Goal: Task Accomplishment & Management: Manage account settings

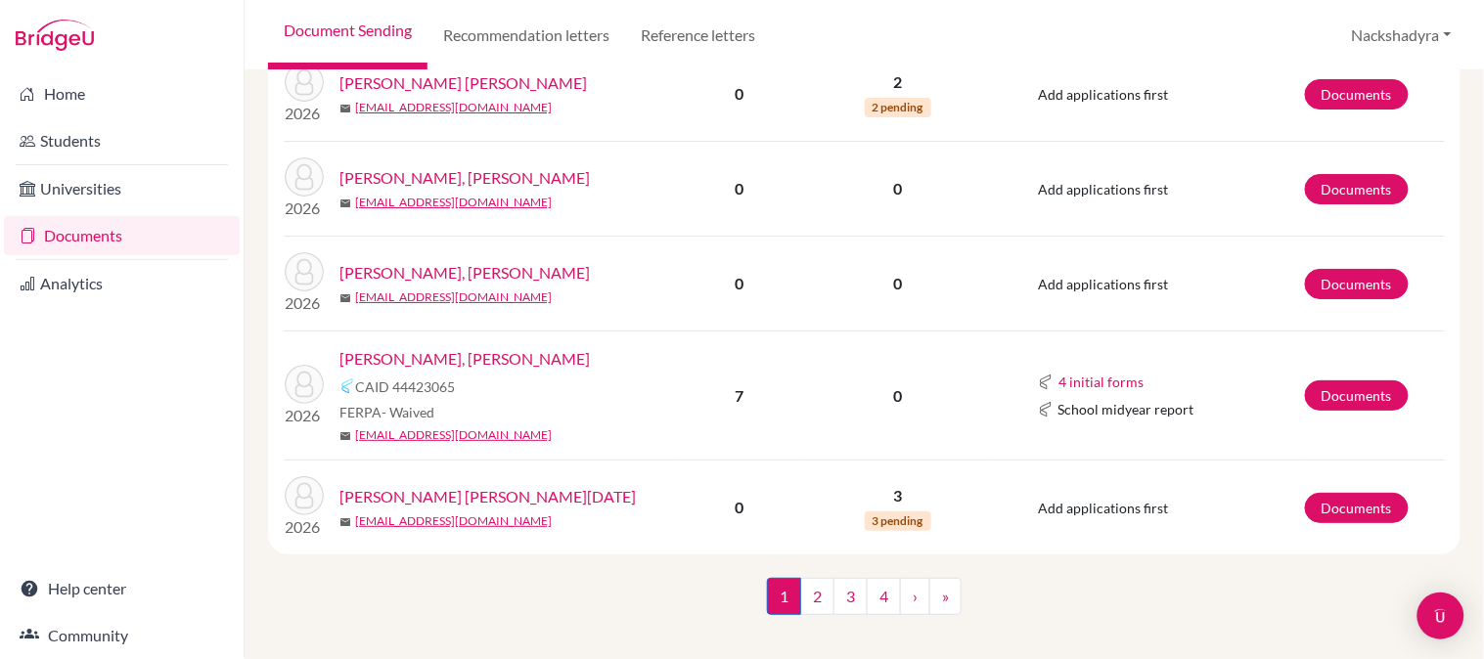
scroll to position [1859, 0]
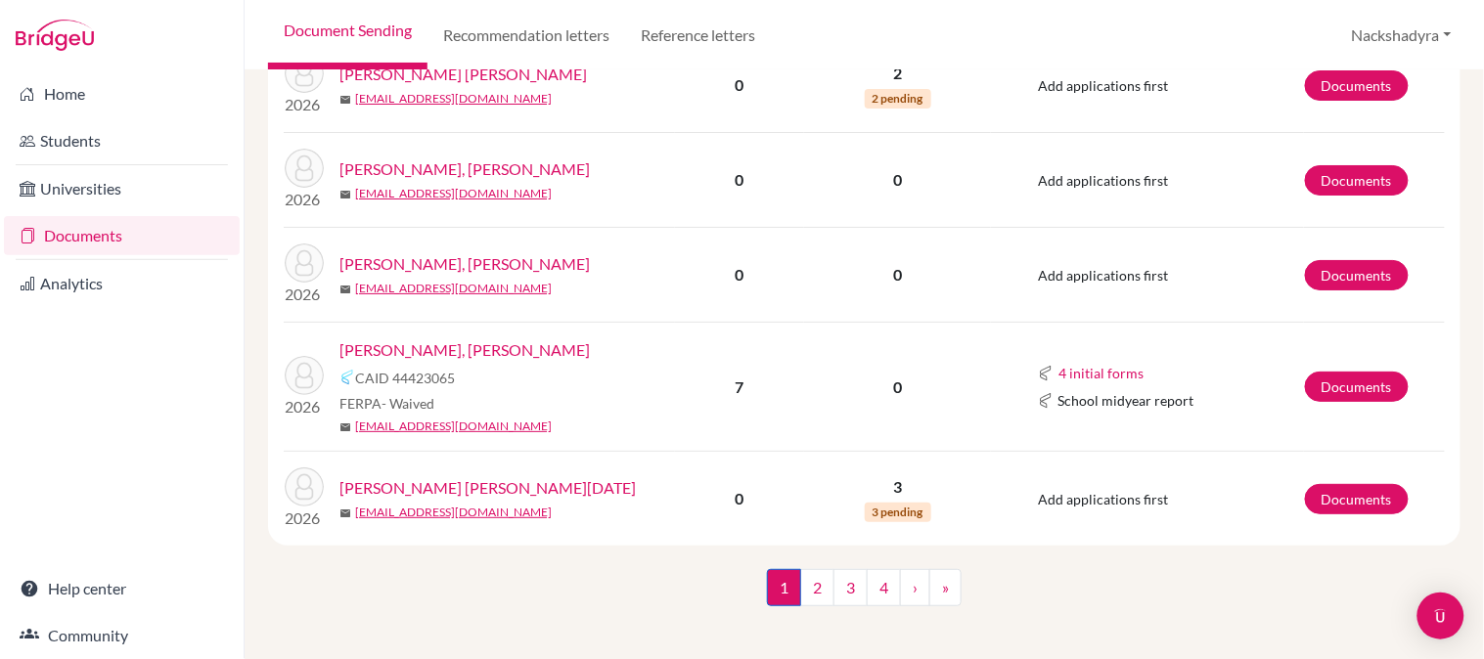
click at [531, 339] on link "Delgado Cardenal, Gabriel Alejandro" at bounding box center [465, 350] width 250 height 23
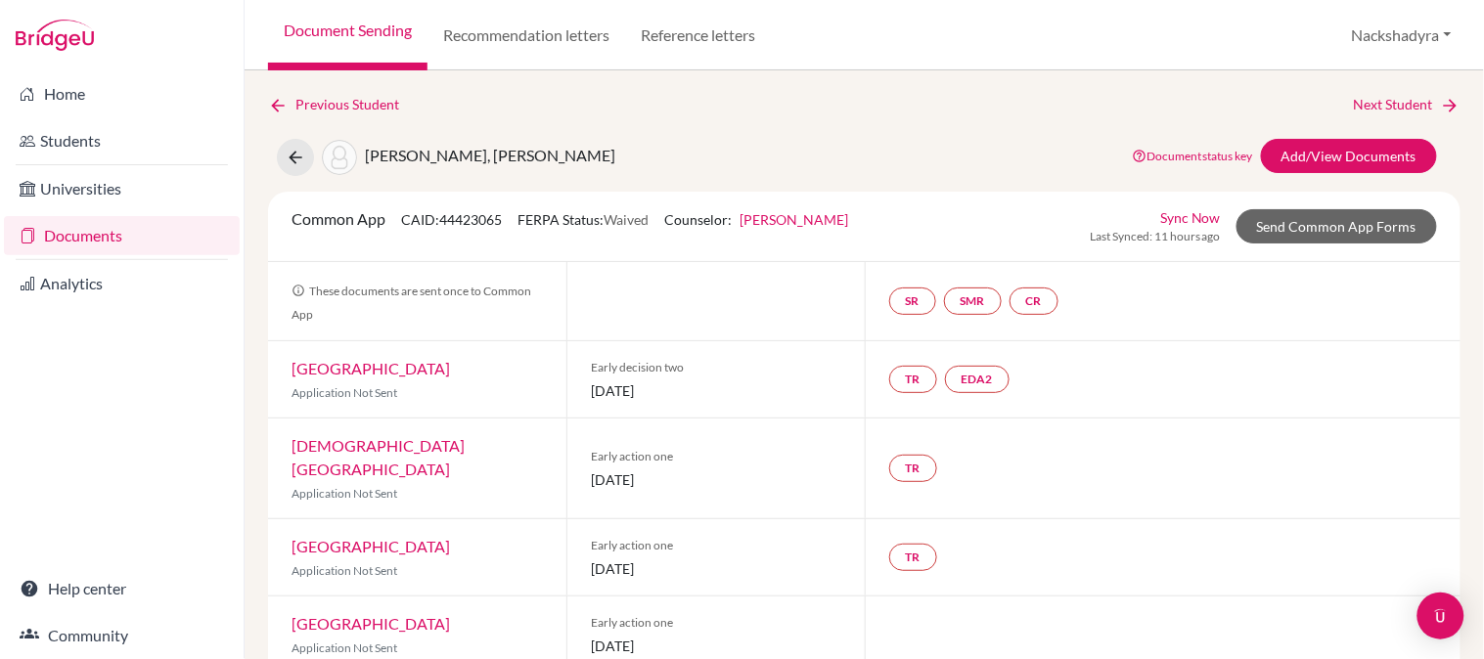
click at [1340, 172] on div "Document status key TR Requirement. Document not uploaded yet. TR Document uplo…" at bounding box center [1280, 157] width 342 height 37
click at [1340, 163] on link "Add/View Documents" at bounding box center [1349, 156] width 176 height 34
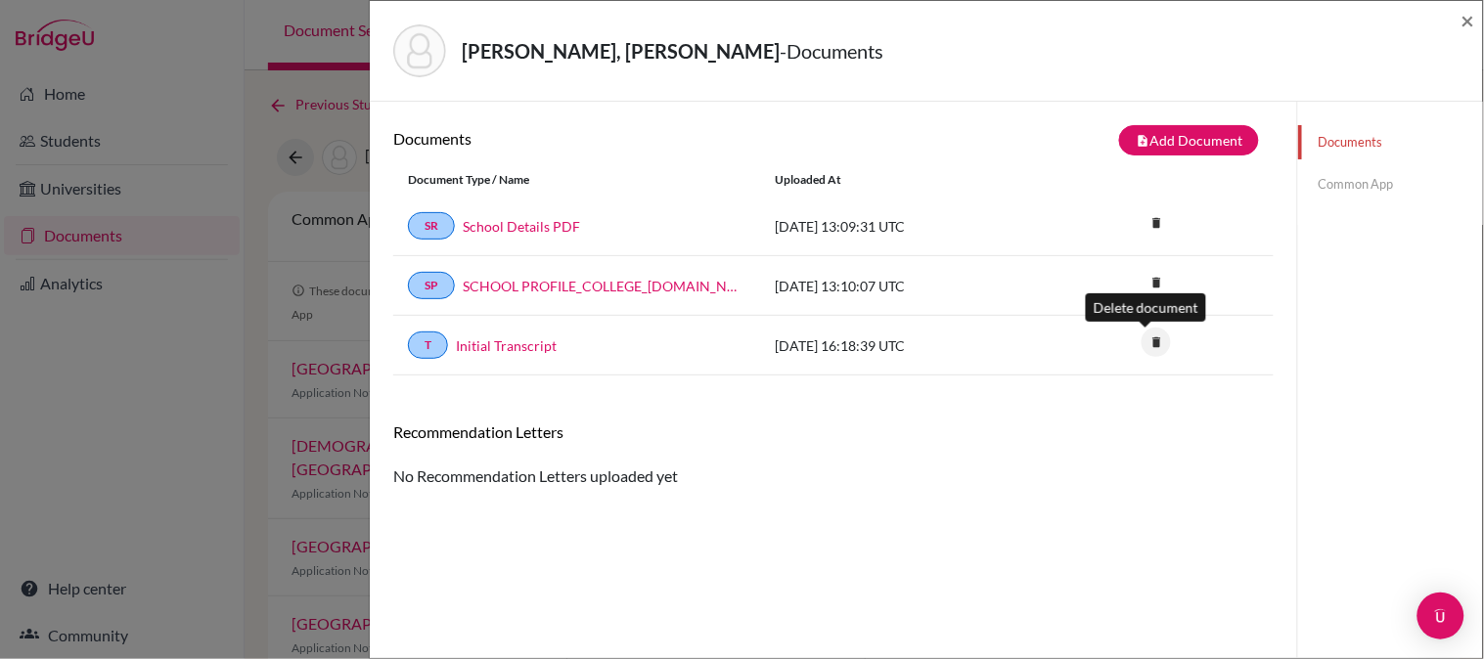
click at [1148, 346] on icon "delete" at bounding box center [1156, 342] width 29 height 29
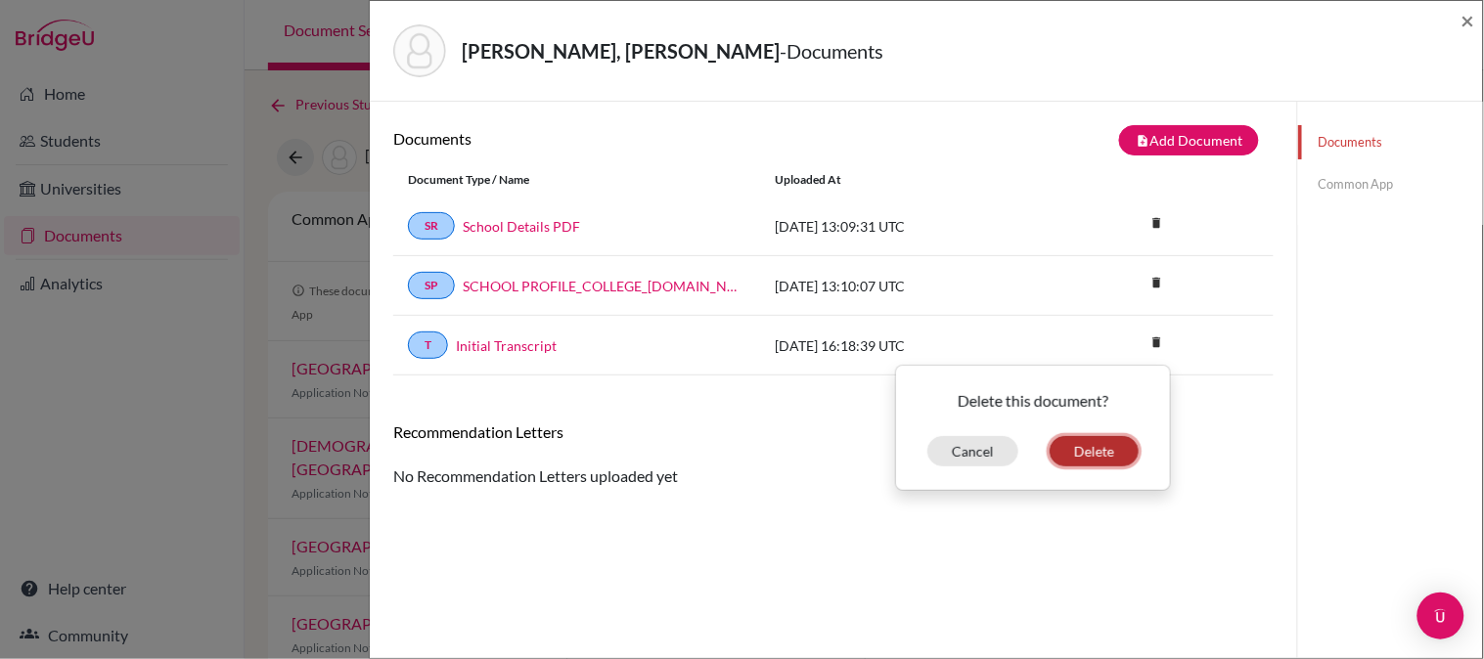
click at [1096, 451] on button "Delete" at bounding box center [1094, 451] width 89 height 30
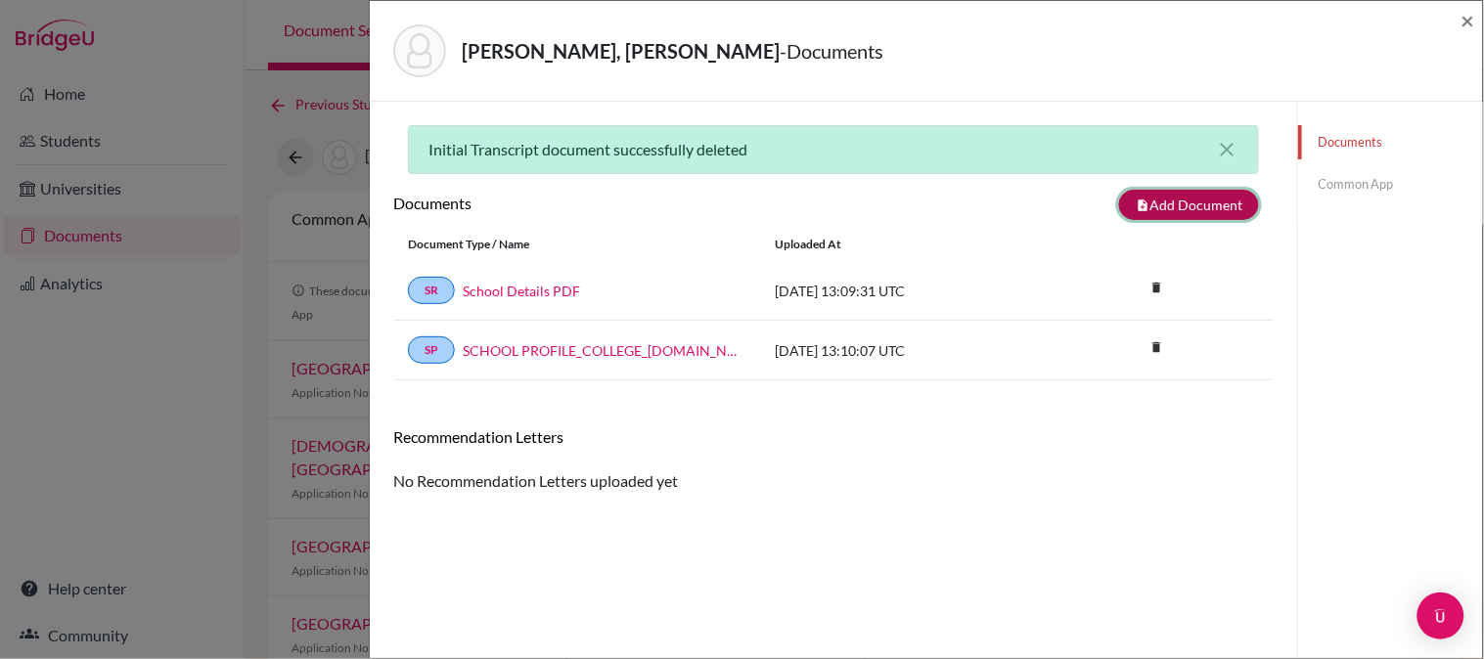
click at [1152, 198] on button "note_add Add Document" at bounding box center [1189, 205] width 140 height 30
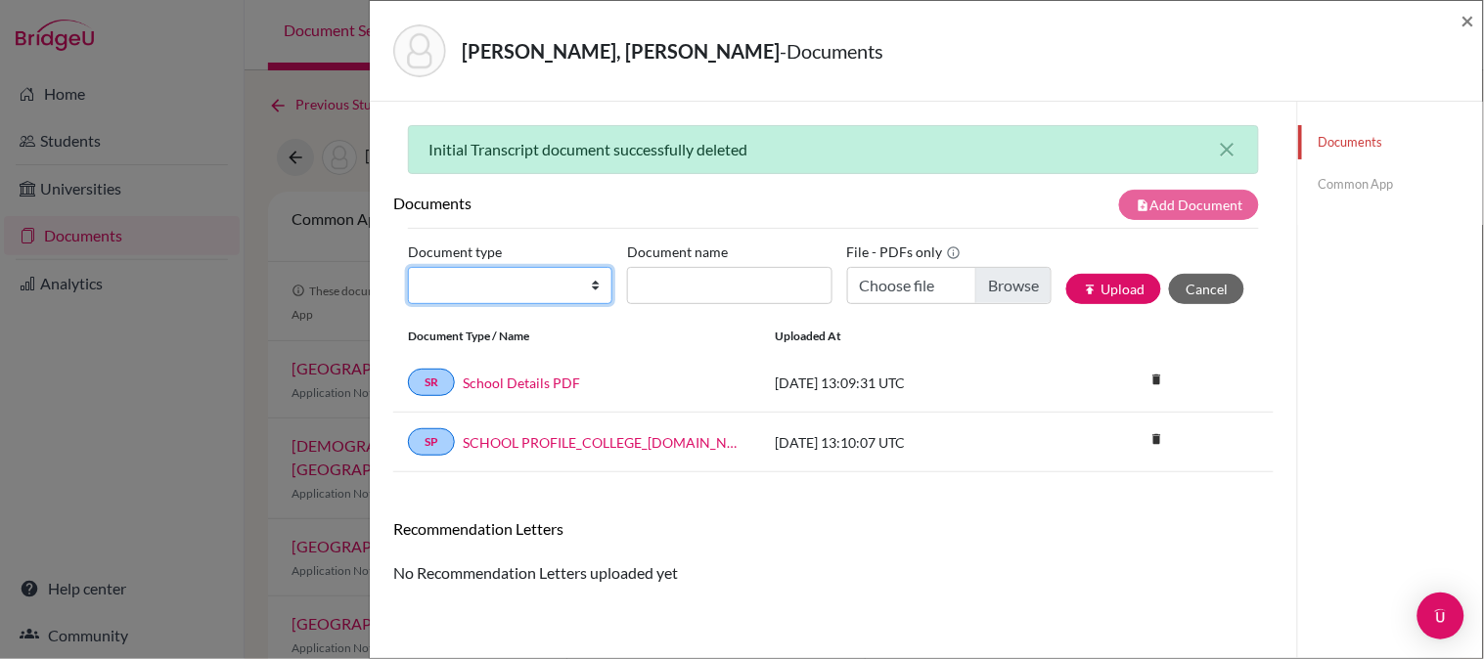
click at [431, 285] on select "Change explanation for Common App reports Counselor recommendation Internationa…" at bounding box center [510, 285] width 204 height 37
select select "2"
click at [408, 267] on select "Change explanation for Common App reports Counselor recommendation Internationa…" at bounding box center [510, 285] width 204 height 37
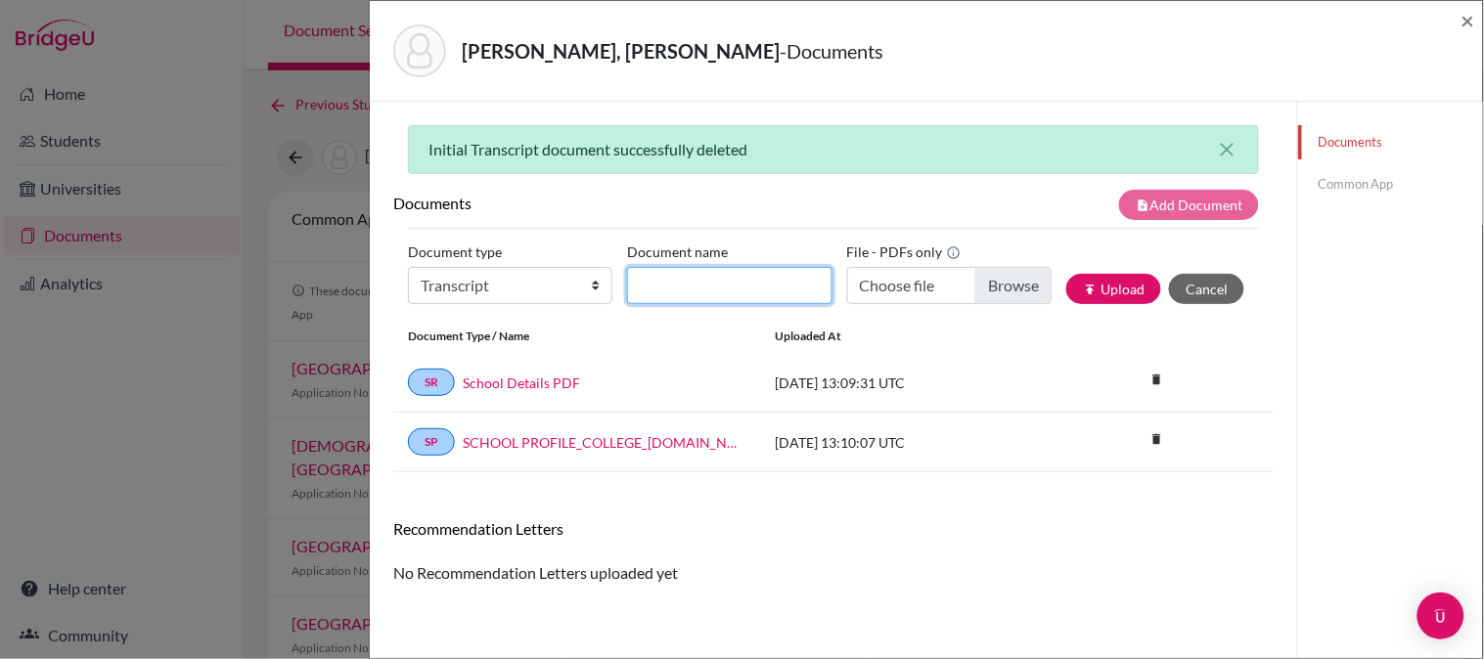
click at [749, 294] on input "Document name" at bounding box center [729, 285] width 204 height 37
type input "Initial Transcript"
type input "C:\fakepath\Delgado, Gabriel - Initial Transcript.pdf"
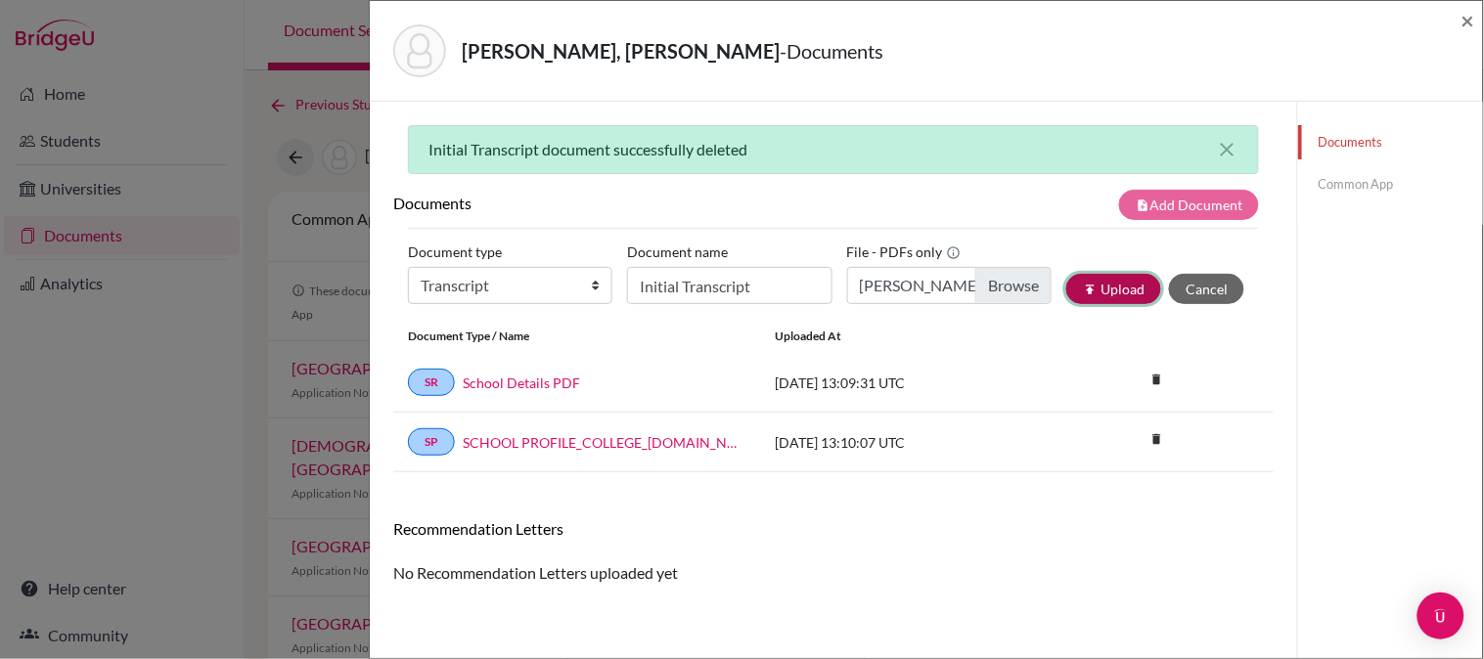
click at [1083, 292] on icon "publish" at bounding box center [1090, 290] width 14 height 14
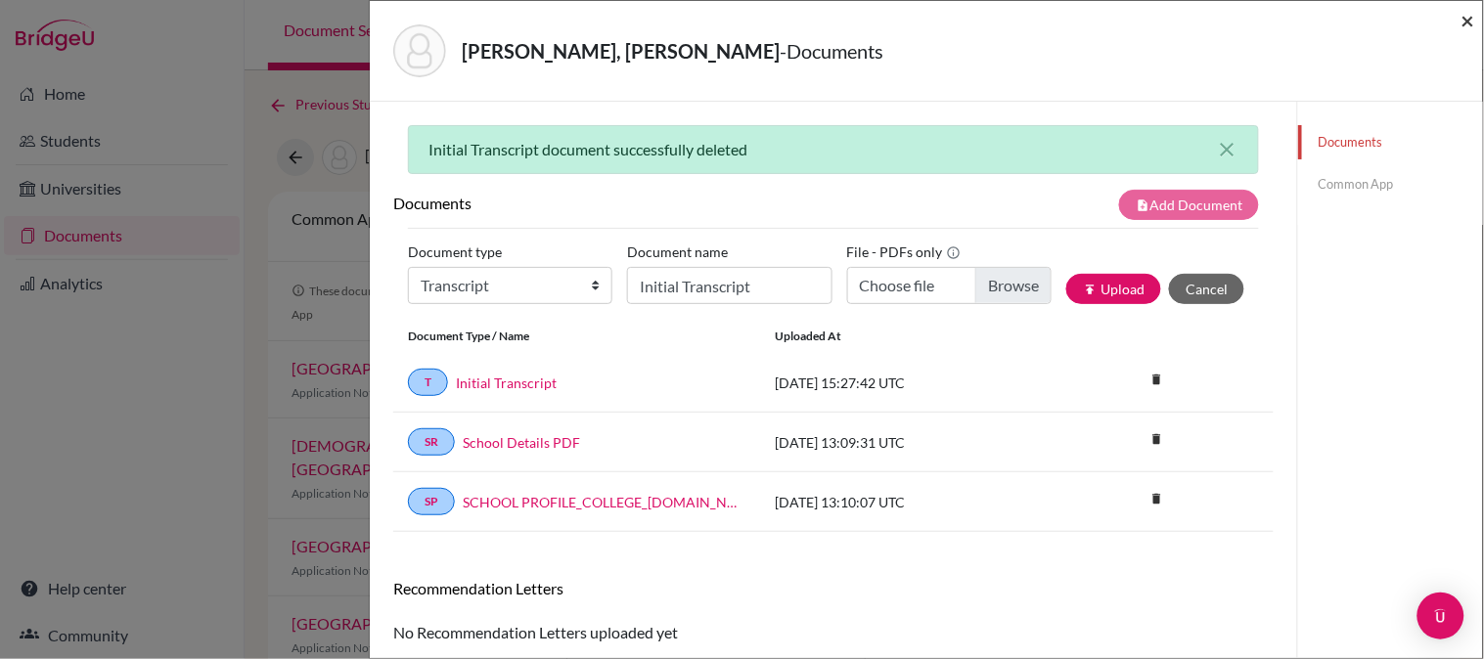
click at [1470, 13] on span "×" at bounding box center [1469, 20] width 14 height 28
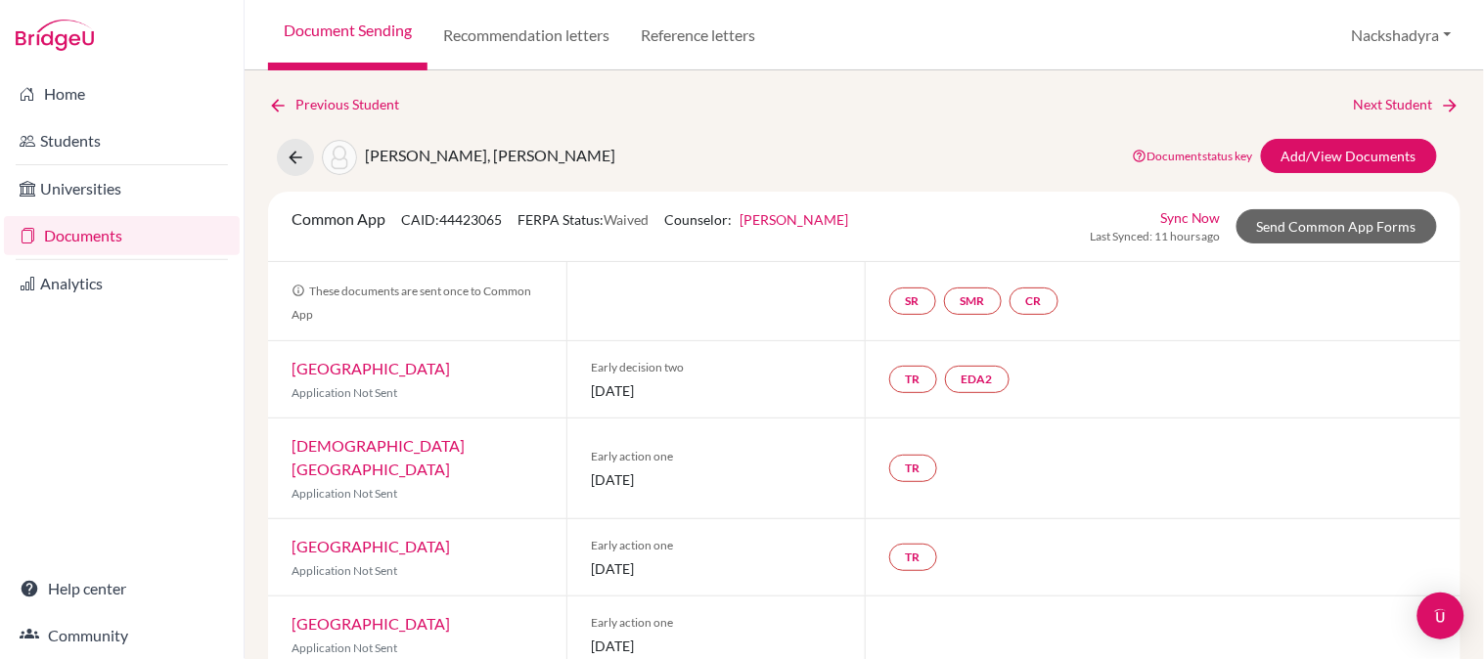
click at [370, 22] on link "Document Sending" at bounding box center [347, 35] width 159 height 70
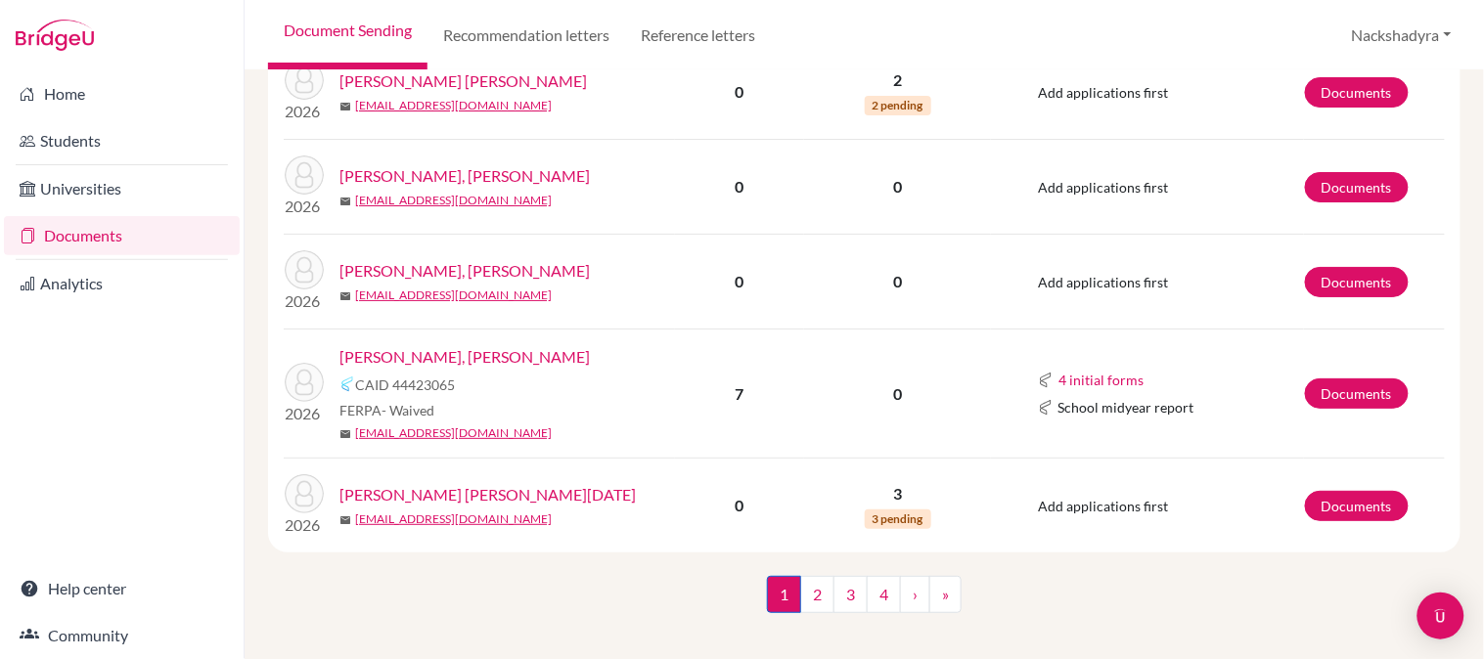
scroll to position [1859, 0]
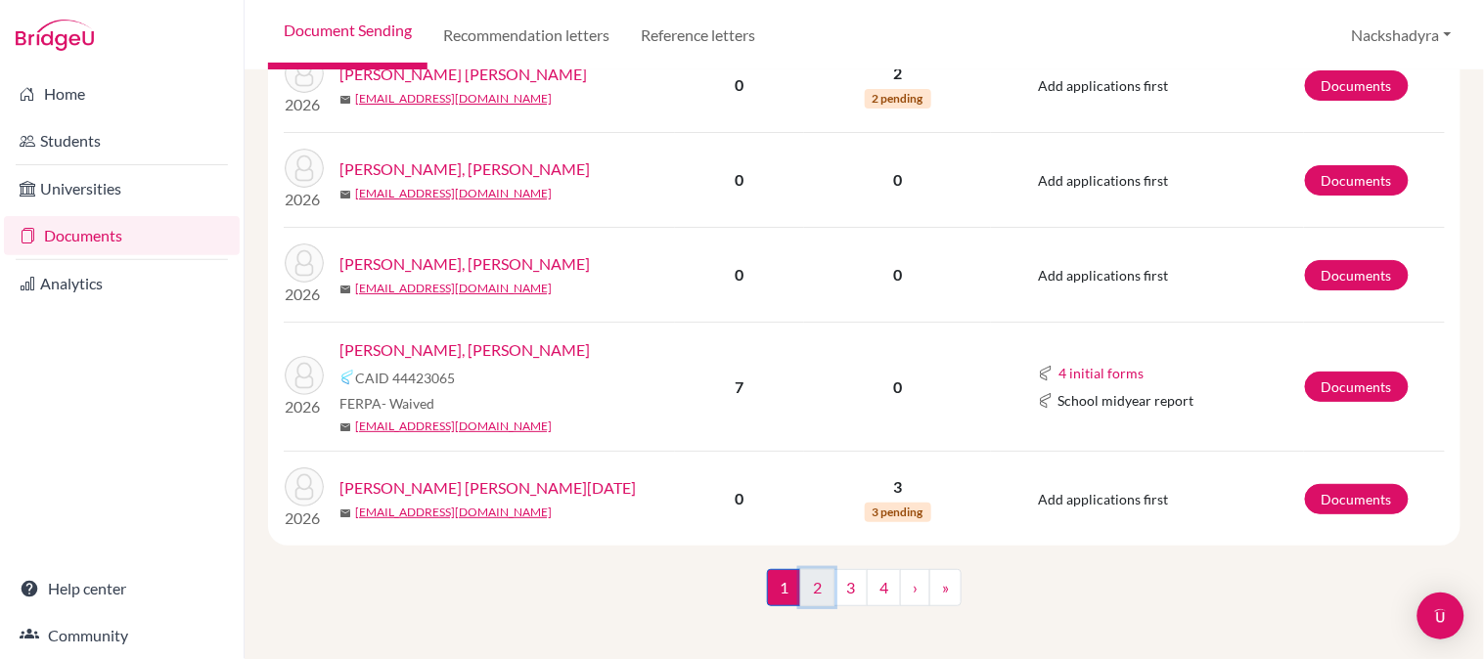
click at [817, 574] on link "2" at bounding box center [817, 587] width 34 height 37
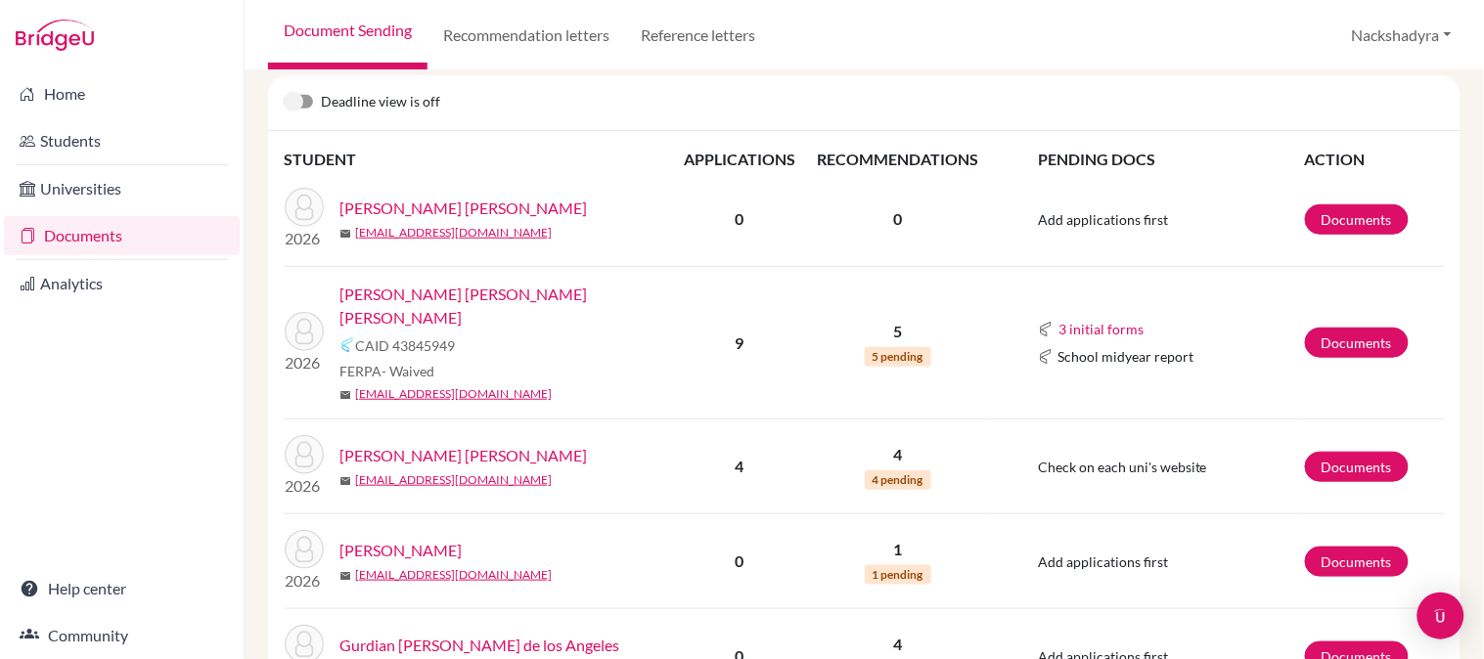
scroll to position [326, 0]
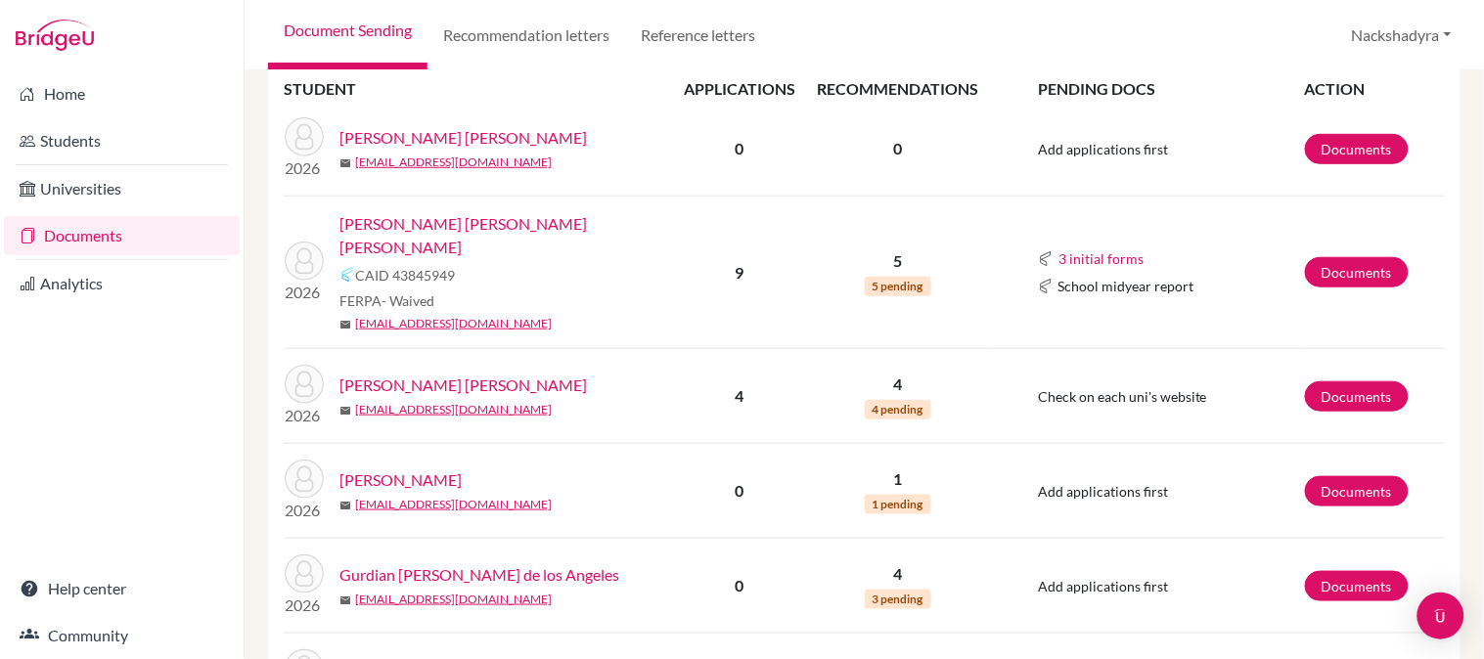
click at [475, 135] on link "Downing Balladares, Maria Agustina" at bounding box center [464, 137] width 248 height 23
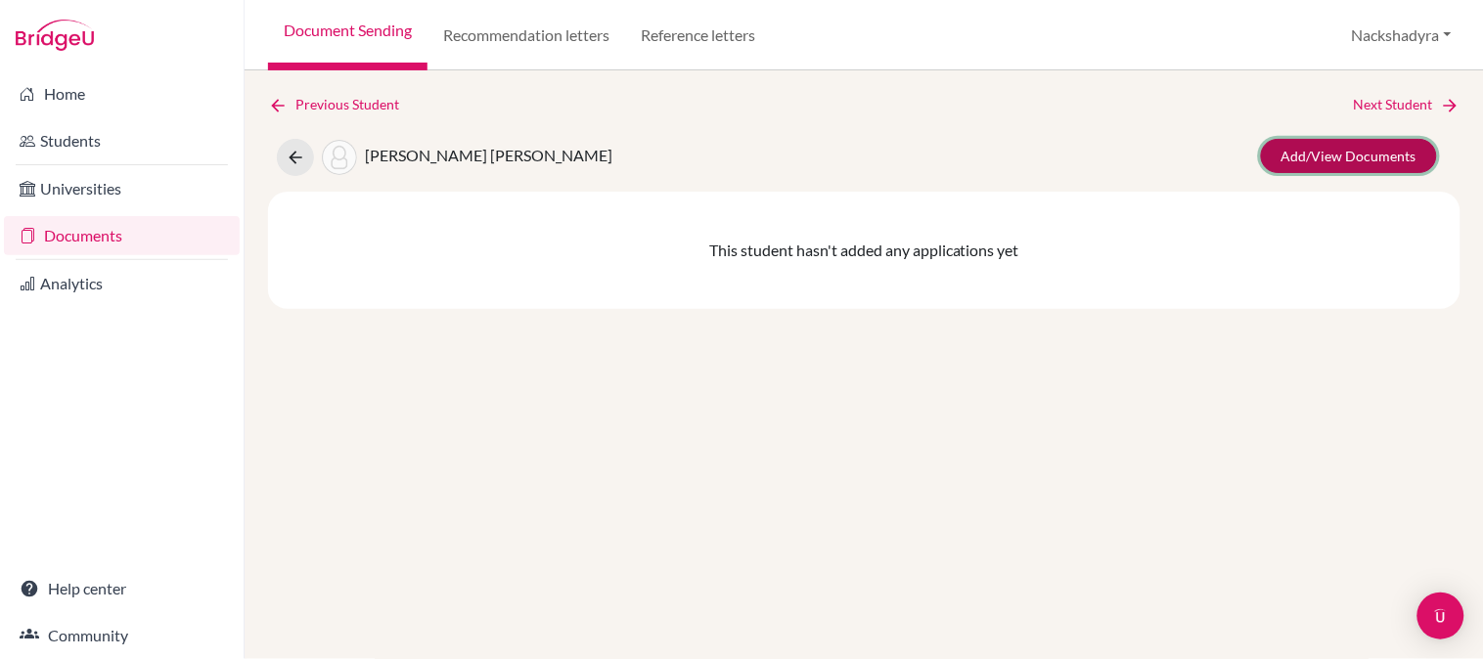
click at [1302, 166] on link "Add/View Documents" at bounding box center [1349, 156] width 176 height 34
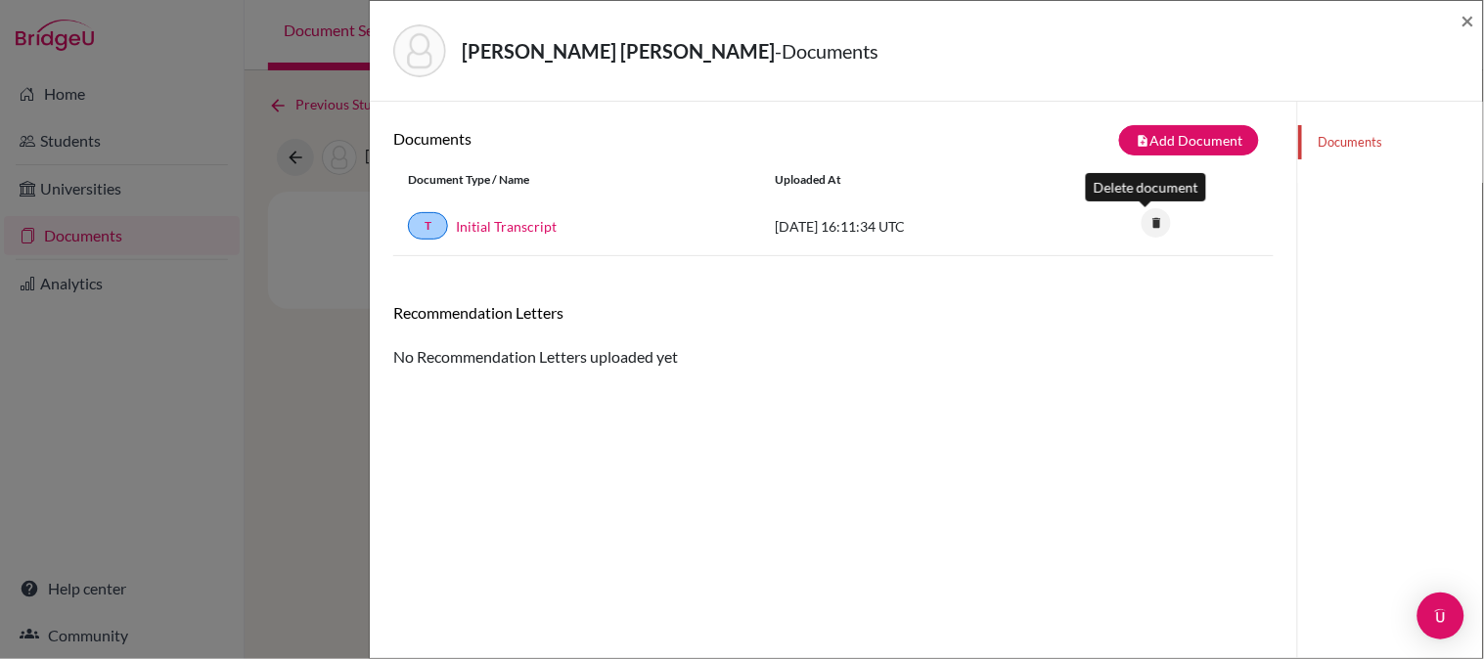
click at [1148, 219] on icon "delete" at bounding box center [1156, 222] width 29 height 29
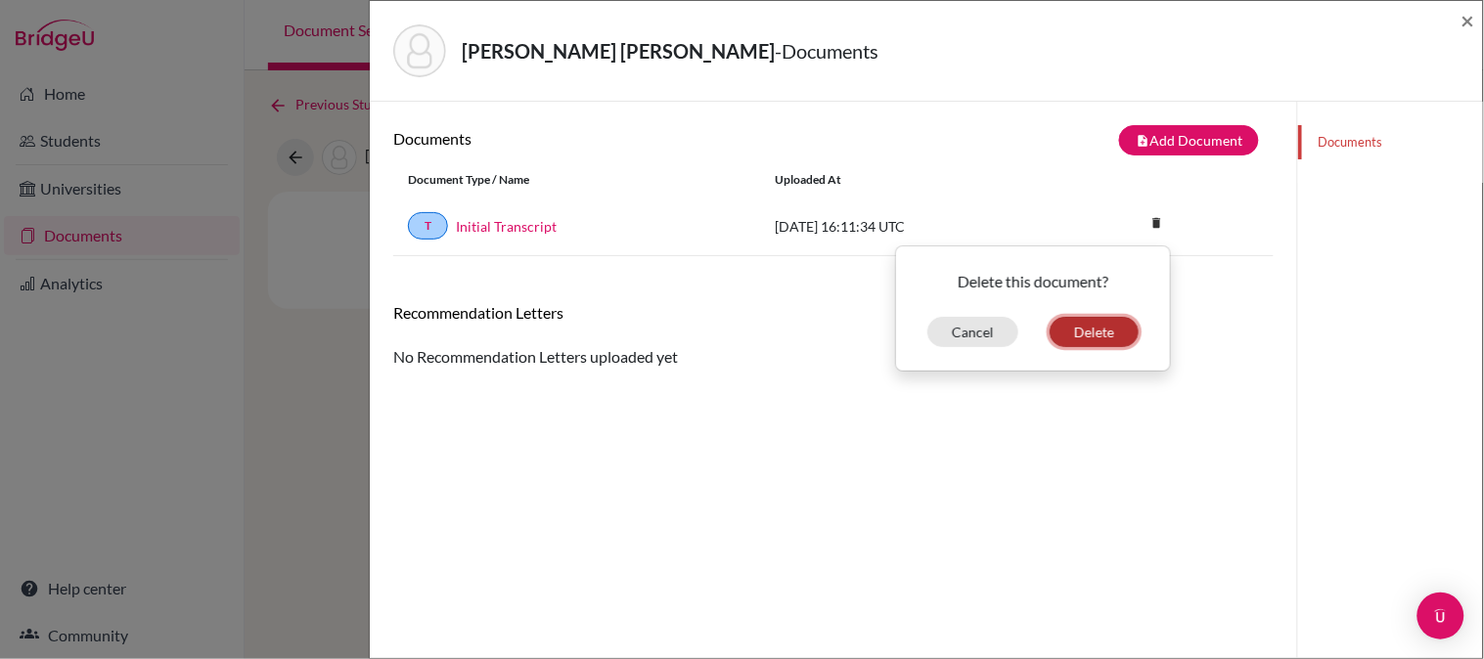
click at [1091, 333] on button "Delete" at bounding box center [1094, 332] width 89 height 30
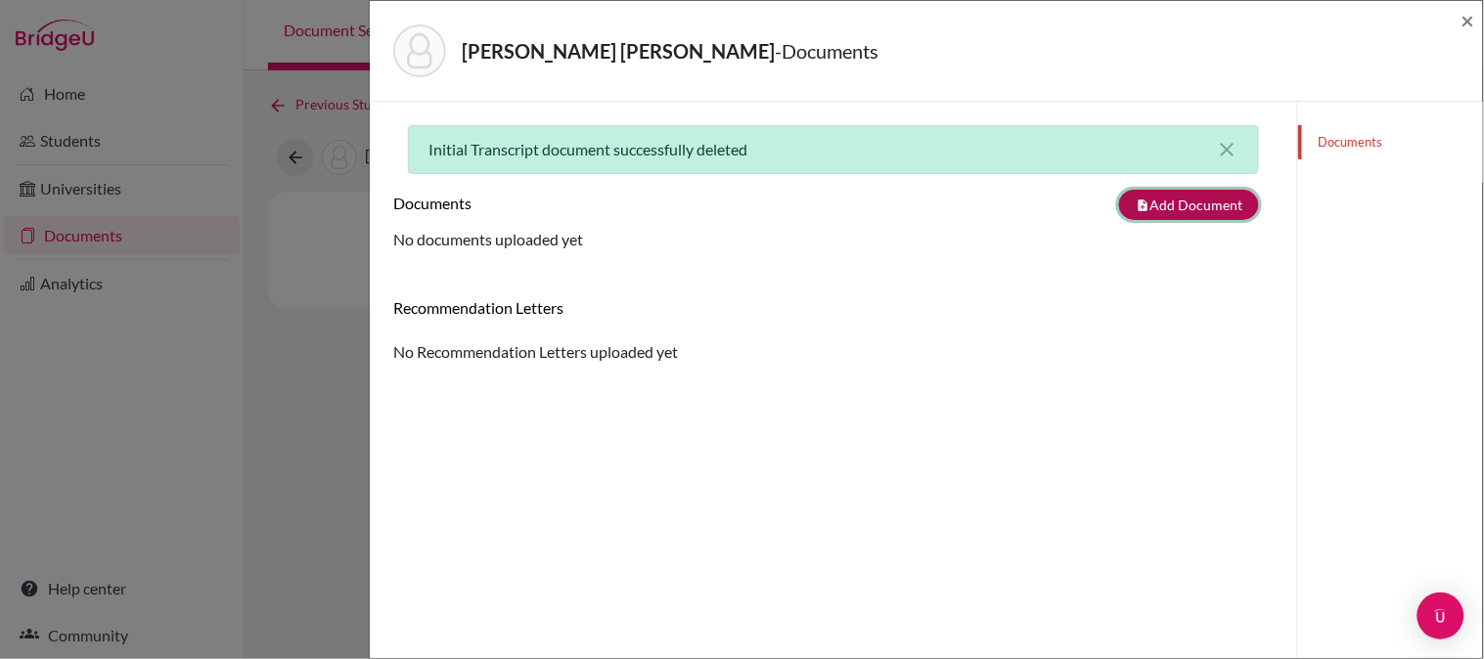
click at [1175, 199] on button "note_add Add Document" at bounding box center [1189, 205] width 140 height 30
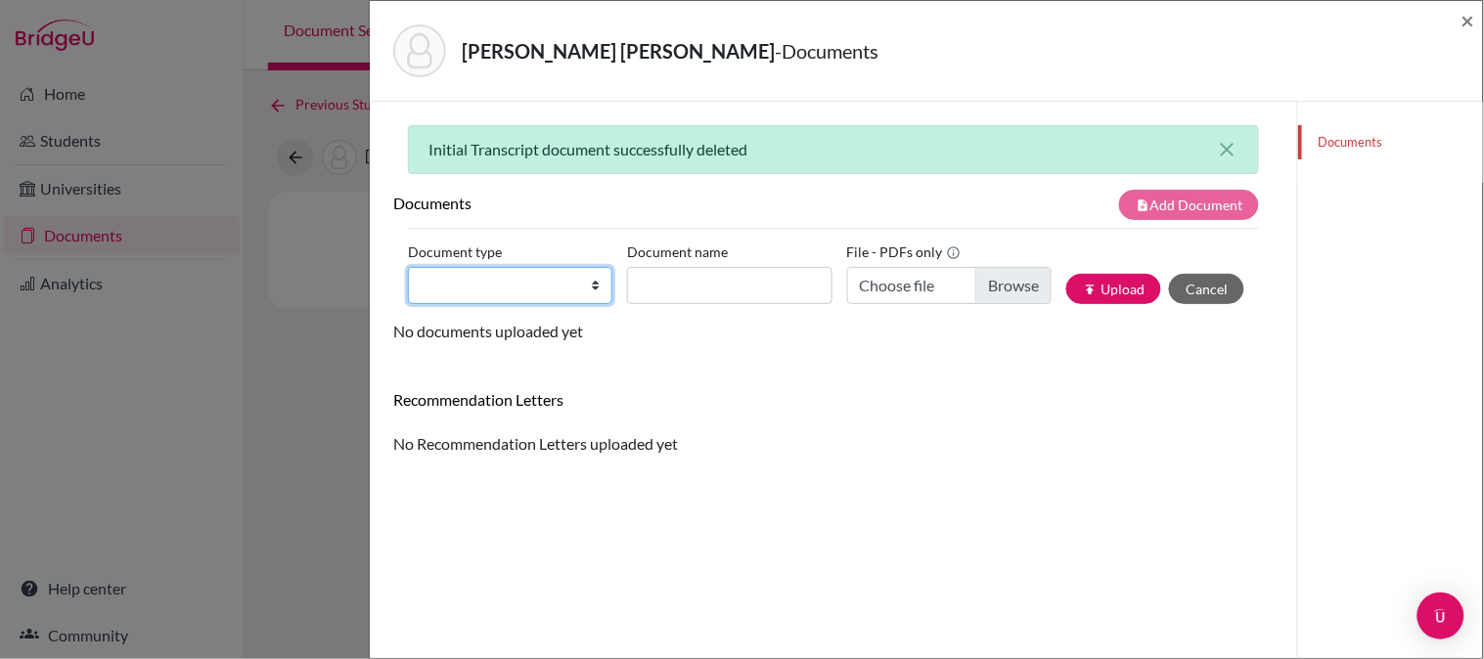
click at [463, 295] on select "Change explanation for Common App reports Counselor recommendation Internationa…" at bounding box center [510, 285] width 204 height 37
select select "2"
click at [408, 267] on select "Change explanation for Common App reports Counselor recommendation Internationa…" at bounding box center [510, 285] width 204 height 37
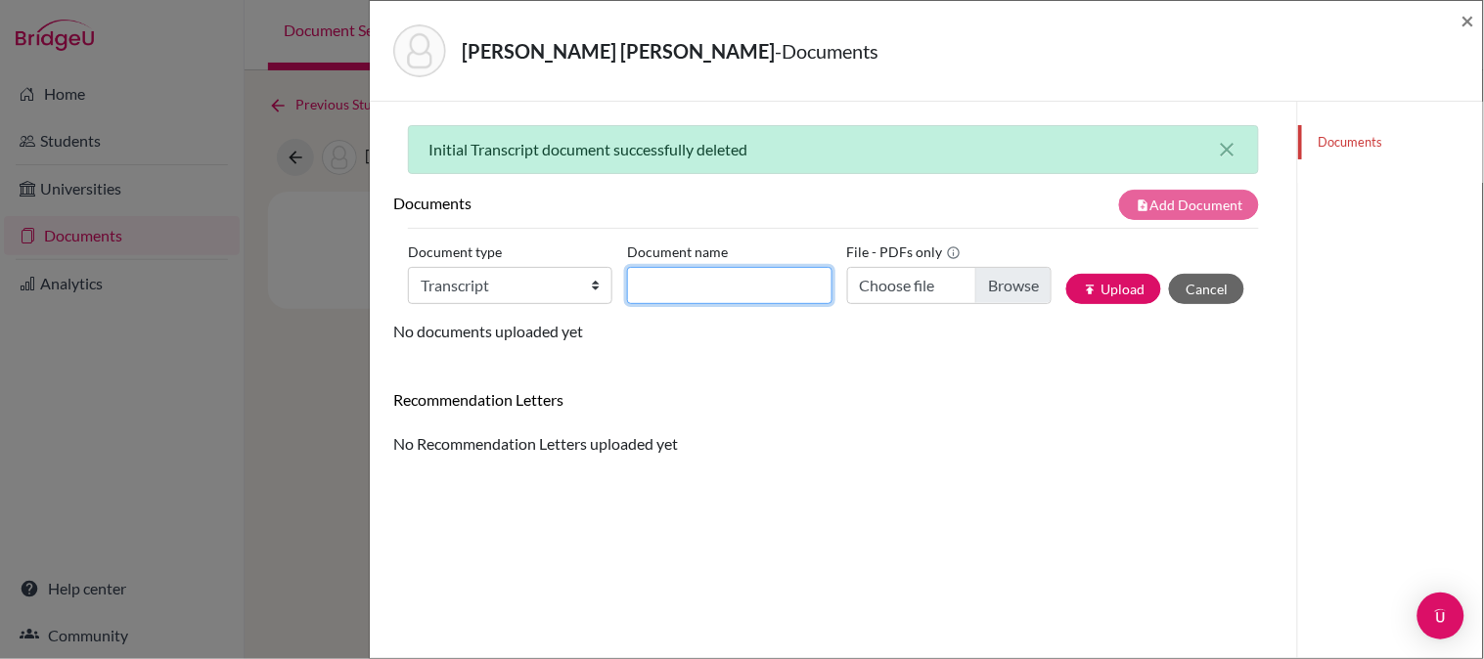
drag, startPoint x: 698, startPoint y: 294, endPoint x: 709, endPoint y: 305, distance: 16.6
click at [698, 294] on input "Document name" at bounding box center [729, 285] width 204 height 37
type input "Initial Transcript"
type input "C:\fakepath\Downing, Maria - Initial Transcript.pdf"
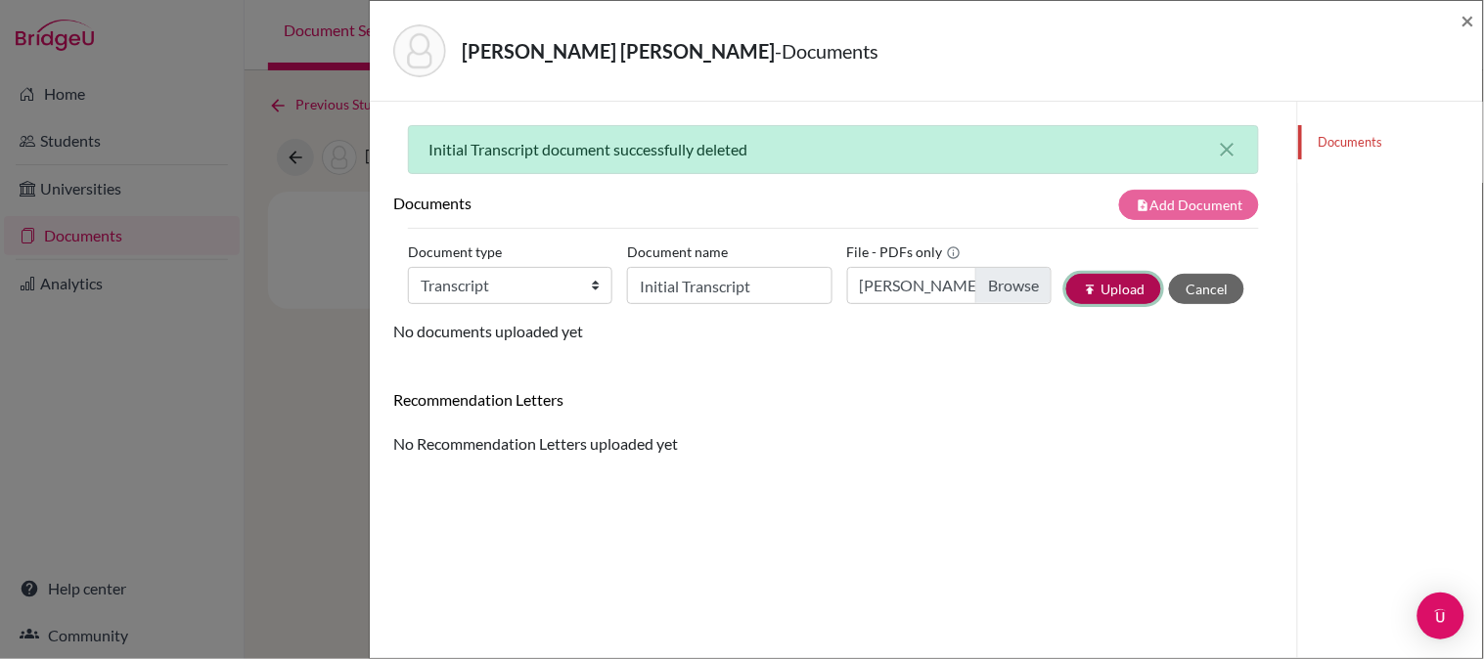
drag, startPoint x: 1110, startPoint y: 285, endPoint x: 954, endPoint y: 315, distance: 159.5
click at [1110, 286] on button "publish Upload" at bounding box center [1113, 289] width 95 height 30
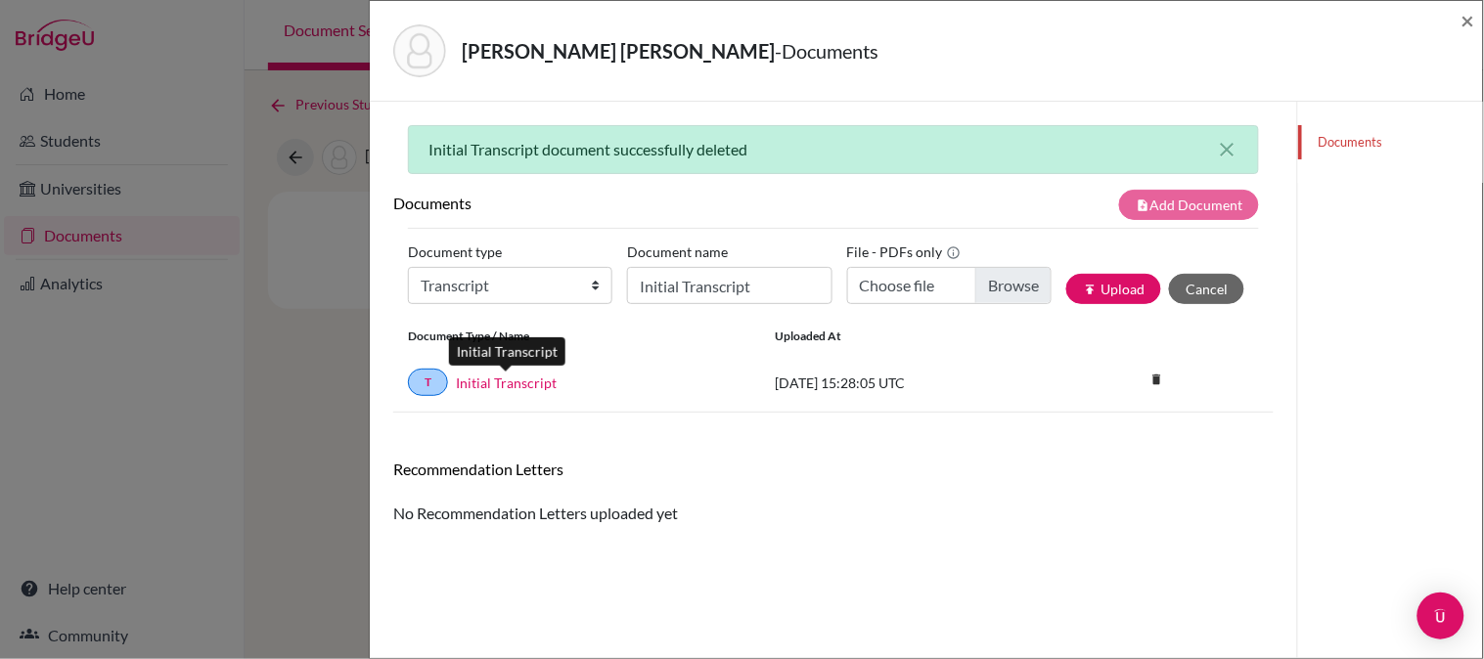
click at [483, 382] on link "Initial Transcript" at bounding box center [506, 383] width 101 height 21
click at [1463, 16] on span "×" at bounding box center [1469, 20] width 14 height 28
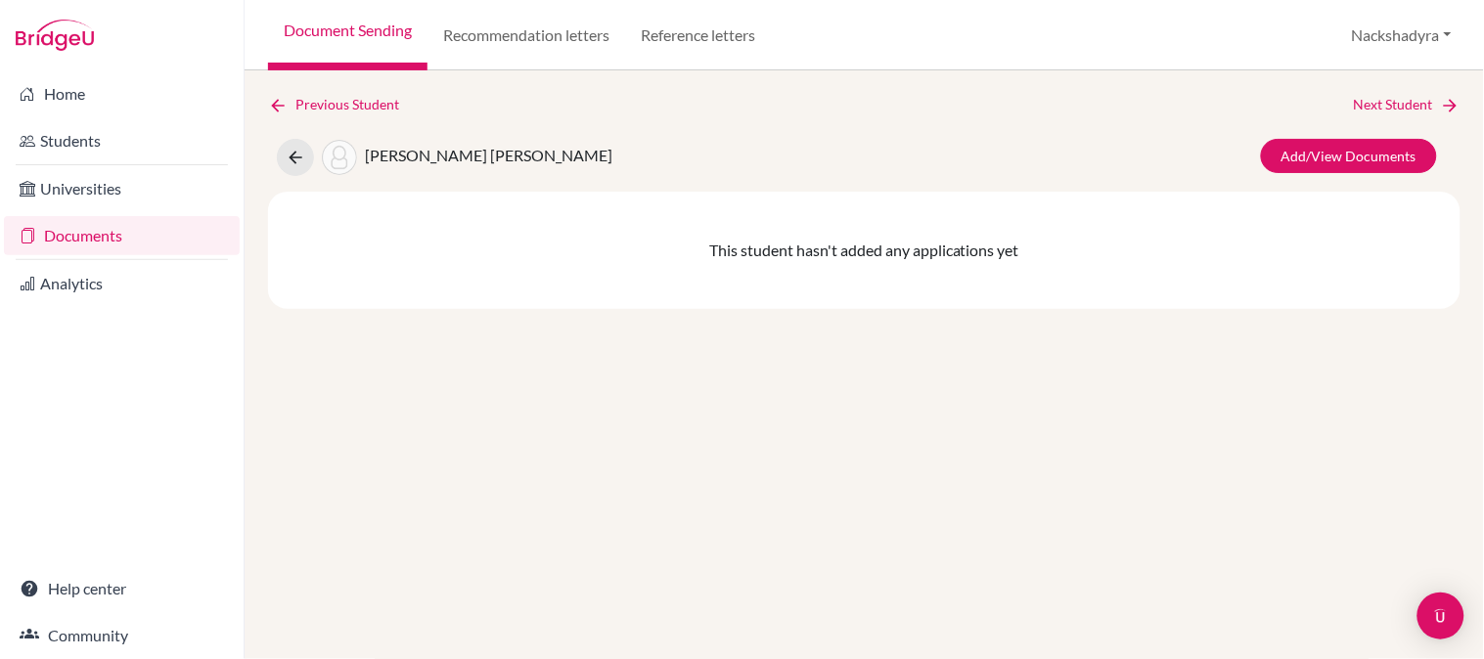
click at [111, 238] on link "Documents" at bounding box center [122, 235] width 236 height 39
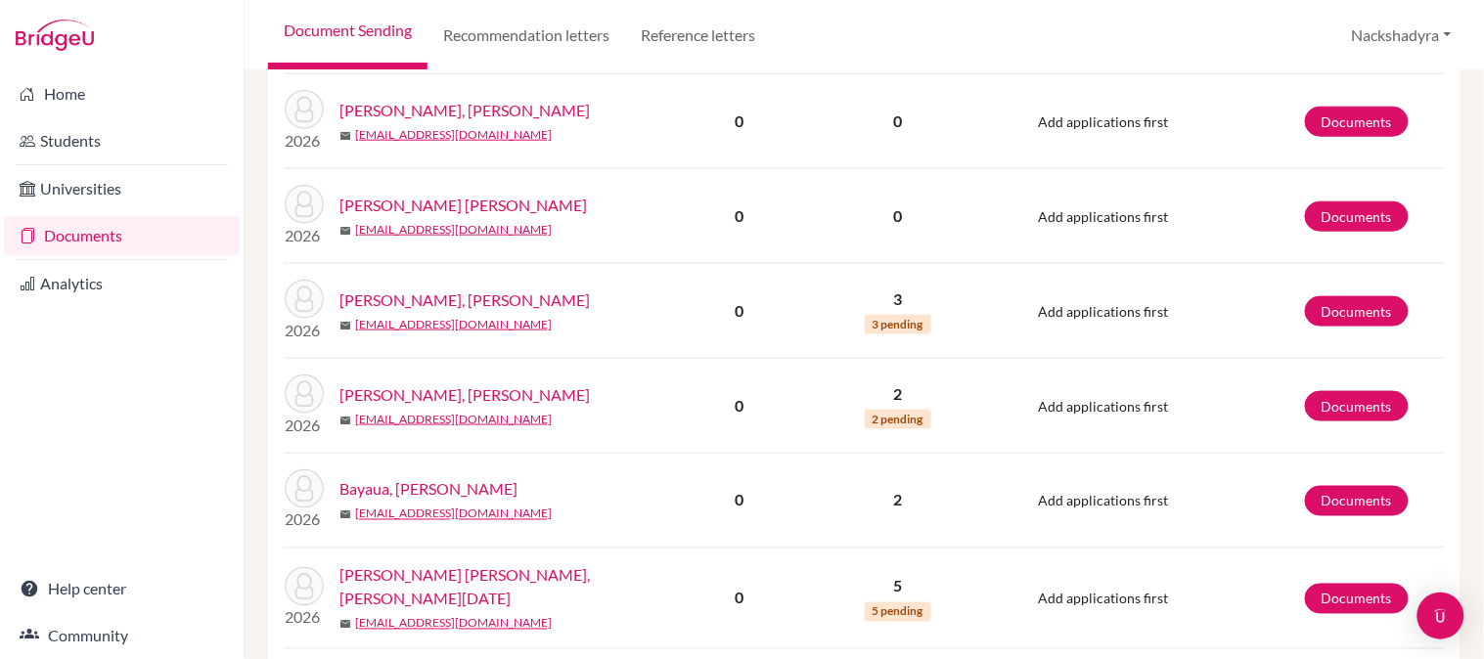
scroll to position [652, 0]
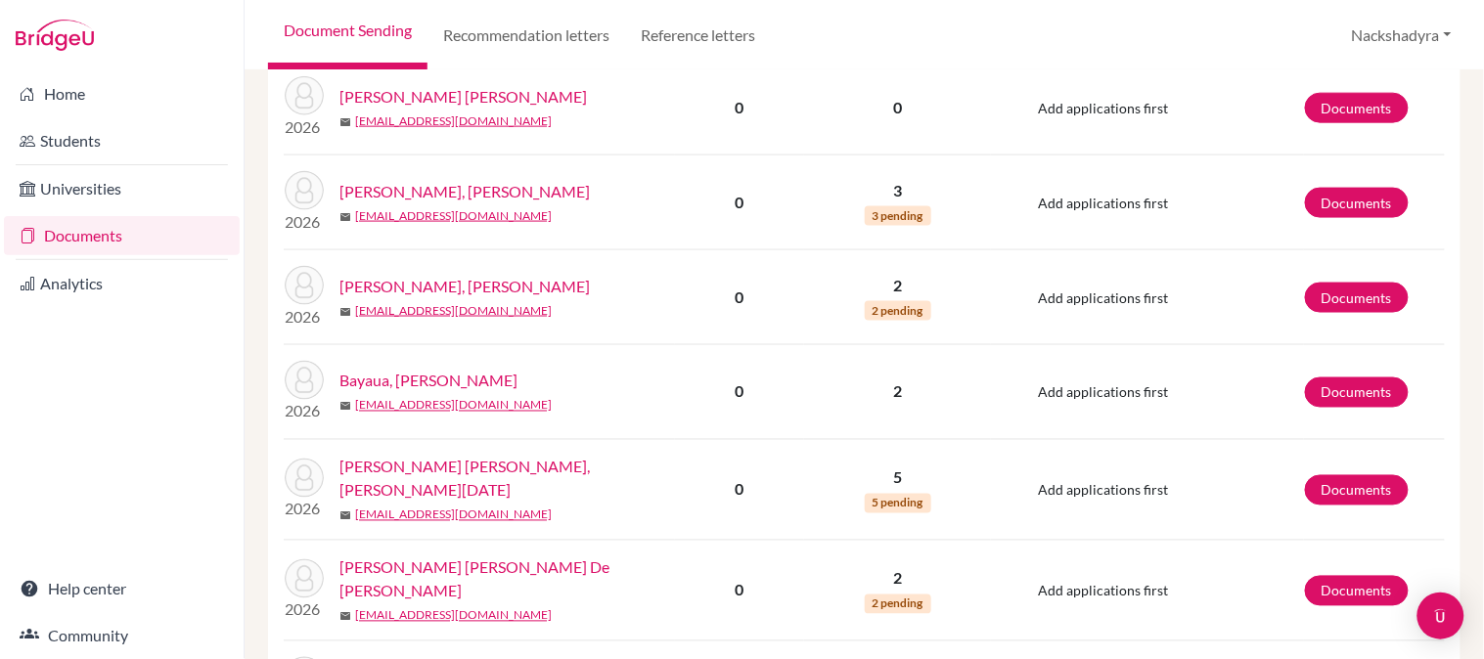
click at [479, 387] on link "Bayaua, [PERSON_NAME]" at bounding box center [429, 381] width 178 height 23
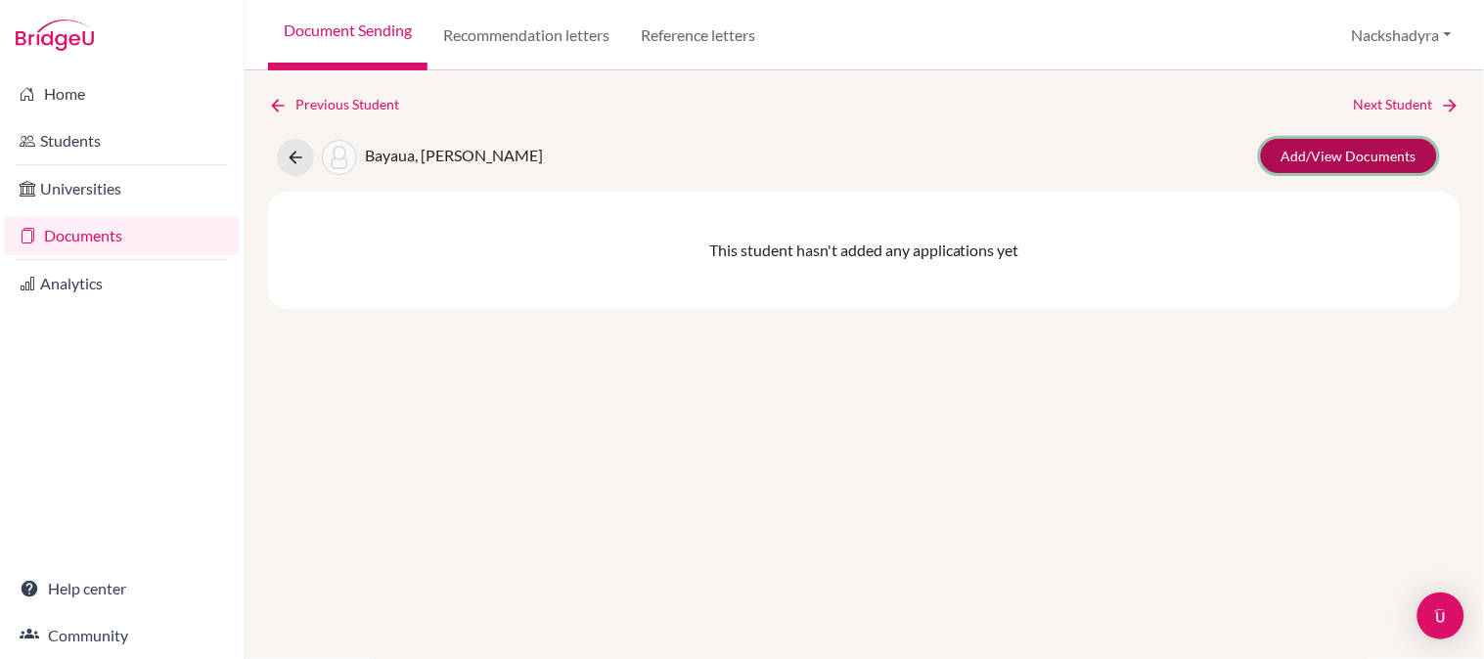
click at [1316, 160] on link "Add/View Documents" at bounding box center [1349, 156] width 176 height 34
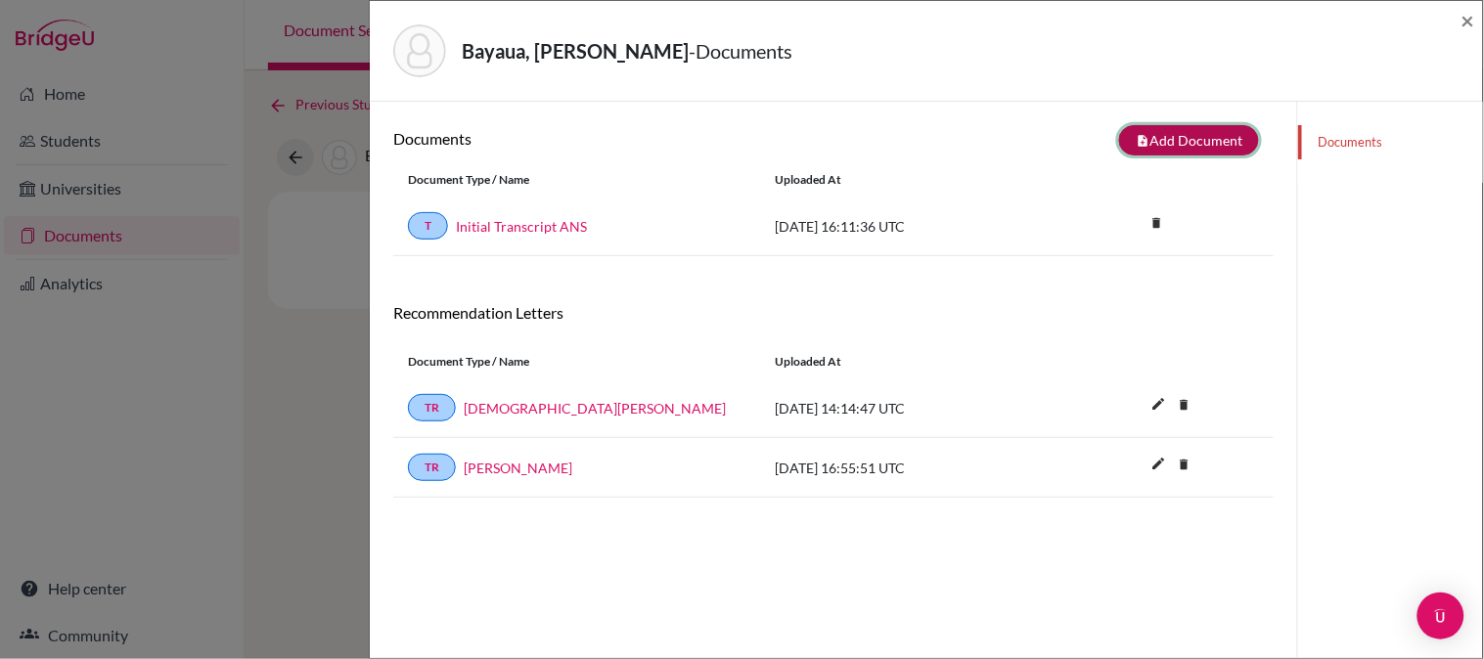
click at [1149, 132] on button "note_add Add Document" at bounding box center [1189, 140] width 140 height 30
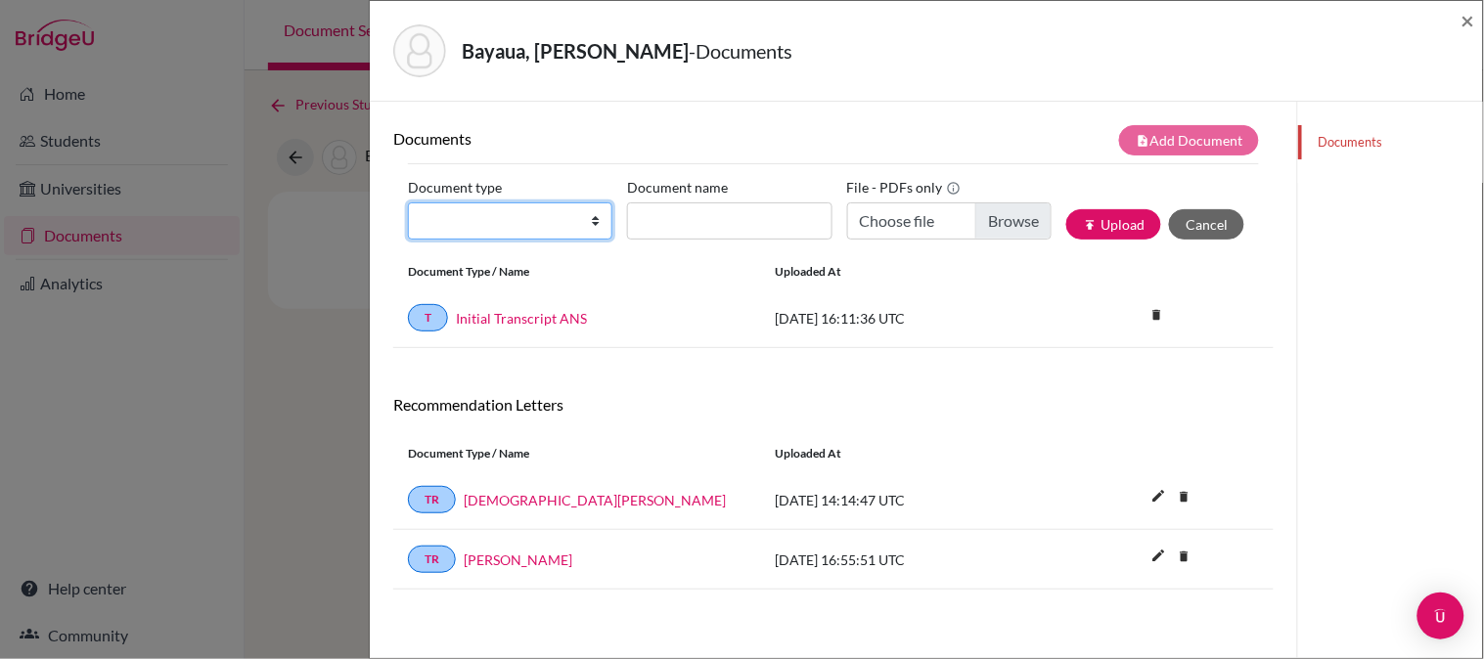
click at [509, 227] on select "Change explanation for Common App reports Counselor recommendation Internationa…" at bounding box center [510, 221] width 204 height 37
select select "2"
click at [408, 203] on select "Change explanation for Common App reports Counselor recommendation Internationa…" at bounding box center [510, 221] width 204 height 37
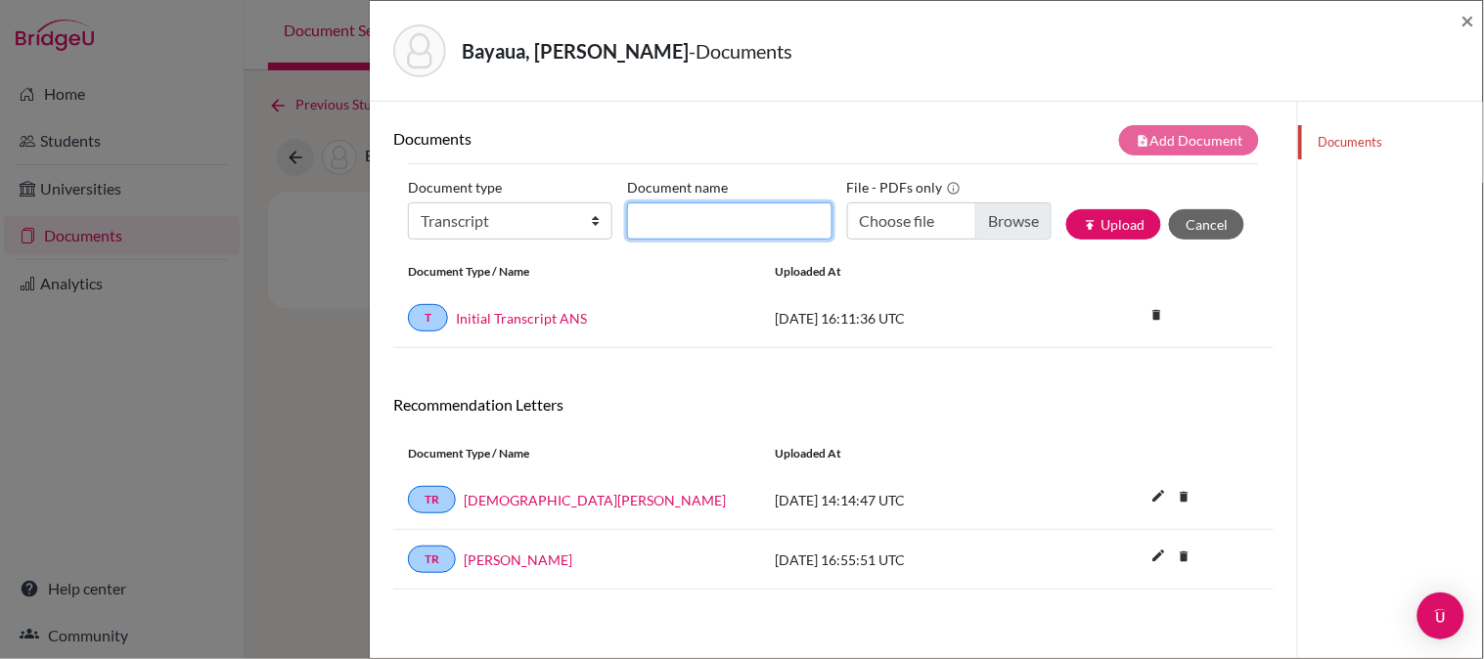
click at [692, 230] on input "Document name" at bounding box center [729, 221] width 204 height 37
click at [771, 225] on input "Initial Transcript" at bounding box center [729, 221] width 204 height 37
drag, startPoint x: 763, startPoint y: 228, endPoint x: 742, endPoint y: 223, distance: 22.1
click at [742, 223] on input "Initial Transcript - Old School" at bounding box center [729, 221] width 204 height 37
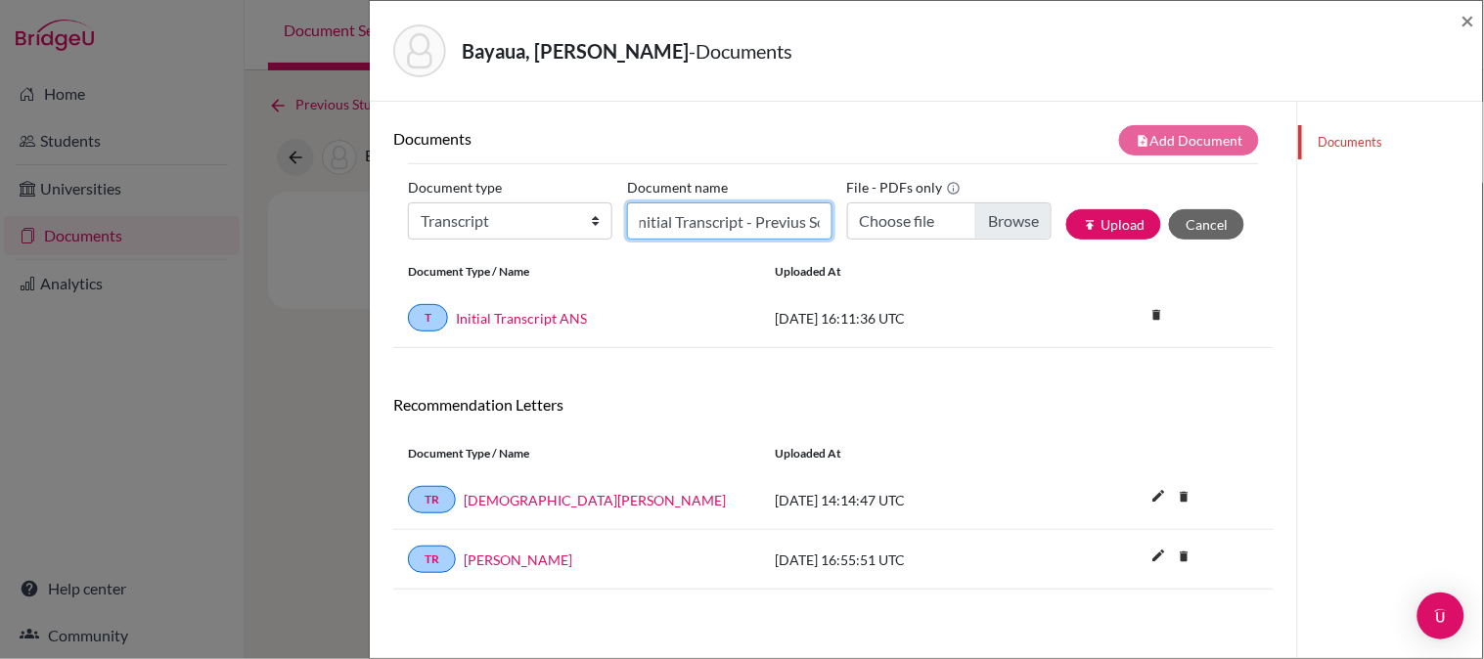
scroll to position [0, 50]
drag, startPoint x: 751, startPoint y: 226, endPoint x: 848, endPoint y: 235, distance: 97.3
click at [849, 235] on div "Document type Change explanation for Common App reports Counselor recommendatio…" at bounding box center [833, 213] width 851 height 83
paste input "o"
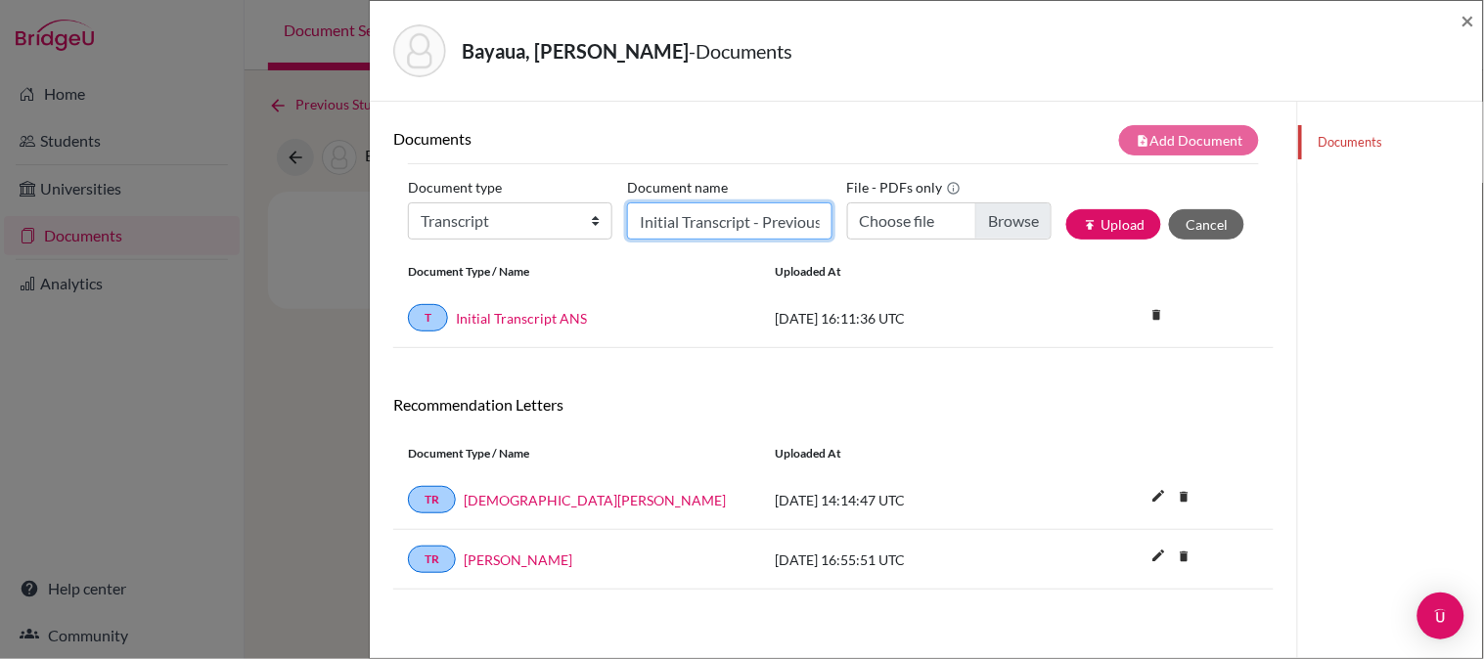
scroll to position [0, 57]
type input "Initial Transcript - Previous School"
type input "C:\fakepath\9th grade transcript - Francis (1).PDF"
click at [1106, 219] on button "publish Upload" at bounding box center [1113, 224] width 95 height 30
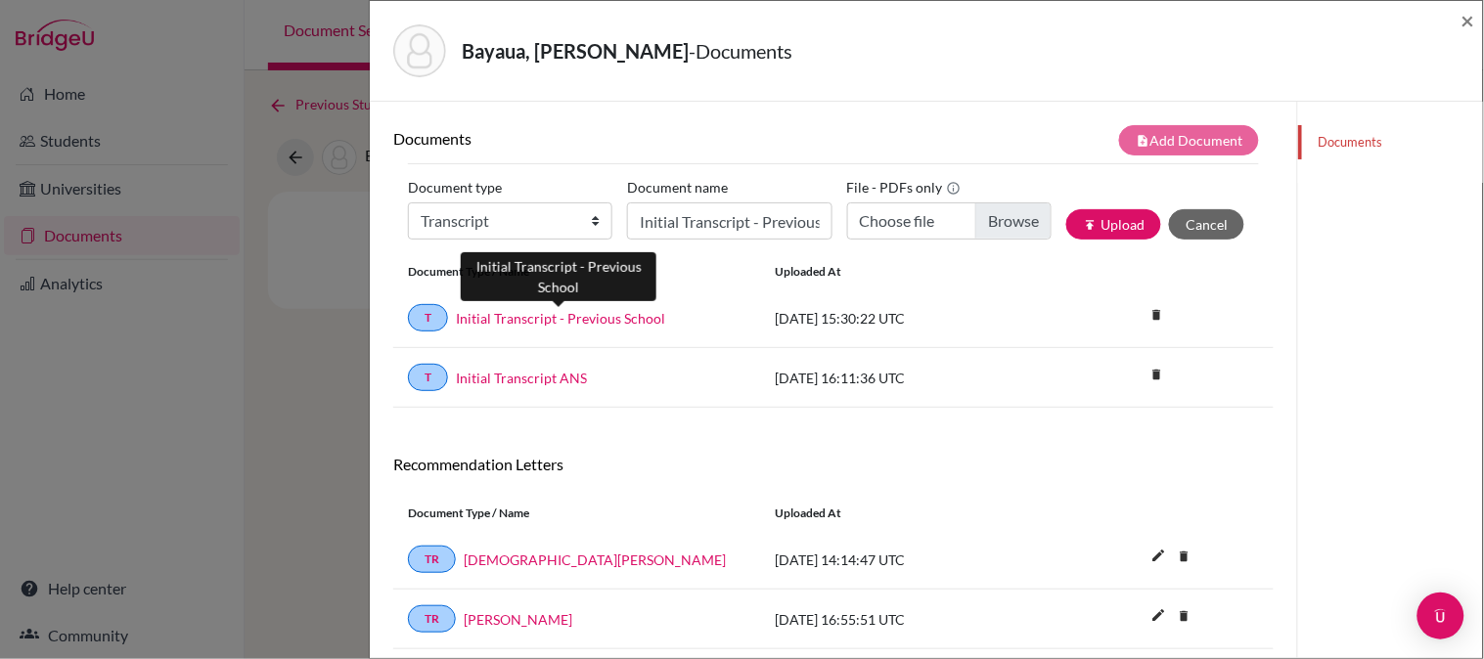
click at [608, 320] on link "Initial Transcript - Previous School" at bounding box center [560, 318] width 209 height 21
click at [1465, 20] on span "×" at bounding box center [1469, 20] width 14 height 28
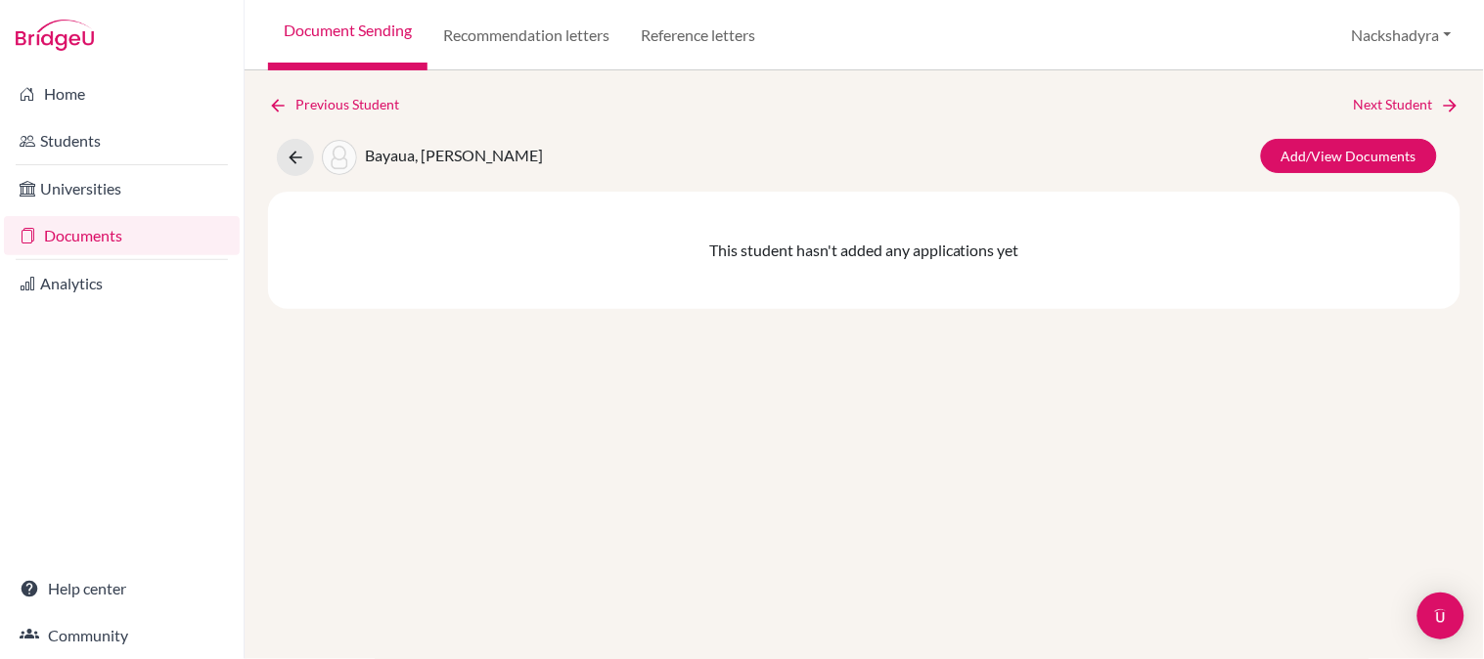
click at [353, 27] on link "Document Sending" at bounding box center [347, 35] width 159 height 70
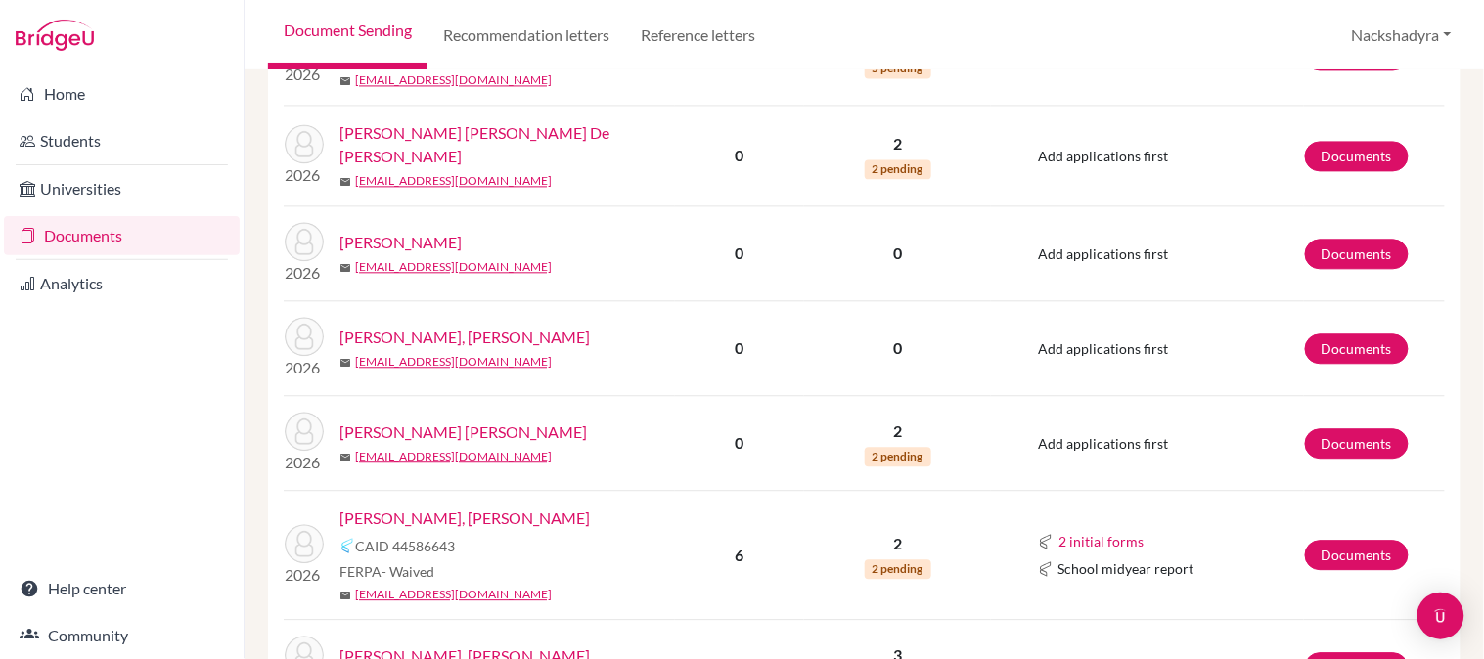
scroll to position [1196, 0]
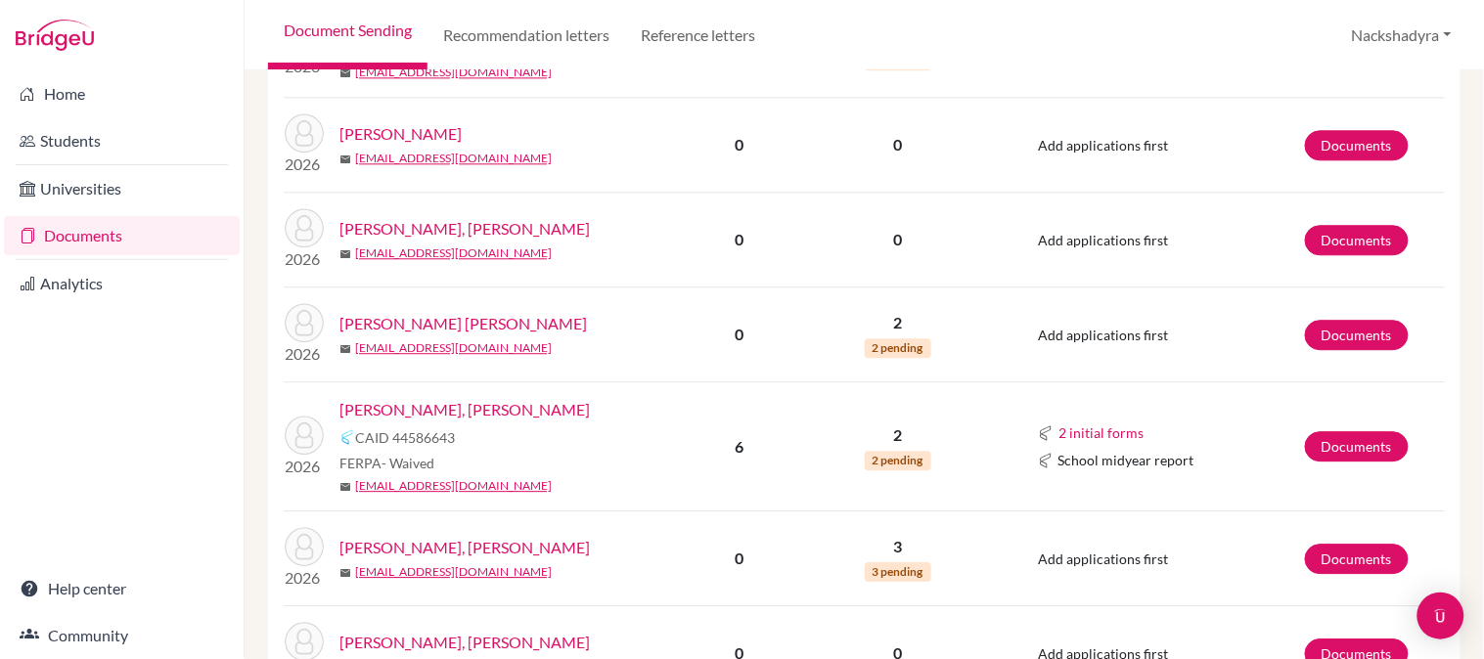
click at [1214, 33] on div "Document Sending Recommendation letters Reference letters Nackshadyra Profile S…" at bounding box center [865, 35] width 1240 height 70
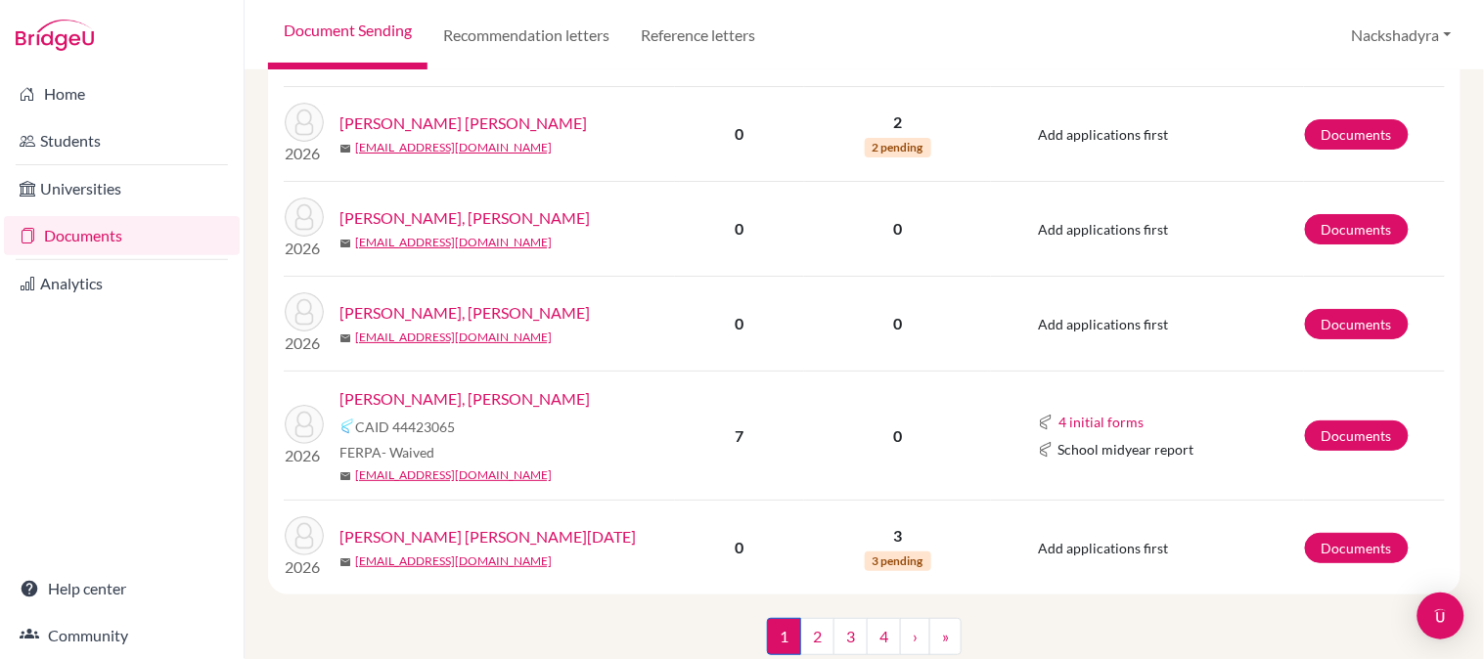
scroll to position [1847, 0]
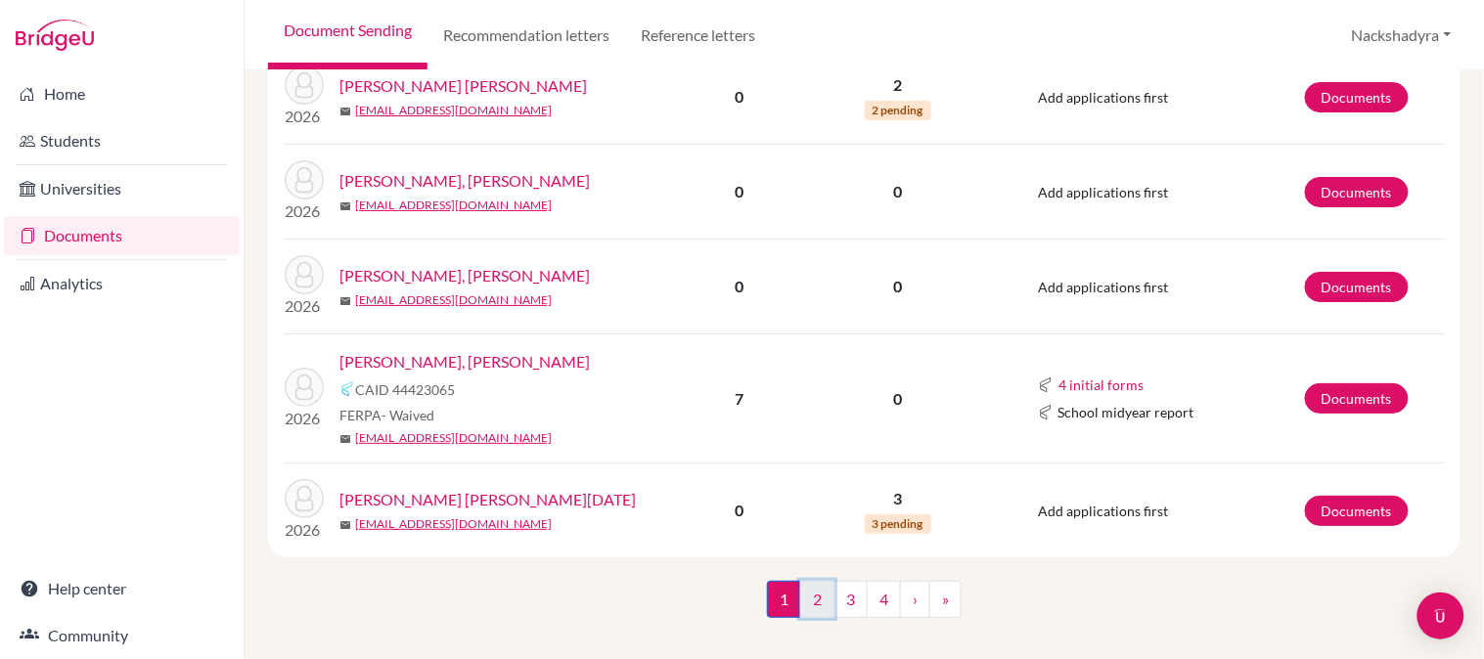
click at [815, 583] on link "2" at bounding box center [817, 599] width 34 height 37
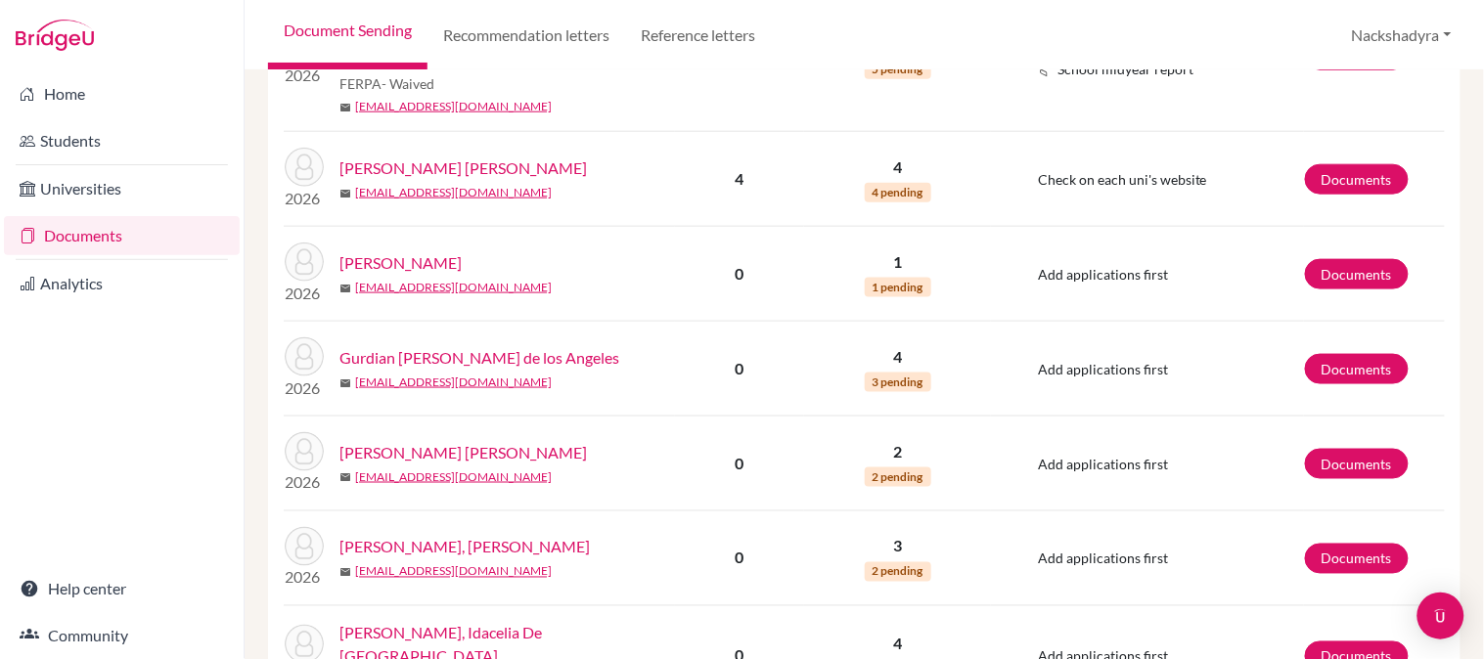
scroll to position [652, 0]
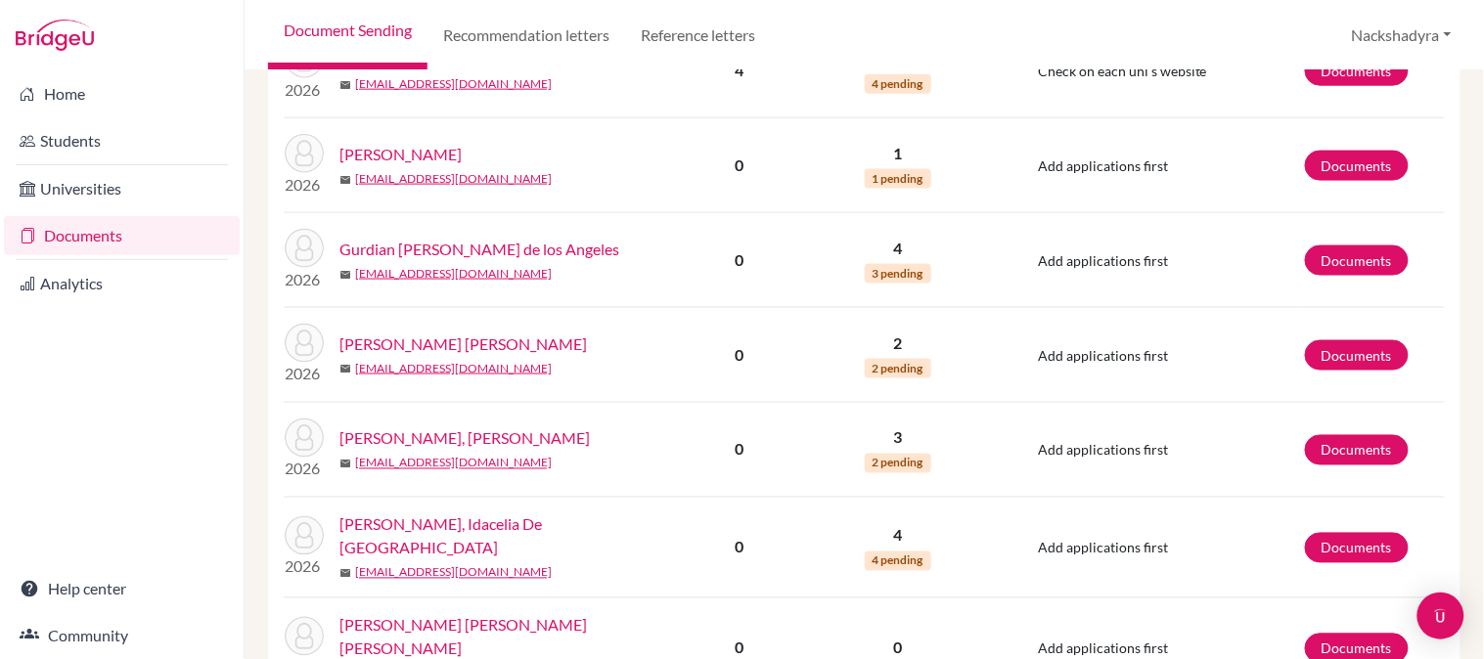
click at [519, 238] on link "Gurdian Tercero, Keymi de los Angeles" at bounding box center [480, 249] width 280 height 23
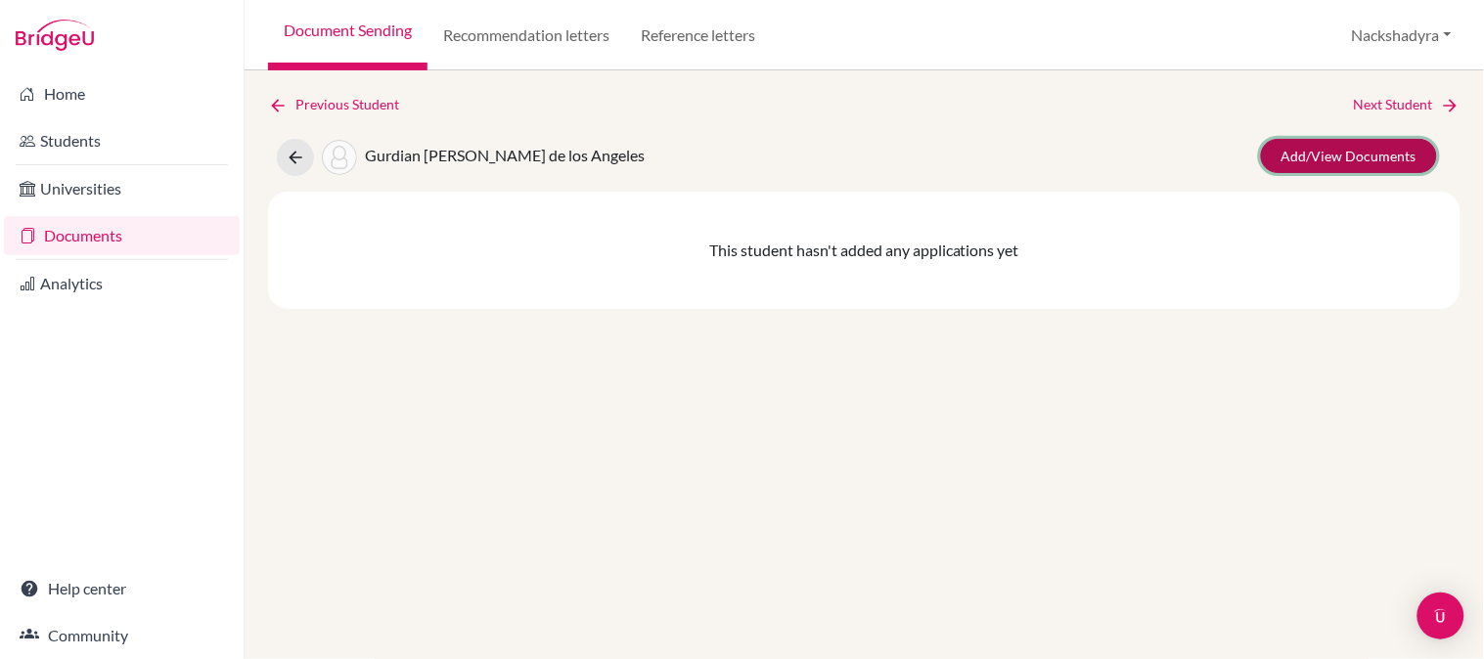
click at [1390, 142] on link "Add/View Documents" at bounding box center [1349, 156] width 176 height 34
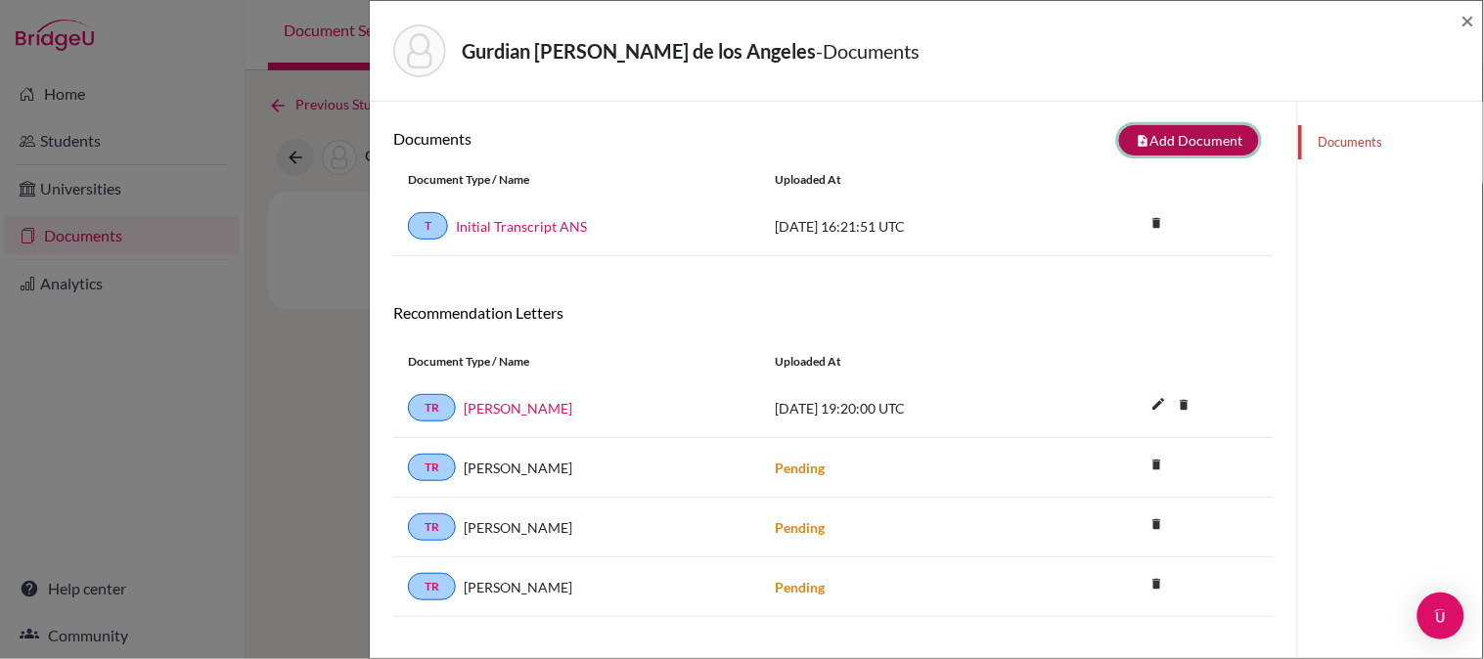
click at [1166, 135] on button "note_add Add Document" at bounding box center [1189, 140] width 140 height 30
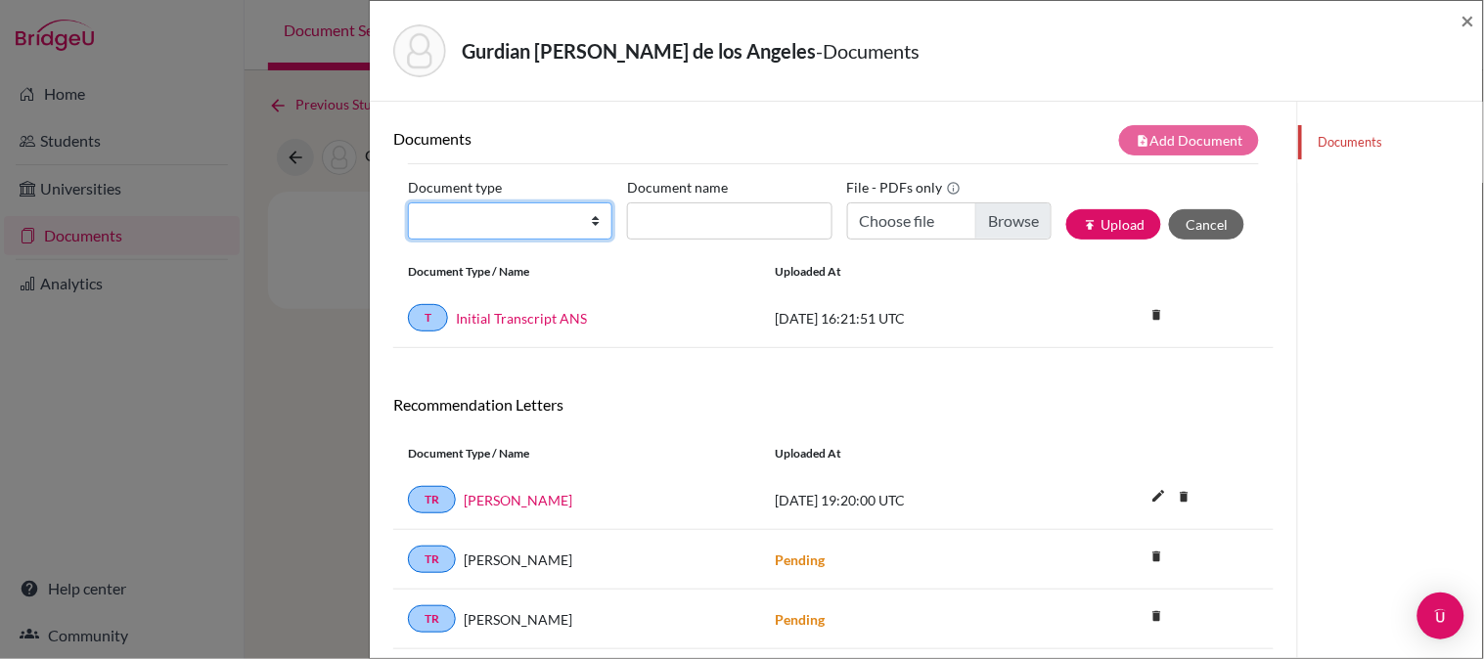
click at [515, 232] on select "Change explanation for Common App reports Counselor recommendation Internationa…" at bounding box center [510, 221] width 204 height 37
select select "2"
click at [408, 203] on select "Change explanation for Common App reports Counselor recommendation Internationa…" at bounding box center [510, 221] width 204 height 37
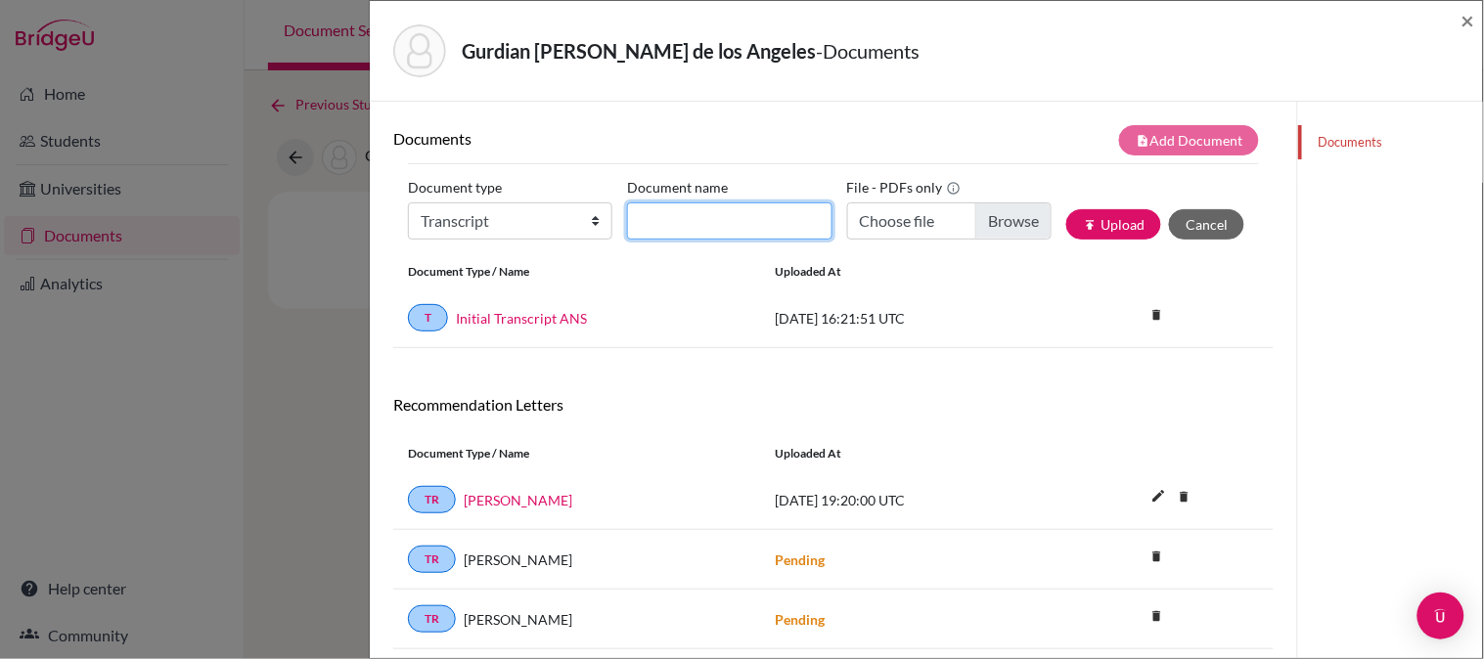
click at [709, 216] on input "Document name" at bounding box center [729, 221] width 204 height 37
click at [757, 218] on input "Initial Transcript" at bounding box center [729, 221] width 204 height 37
type input "Initial Transcript - Previous School"
type input "C:\fakepath\Keymi - 9th Grade EN - translation.pdf"
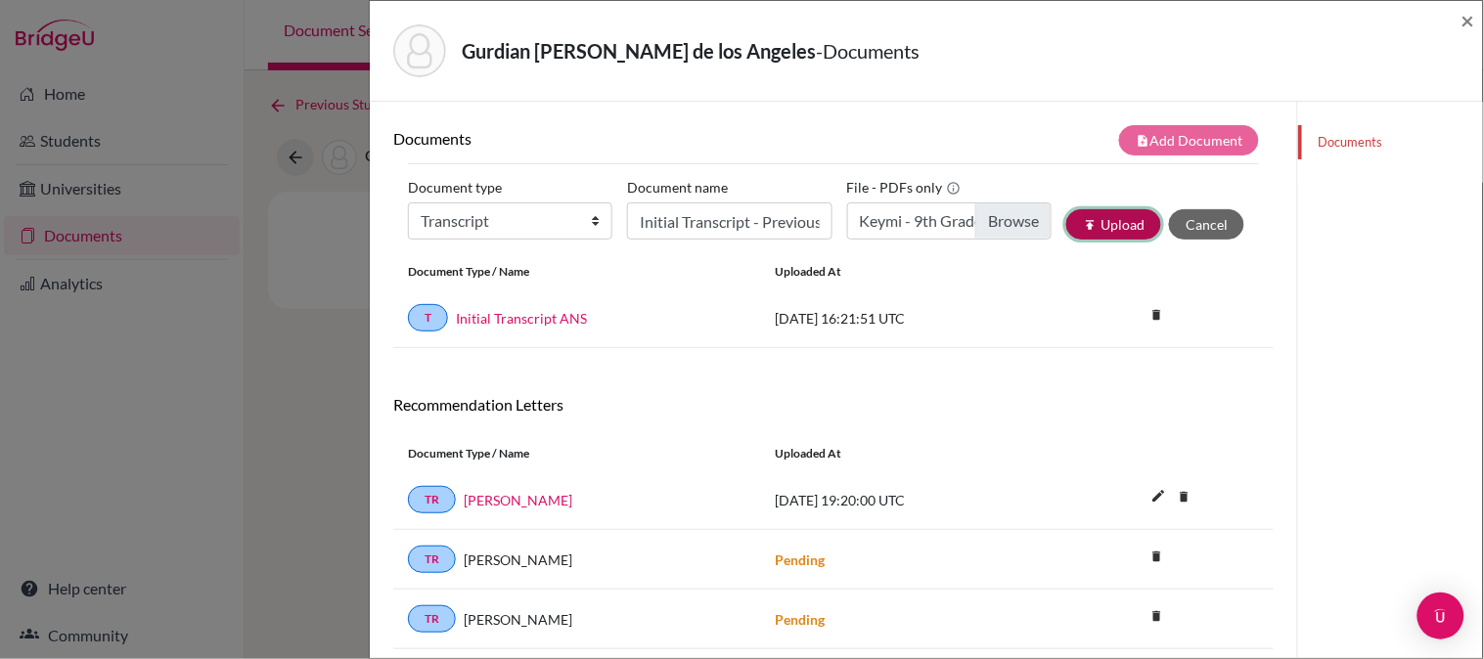
click at [1103, 232] on button "publish Upload" at bounding box center [1113, 224] width 95 height 30
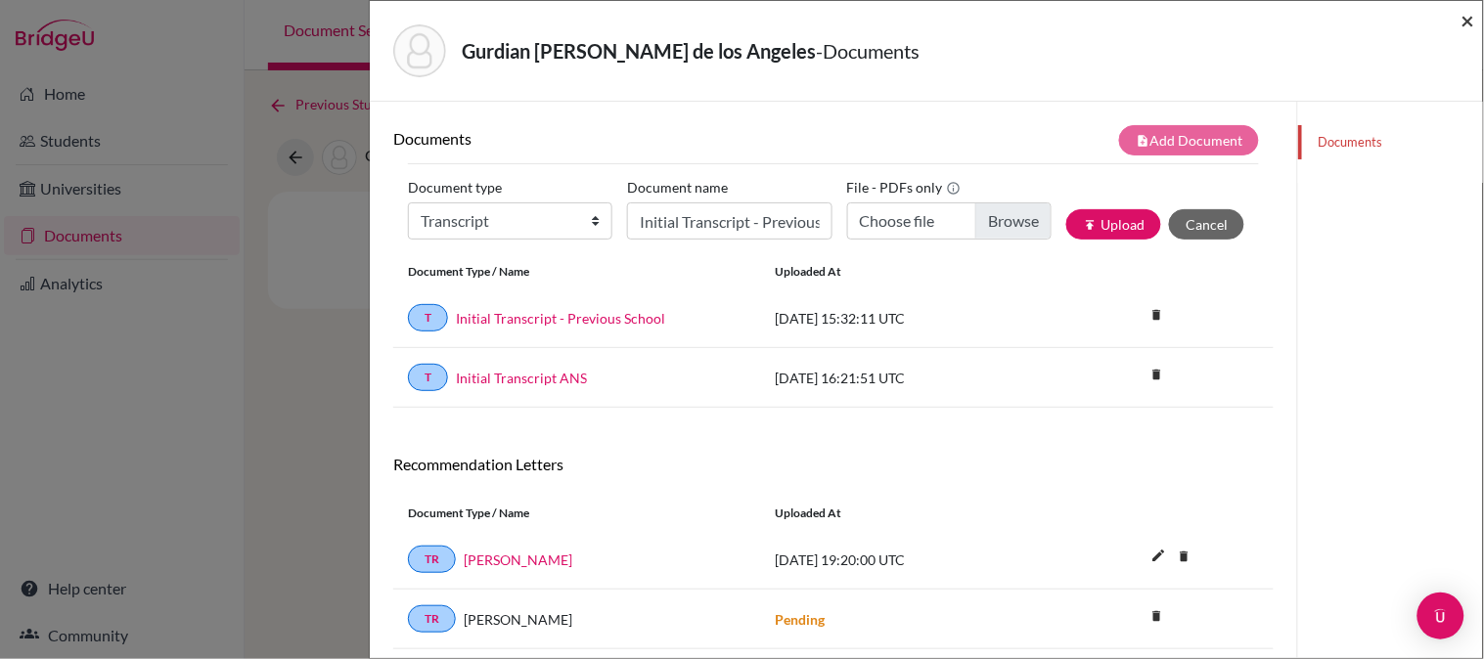
click at [1474, 18] on span "×" at bounding box center [1469, 20] width 14 height 28
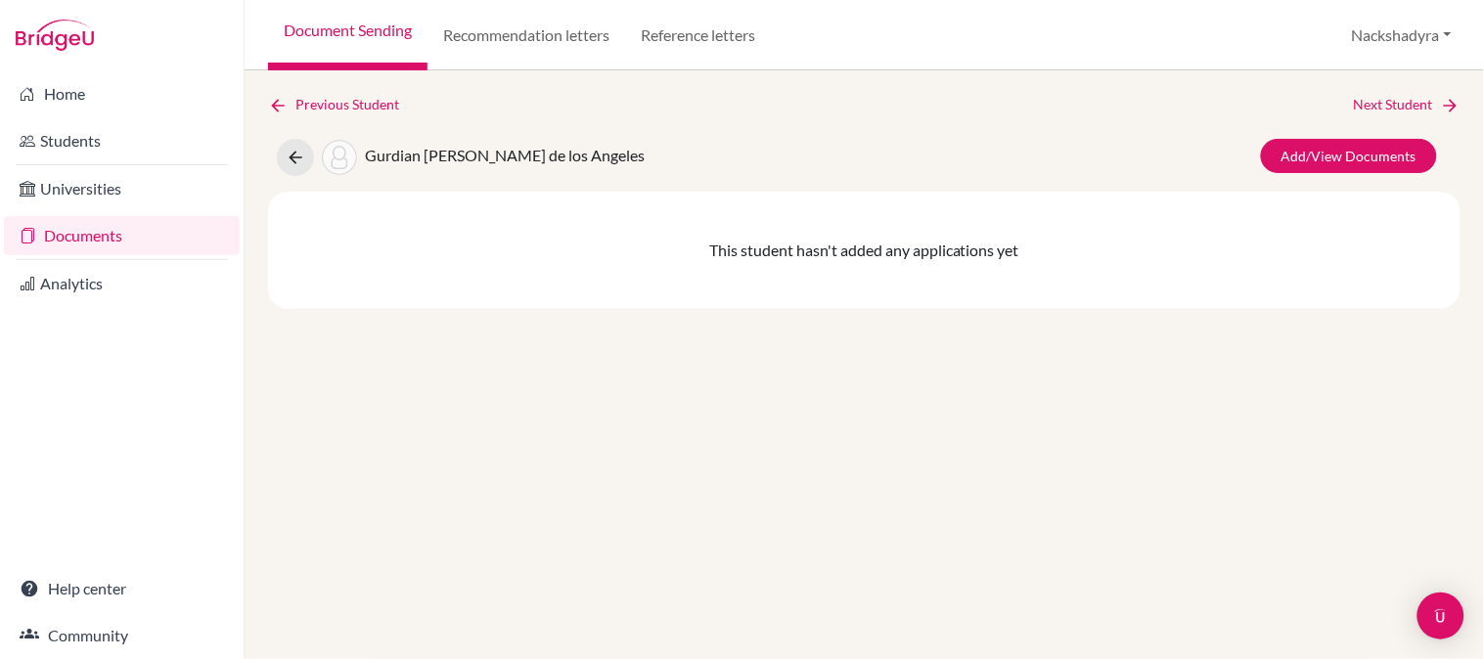
click at [377, 39] on link "Document Sending" at bounding box center [347, 35] width 159 height 70
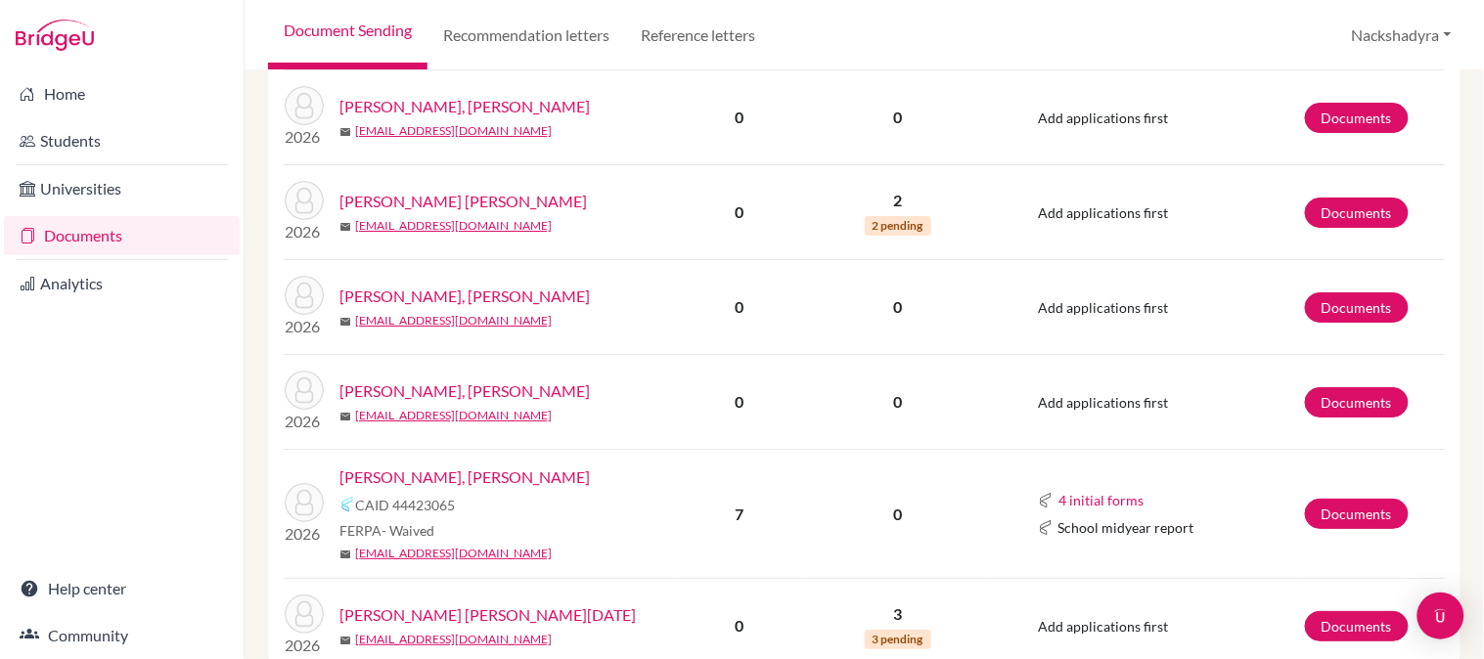
scroll to position [1859, 0]
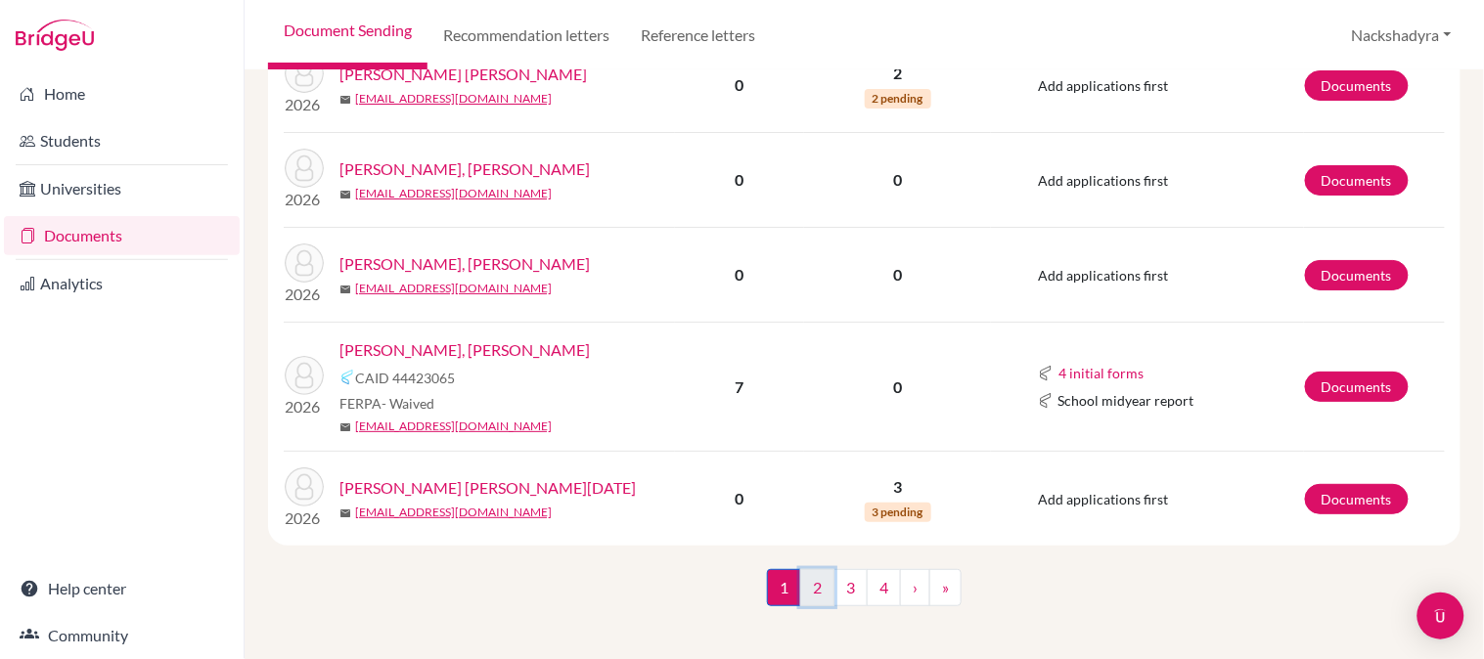
click at [810, 571] on link "2" at bounding box center [817, 587] width 34 height 37
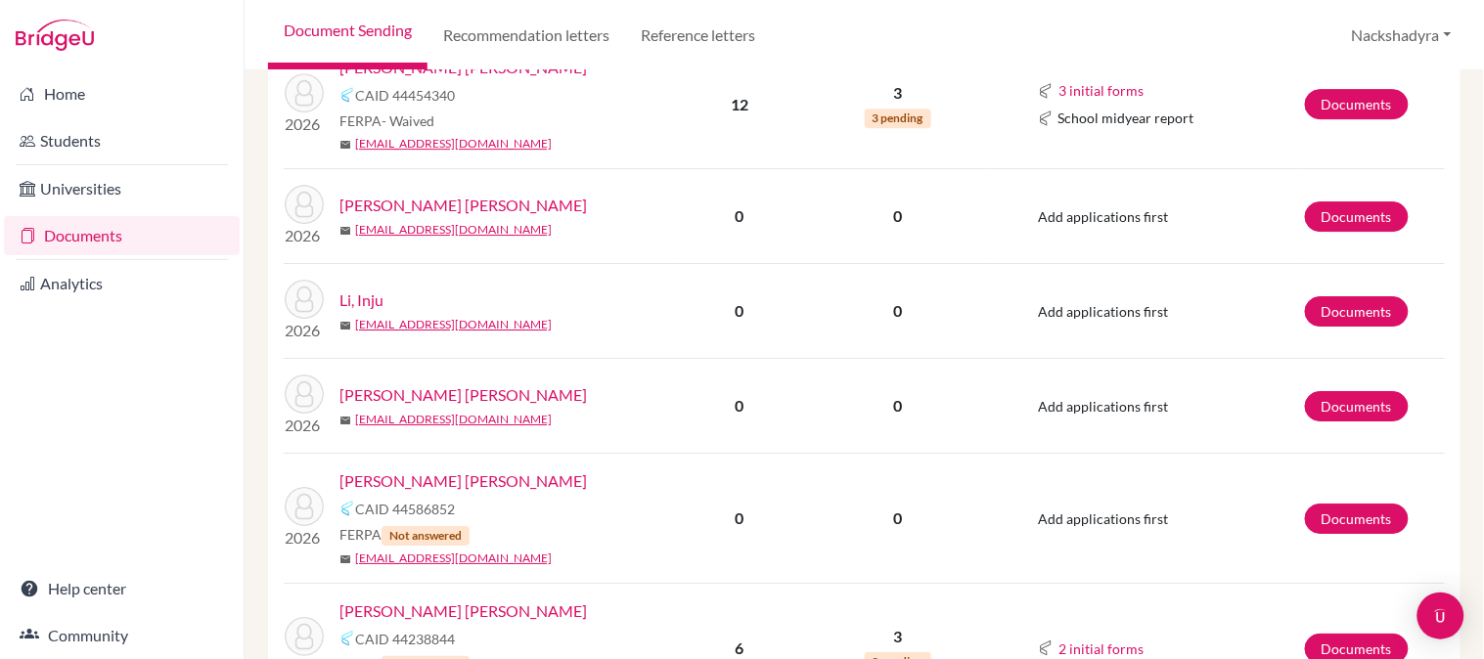
scroll to position [1630, 0]
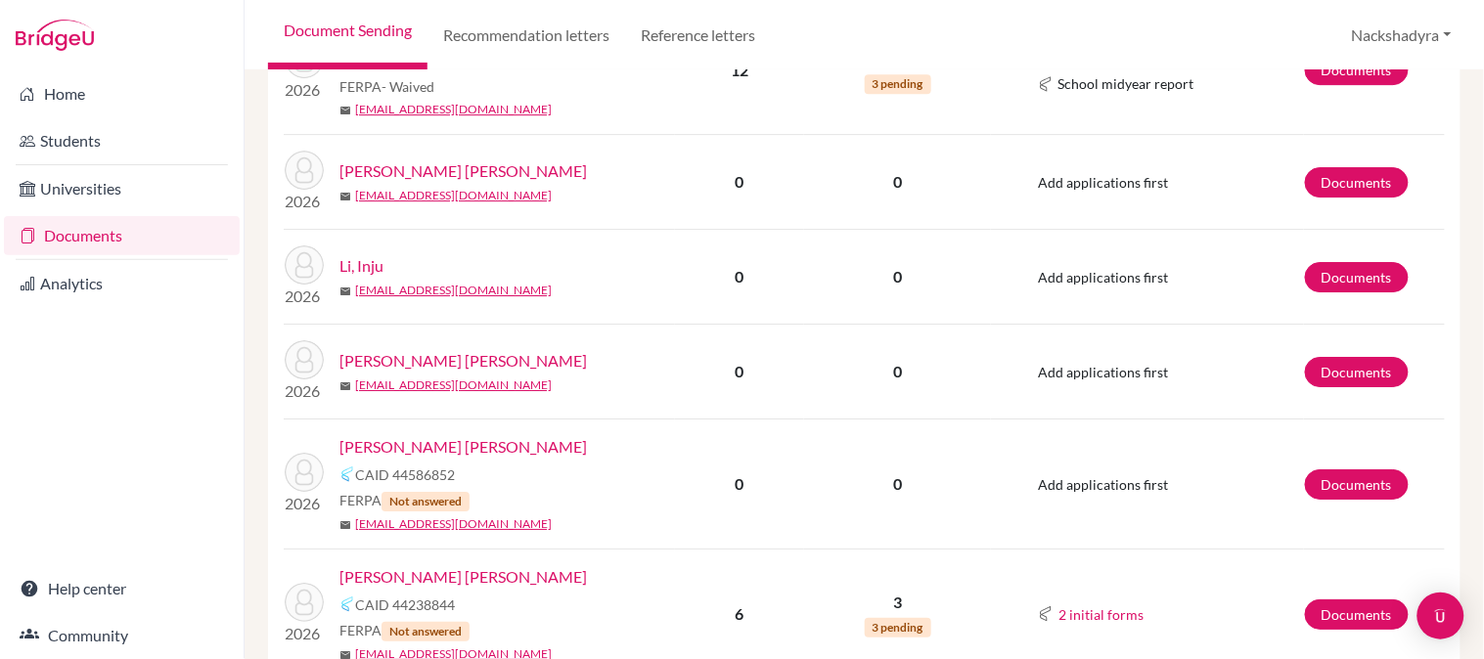
click at [354, 254] on link "Li, Inju" at bounding box center [362, 265] width 44 height 23
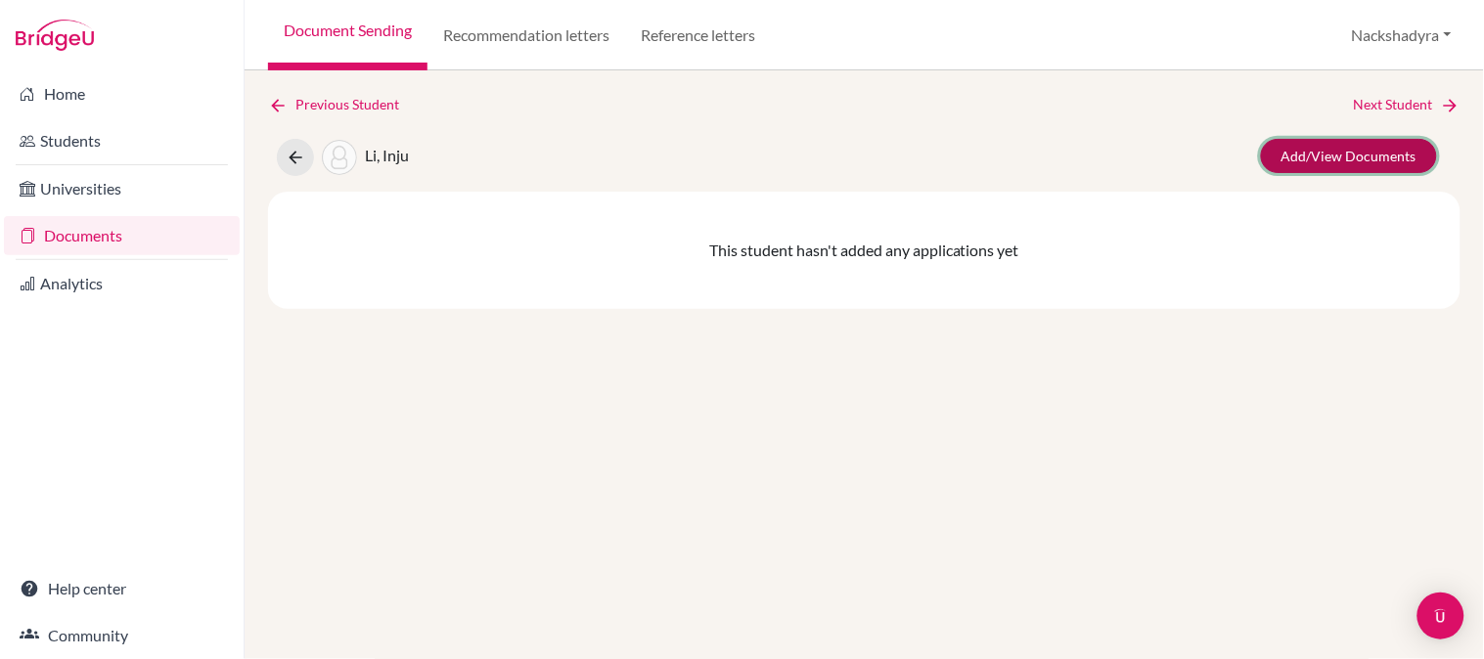
click at [1335, 148] on link "Add/View Documents" at bounding box center [1349, 156] width 176 height 34
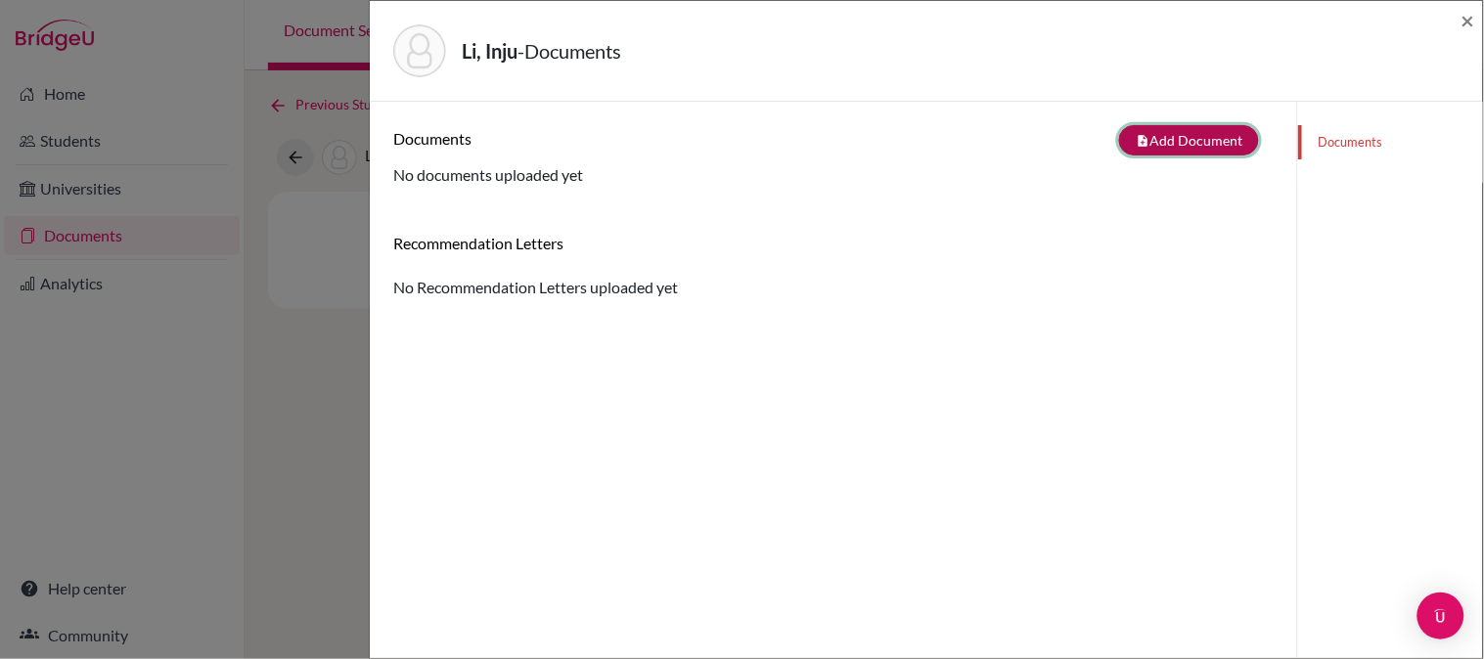
click at [1119, 148] on button "note_add Add Document" at bounding box center [1189, 140] width 140 height 30
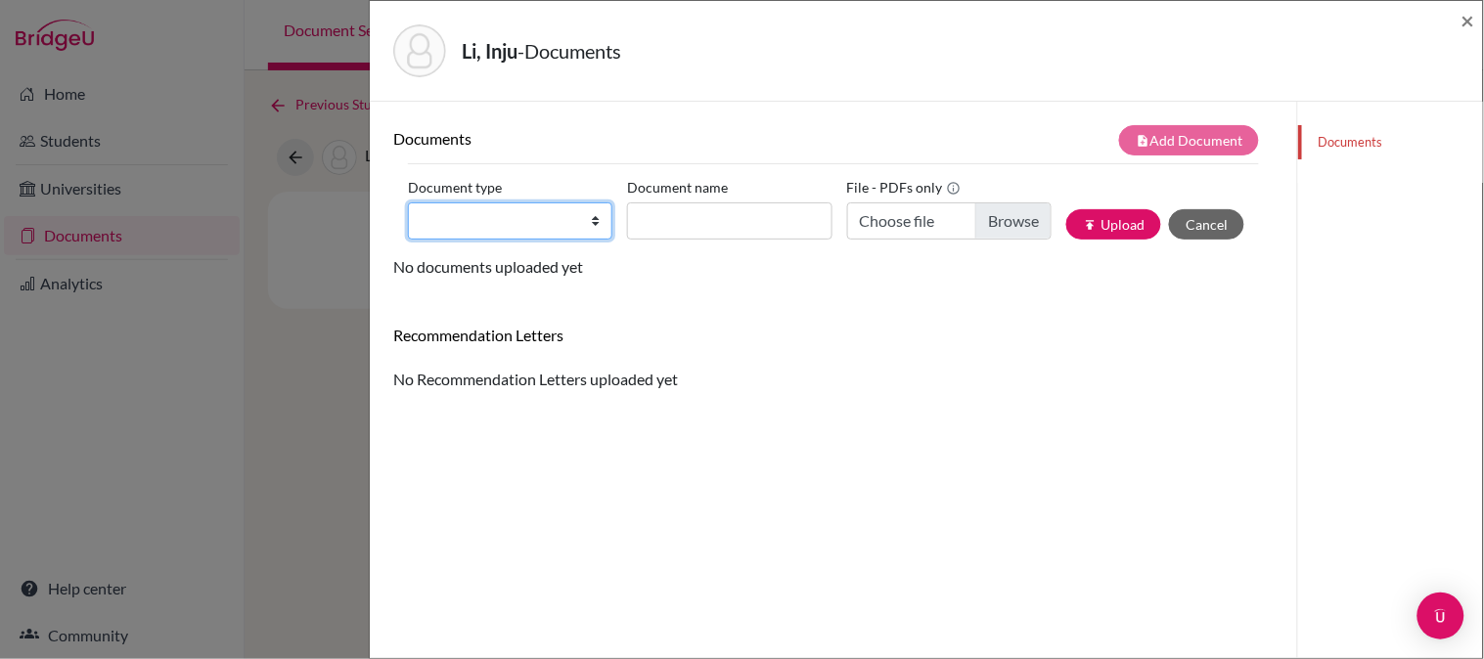
click at [516, 221] on select "Change explanation for Common App reports Counselor recommendation Internationa…" at bounding box center [510, 221] width 204 height 37
select select "2"
click at [408, 203] on select "Change explanation for Common App reports Counselor recommendation Internationa…" at bounding box center [510, 221] width 204 height 37
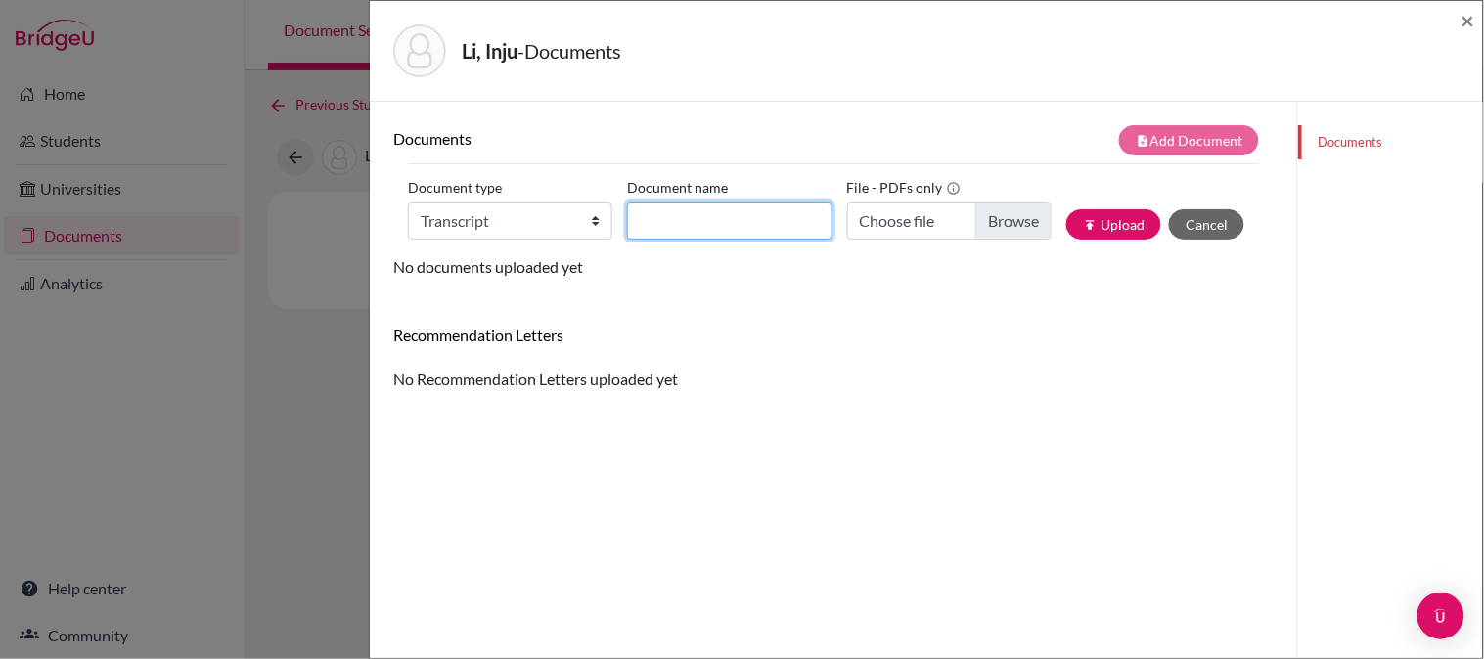
click at [687, 225] on input "Document name" at bounding box center [729, 221] width 204 height 37
click at [788, 232] on input "Initial Transcript" at bounding box center [729, 221] width 204 height 37
type input "Initial Transcript - Previous School"
type input "C:\fakepath\Inju 9th - 11th Transcripts (1).pdf"
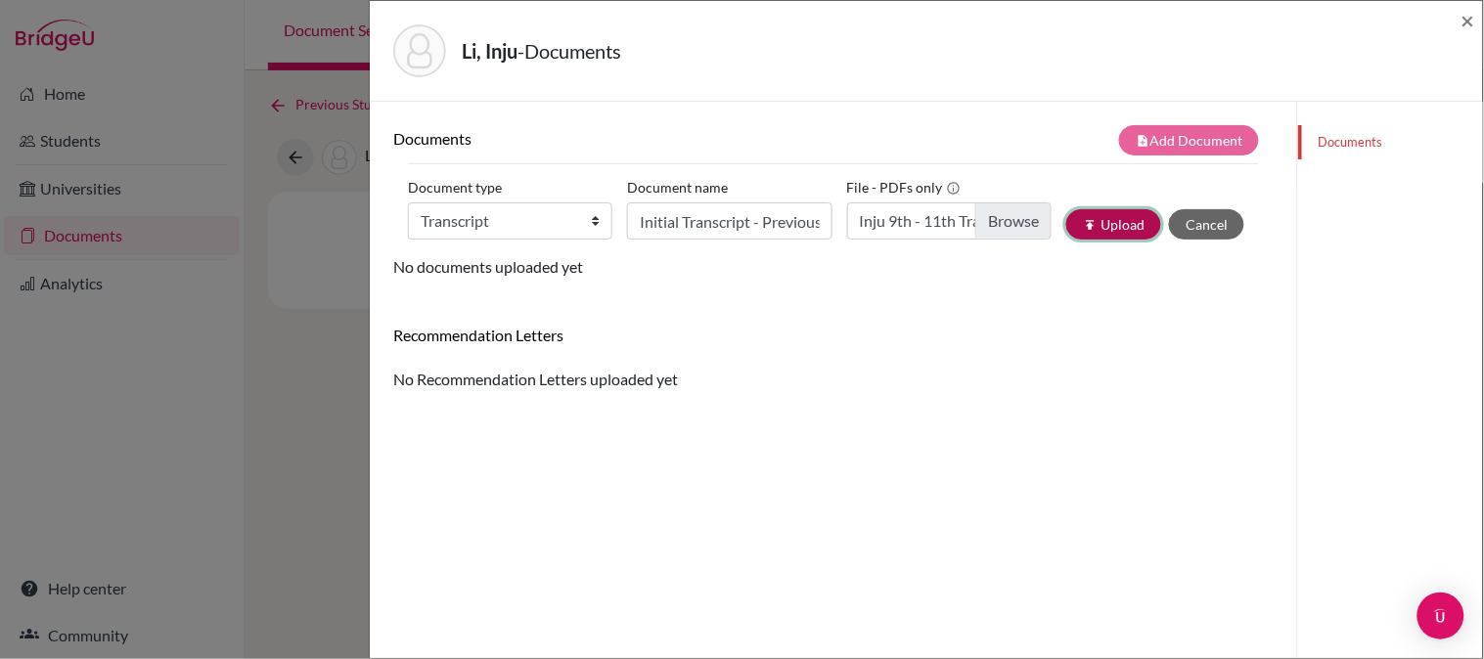
click at [1093, 225] on button "publish Upload" at bounding box center [1113, 224] width 95 height 30
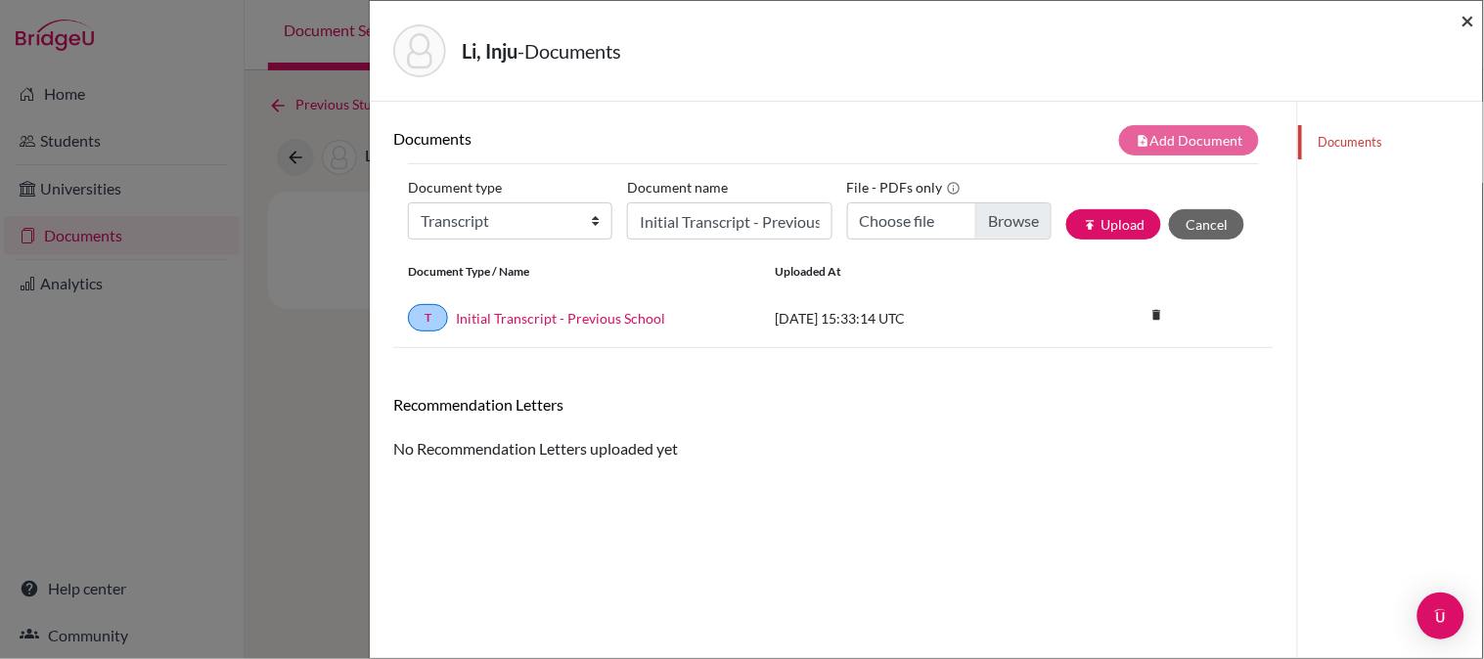
click at [1471, 13] on span "×" at bounding box center [1469, 20] width 14 height 28
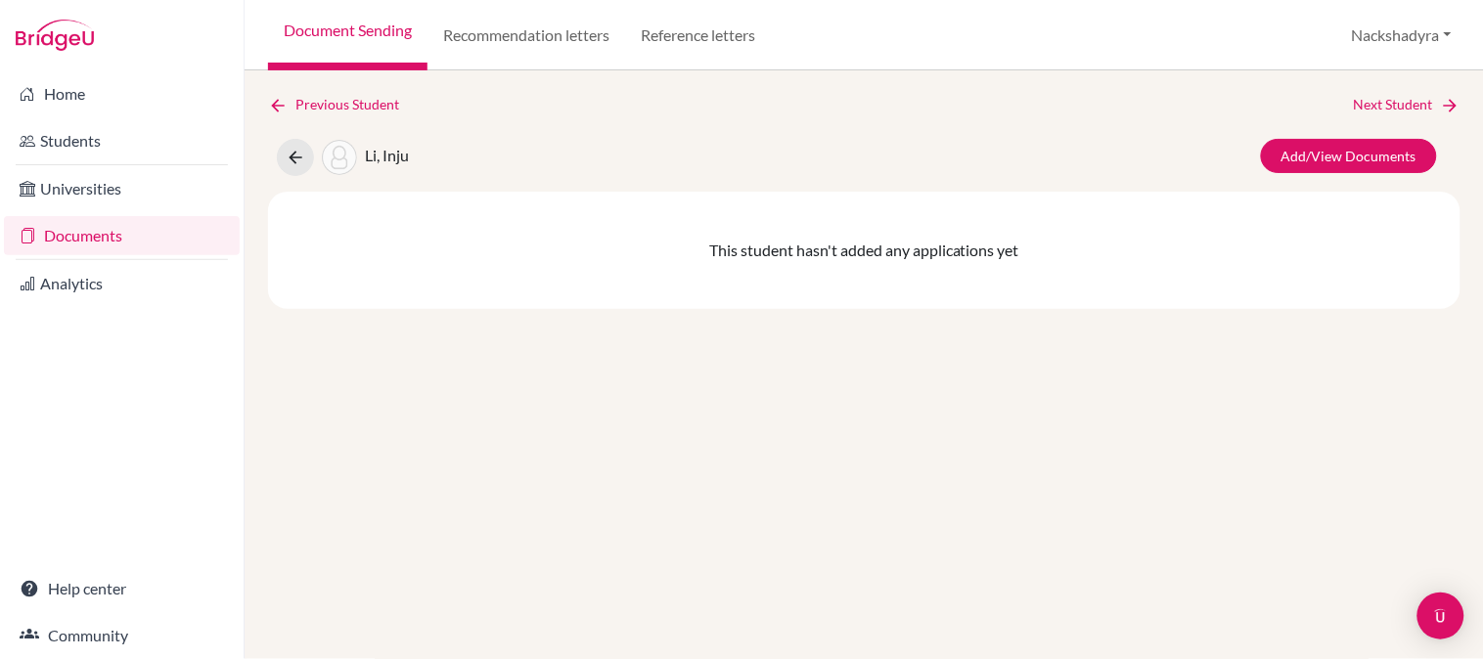
click at [357, 33] on link "Document Sending" at bounding box center [347, 35] width 159 height 70
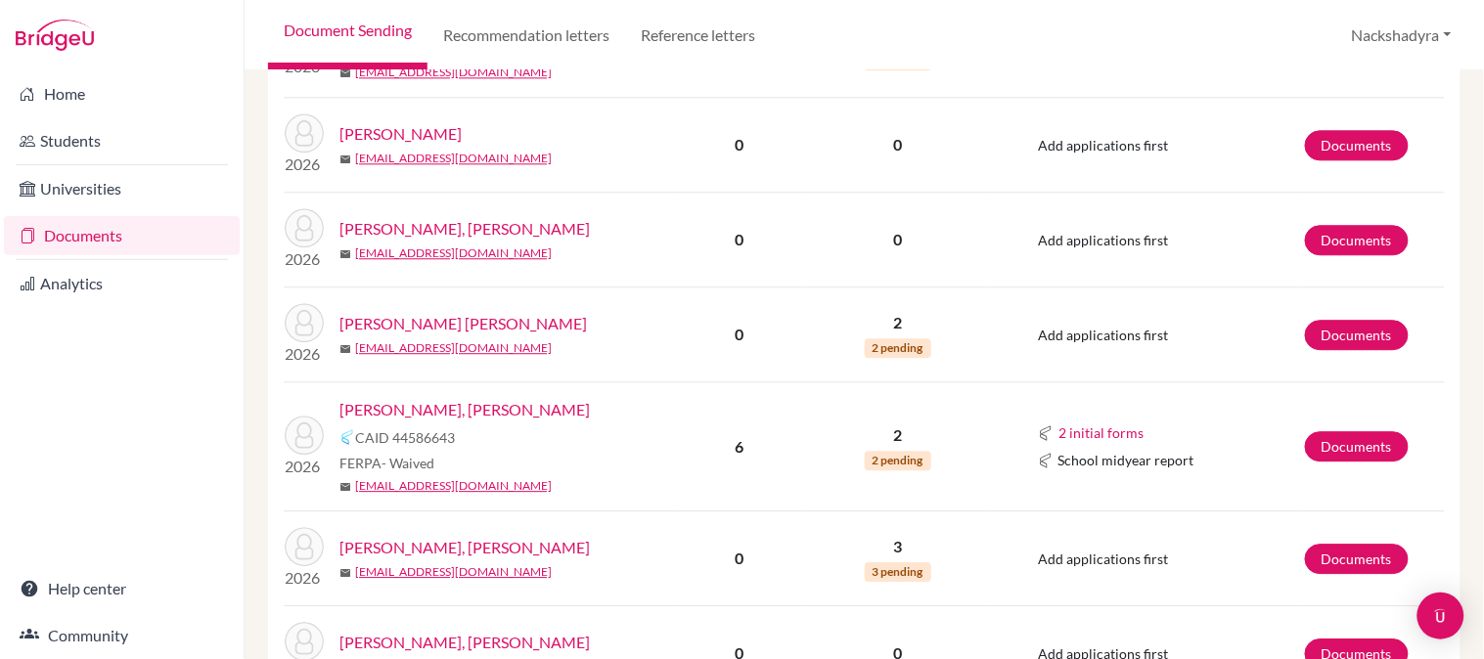
scroll to position [1847, 0]
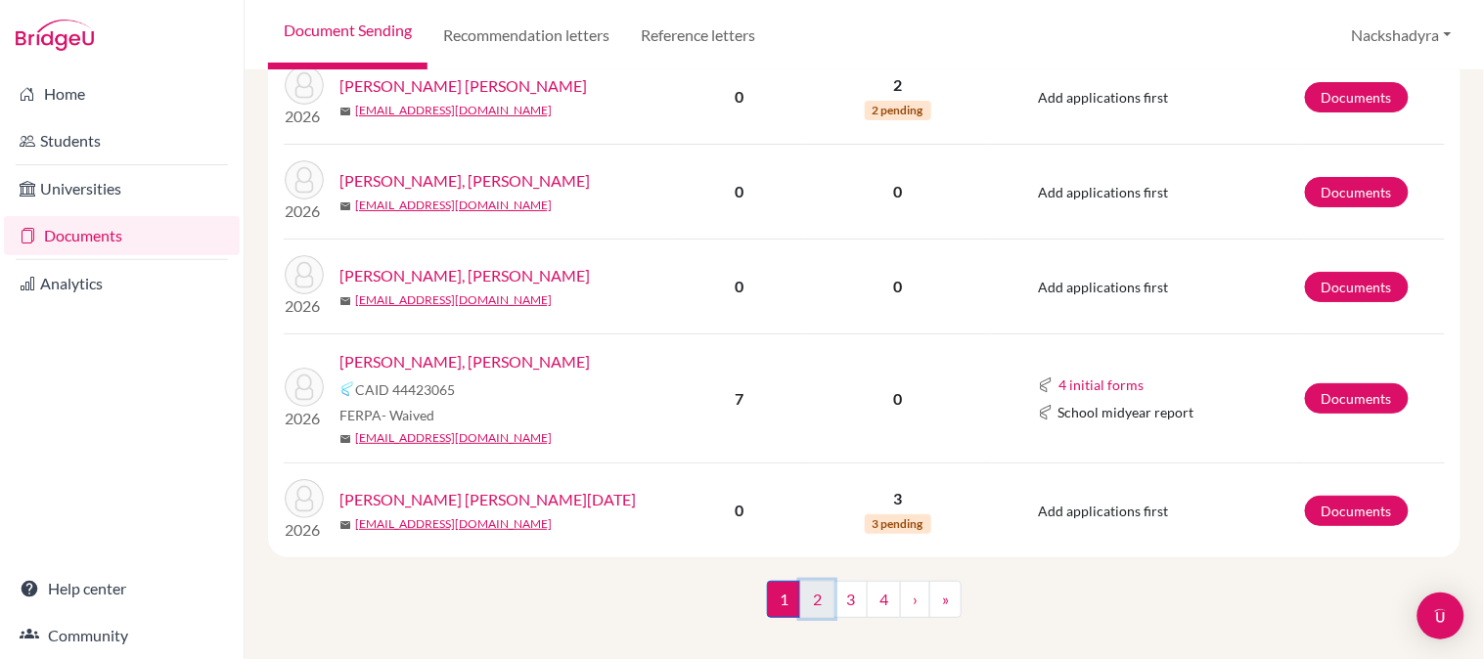
click at [800, 584] on link "2" at bounding box center [817, 599] width 34 height 37
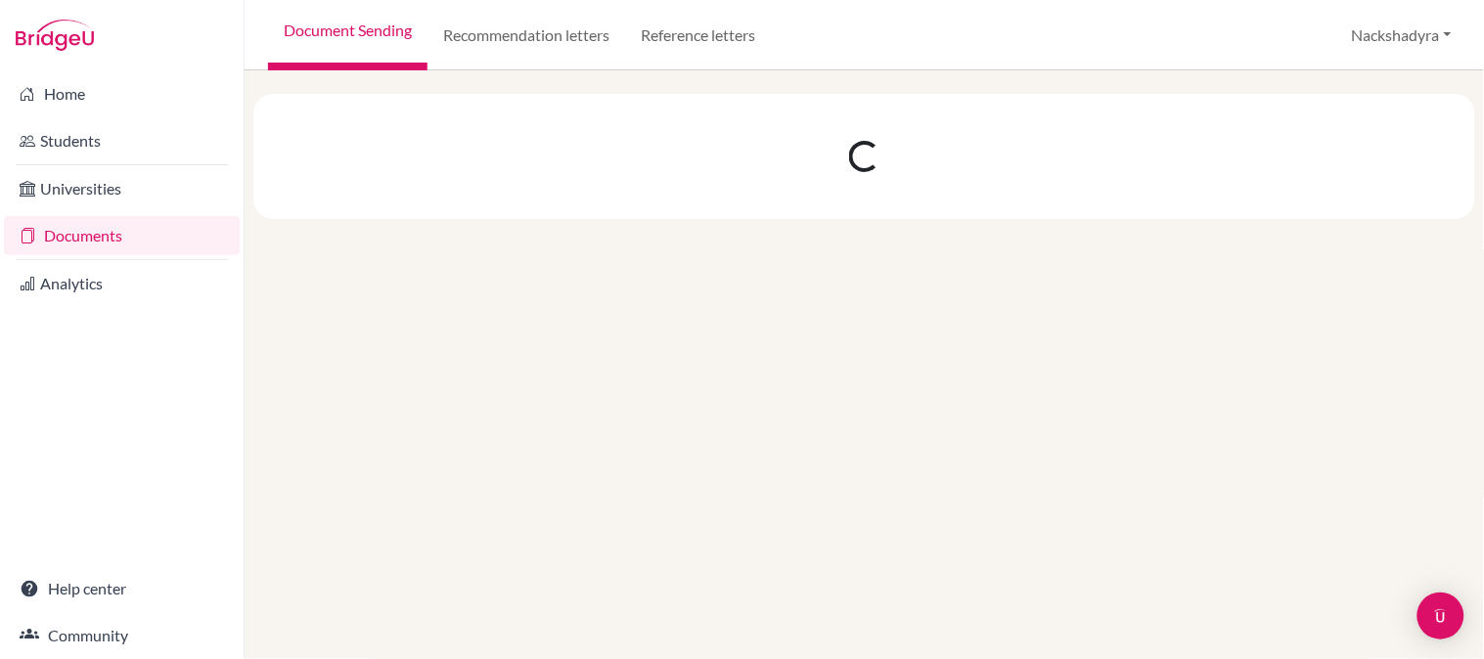
scroll to position [0, 0]
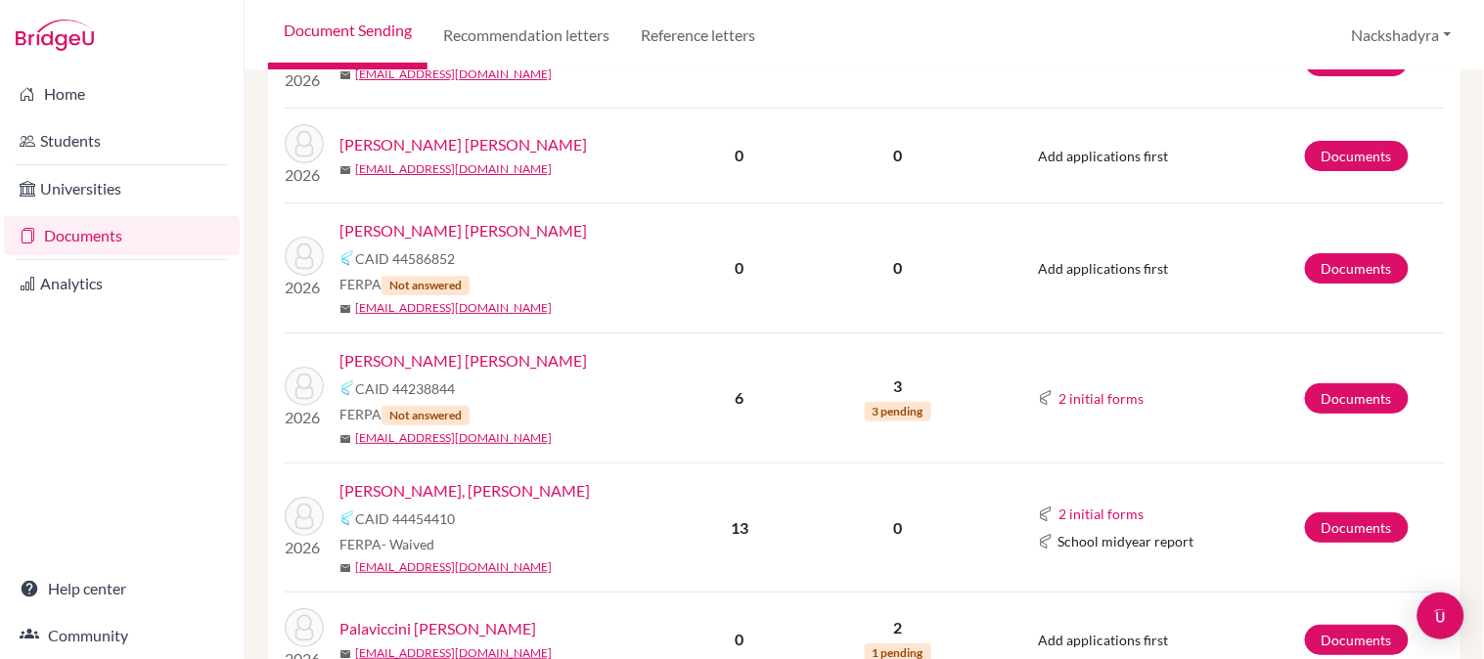
scroll to position [1847, 0]
click at [418, 348] on link "[PERSON_NAME] [PERSON_NAME]" at bounding box center [464, 359] width 248 height 23
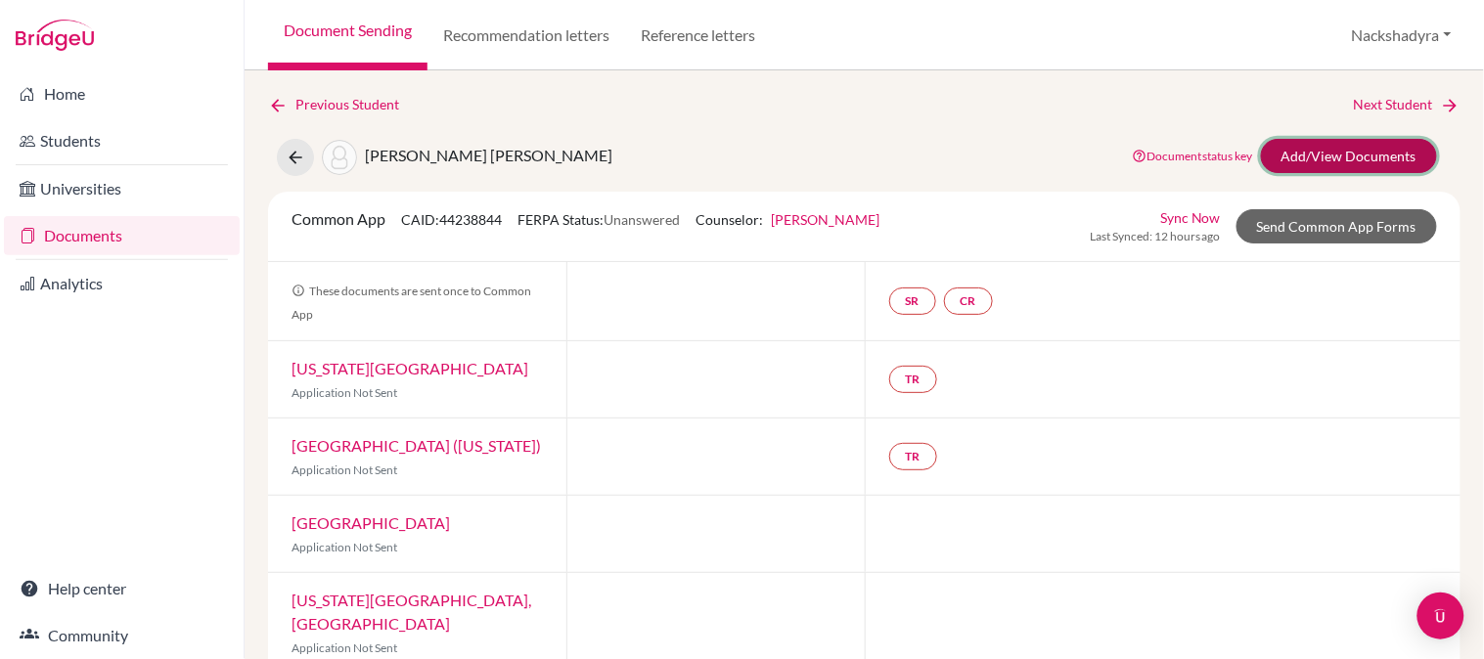
click at [1332, 145] on link "Add/View Documents" at bounding box center [1349, 156] width 176 height 34
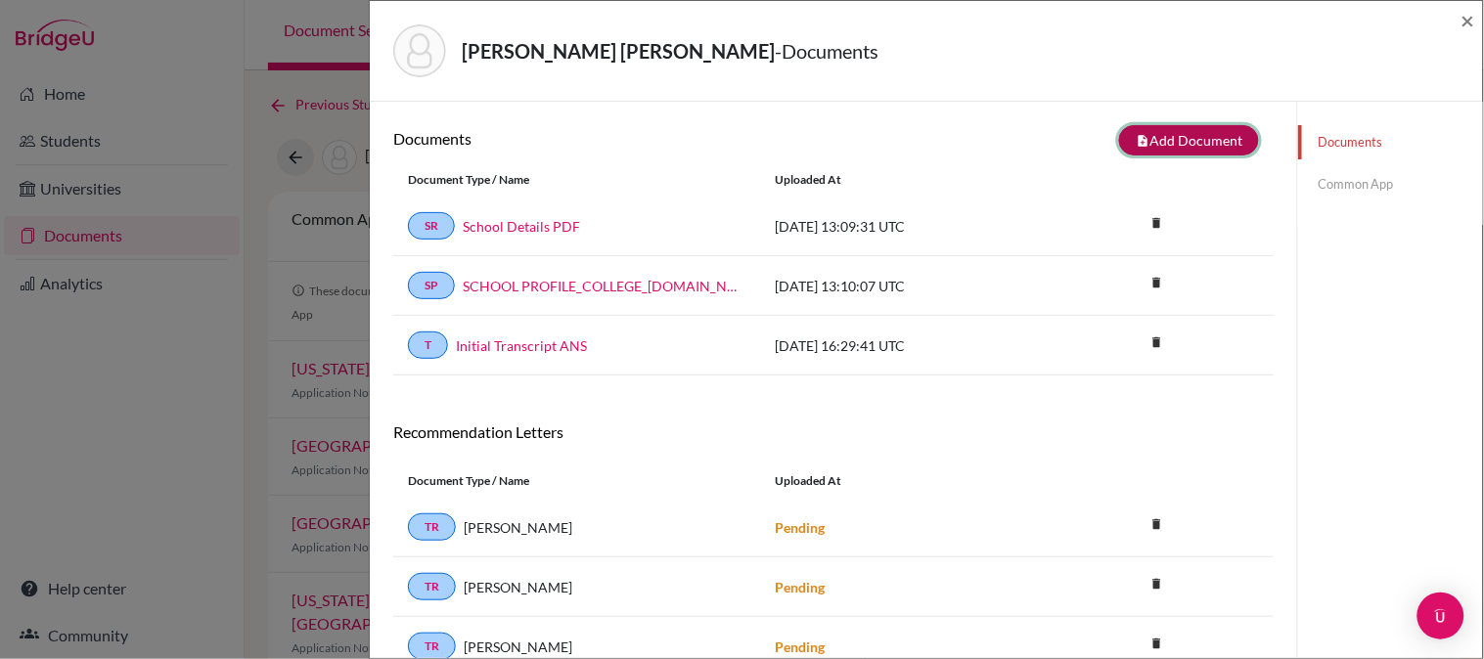
click at [1146, 128] on button "note_add Add Document" at bounding box center [1189, 140] width 140 height 30
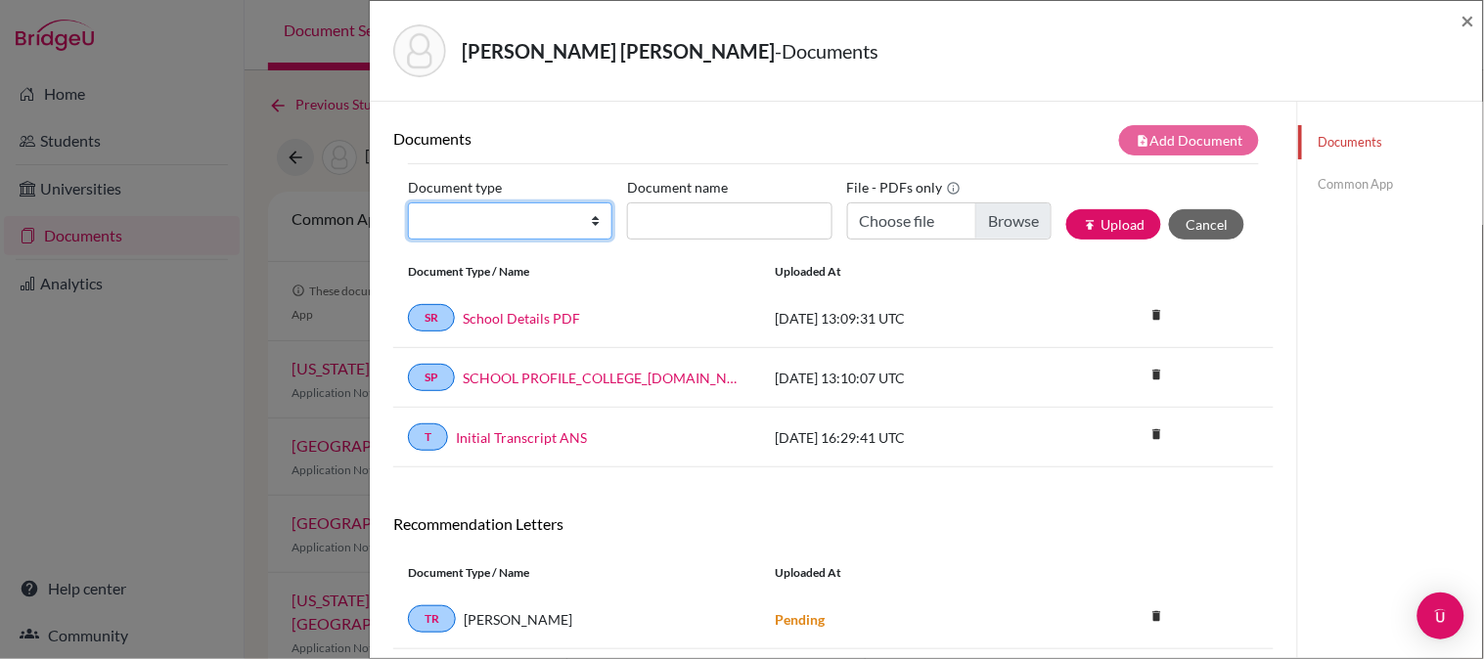
click at [512, 219] on select "Change explanation for Common App reports Counselor recommendation Internationa…" at bounding box center [510, 221] width 204 height 37
select select "2"
click at [408, 203] on select "Change explanation for Common App reports Counselor recommendation Internationa…" at bounding box center [510, 221] width 204 height 37
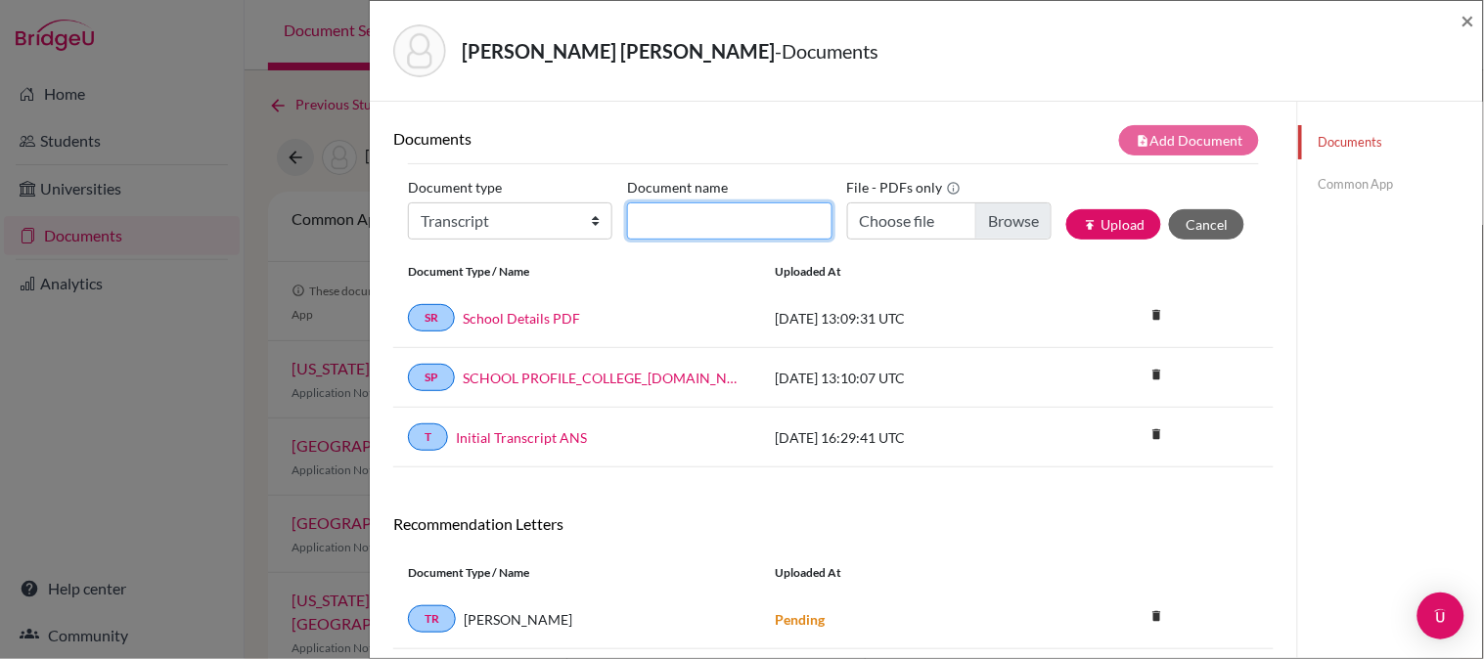
click at [750, 219] on input "Document name" at bounding box center [729, 221] width 204 height 37
click at [766, 221] on input "Initial Transcript" at bounding box center [729, 221] width 204 height 37
type input "Initial Transcript - Previous School"
type input "C:\fakepath\[PERSON_NAME] - grades [GEOGRAPHIC_DATA] (1) (1).pdf"
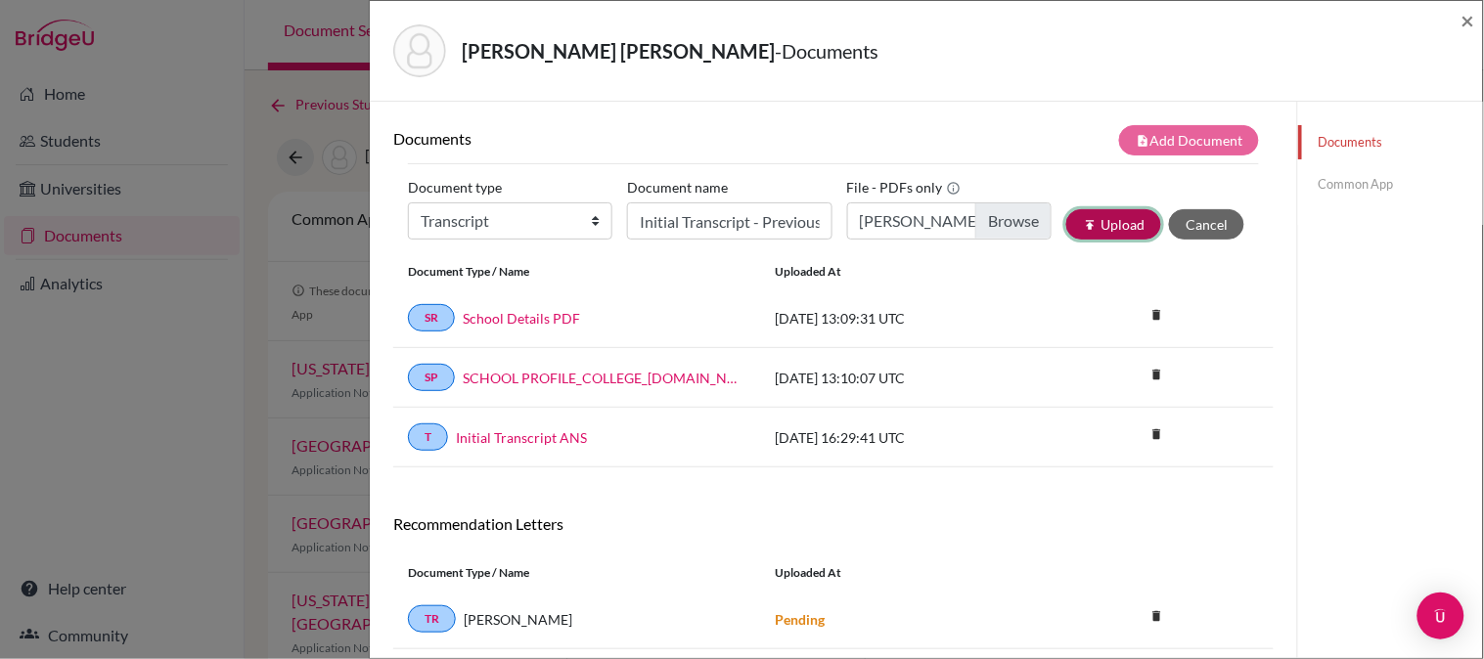
click at [1097, 228] on button "publish Upload" at bounding box center [1113, 224] width 95 height 30
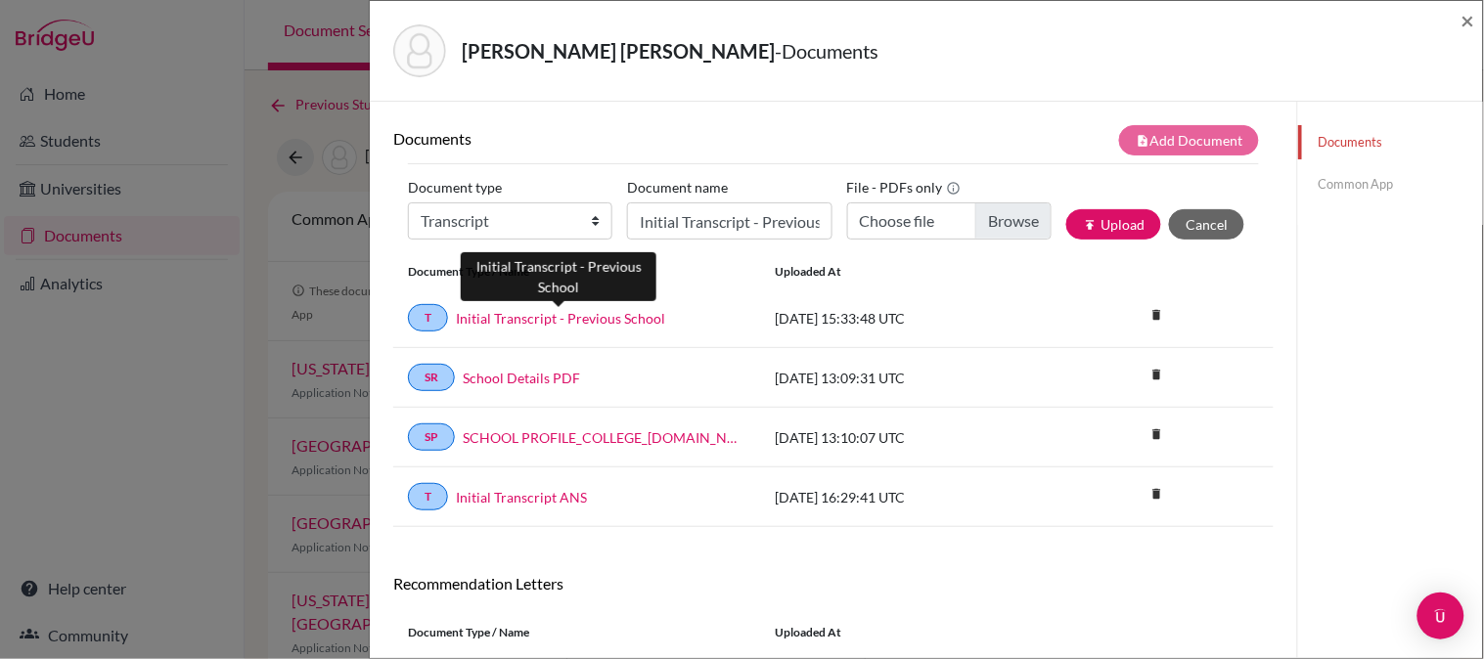
click at [575, 317] on link "Initial Transcript - Previous School" at bounding box center [560, 318] width 209 height 21
click at [1468, 17] on span "×" at bounding box center [1469, 20] width 14 height 28
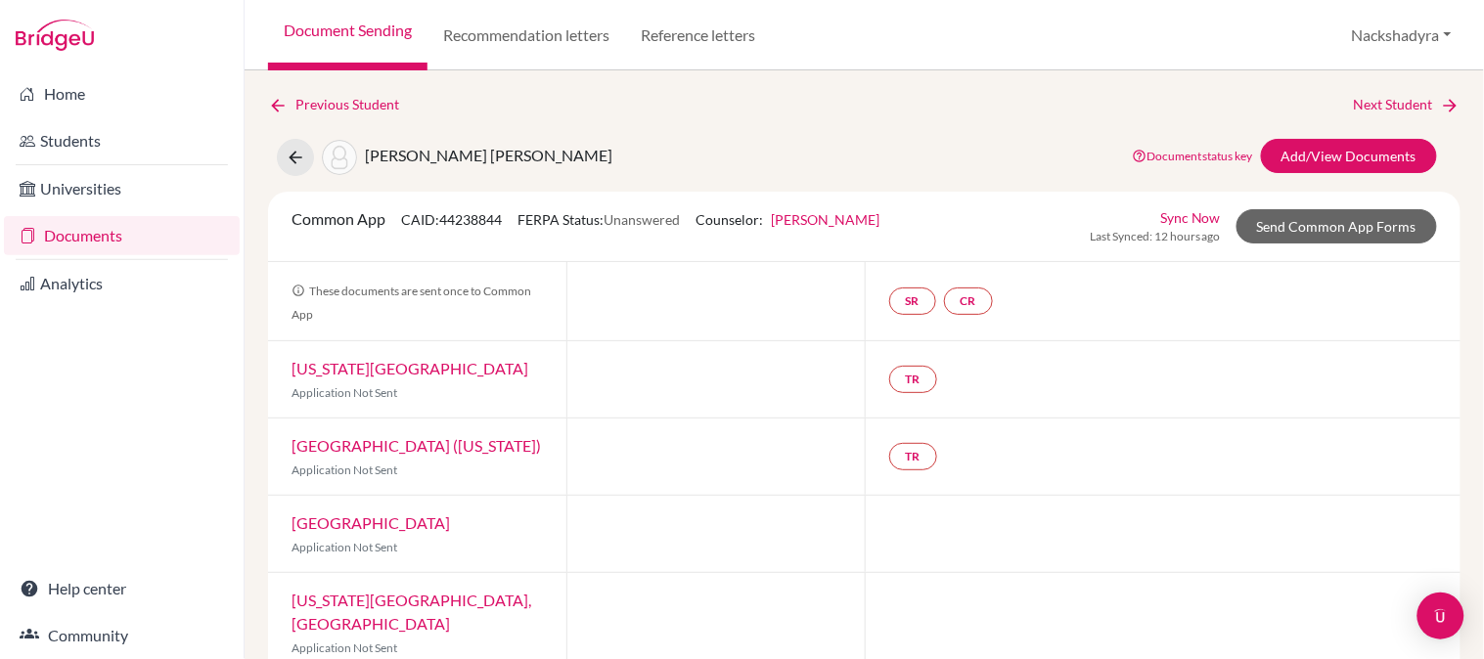
click at [405, 32] on link "Document Sending" at bounding box center [347, 35] width 159 height 70
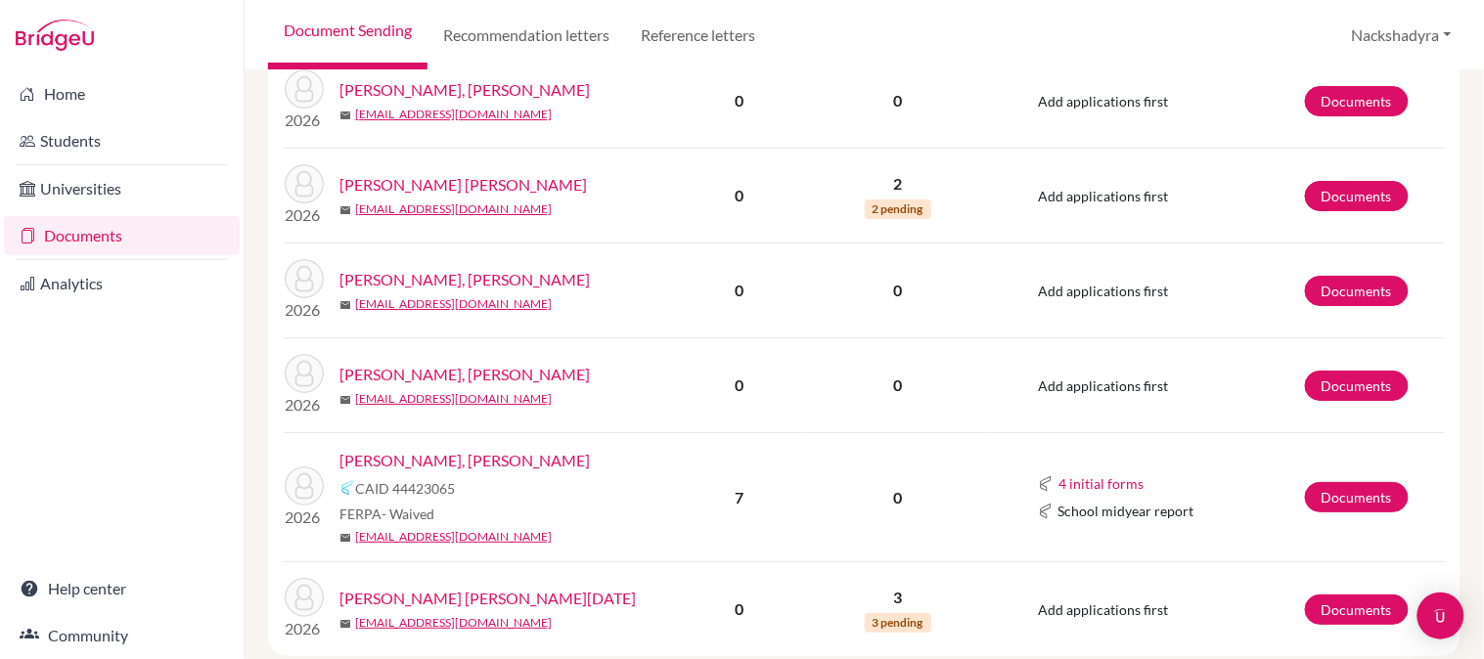
scroll to position [1859, 0]
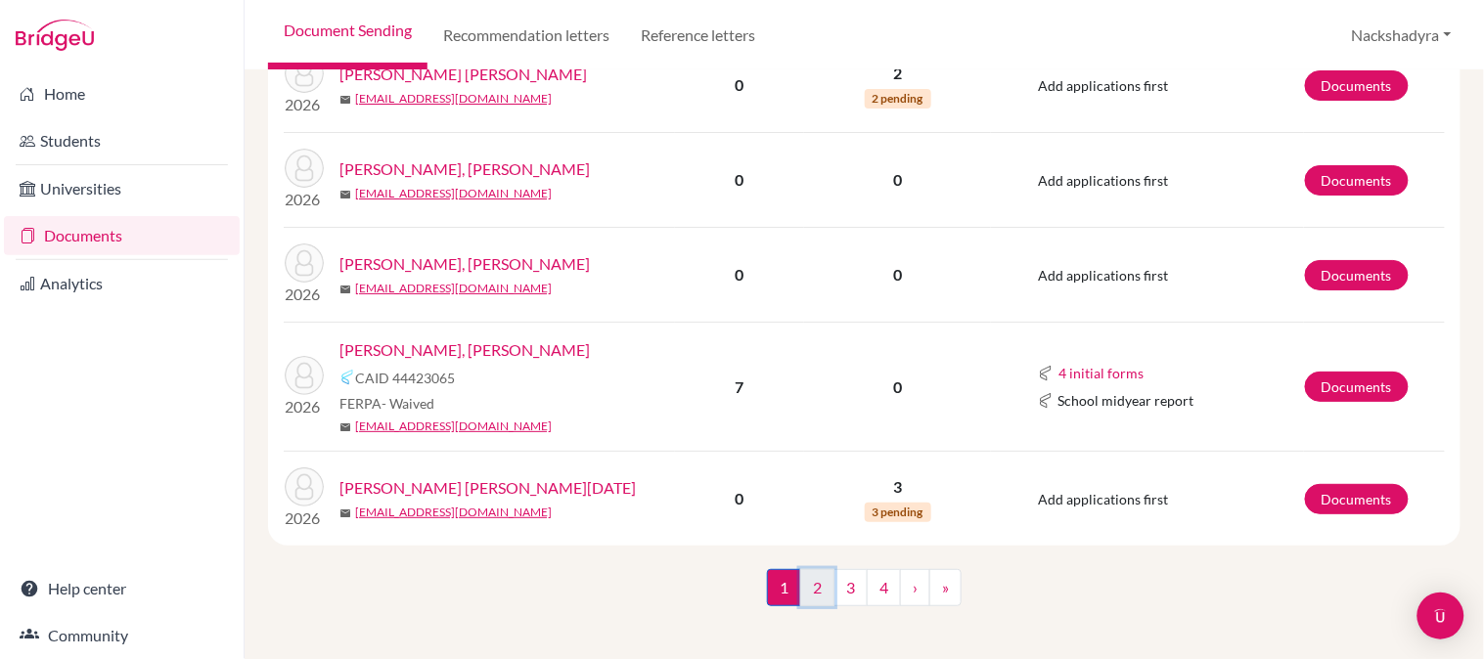
click at [809, 573] on link "2" at bounding box center [817, 587] width 34 height 37
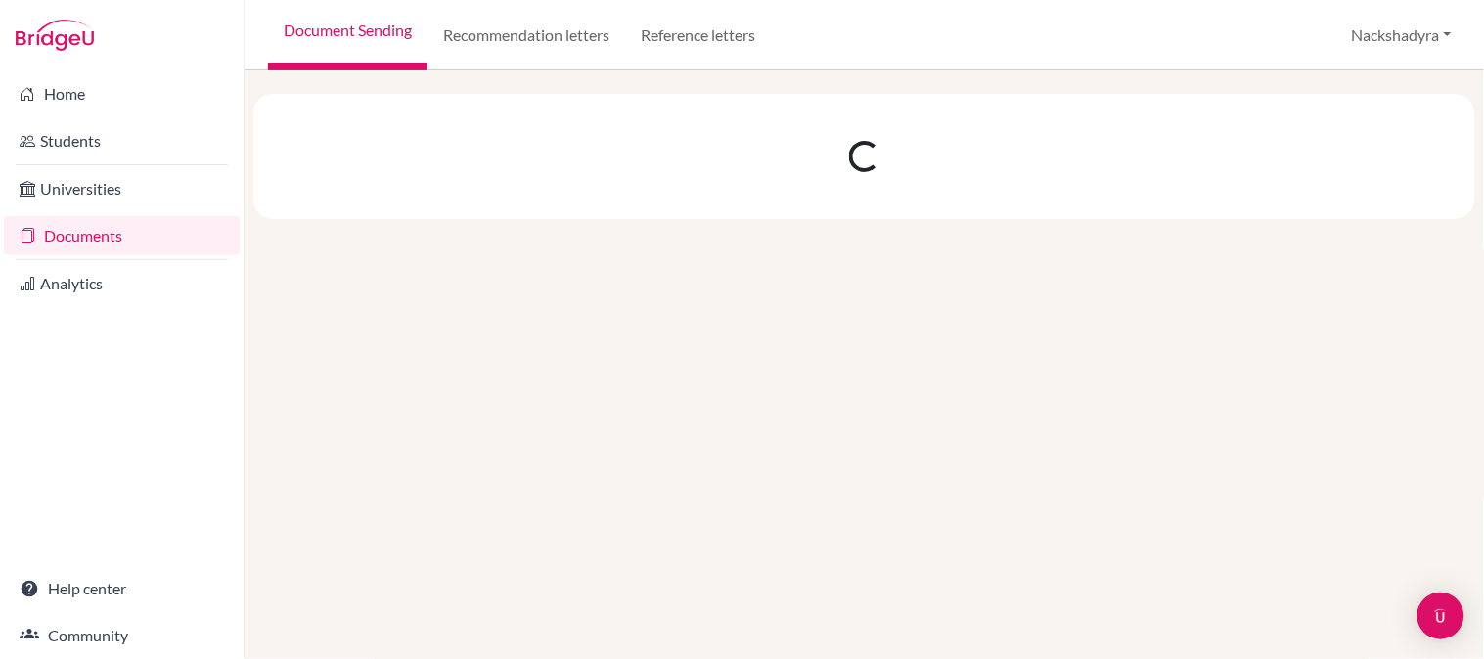
scroll to position [0, 0]
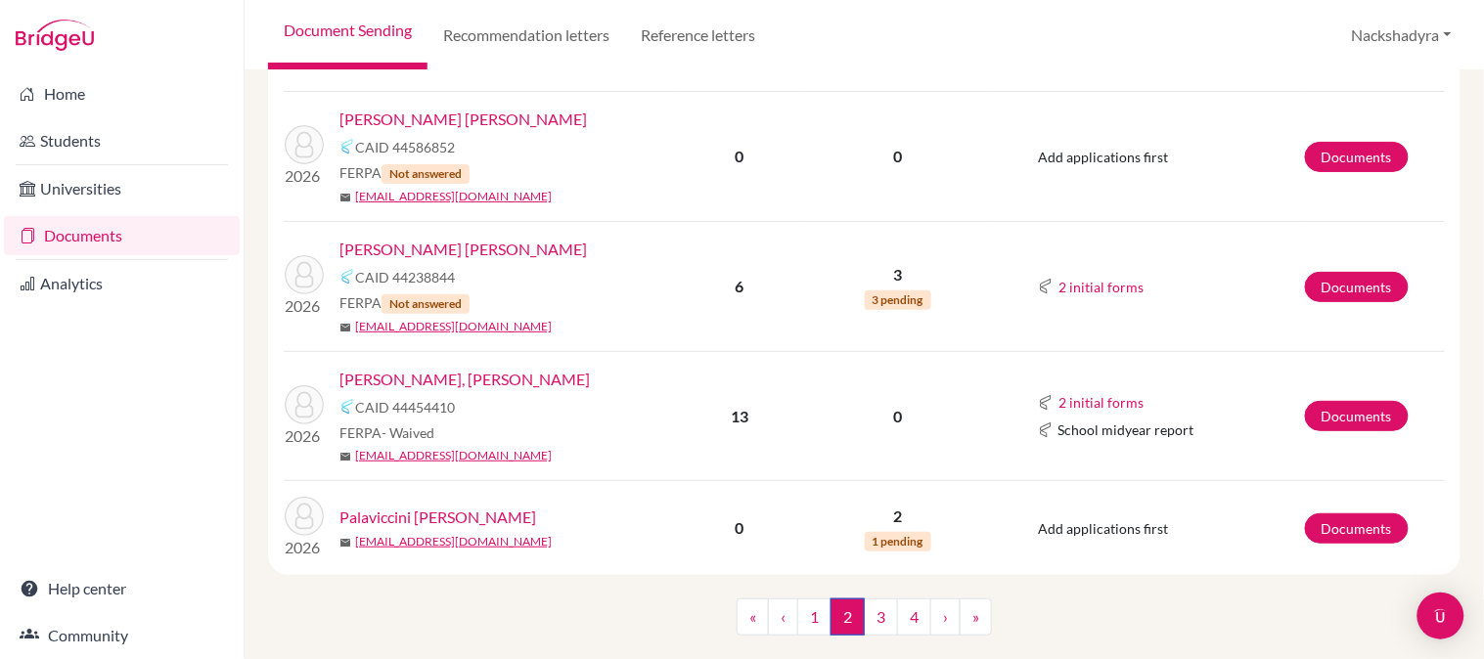
scroll to position [1961, 0]
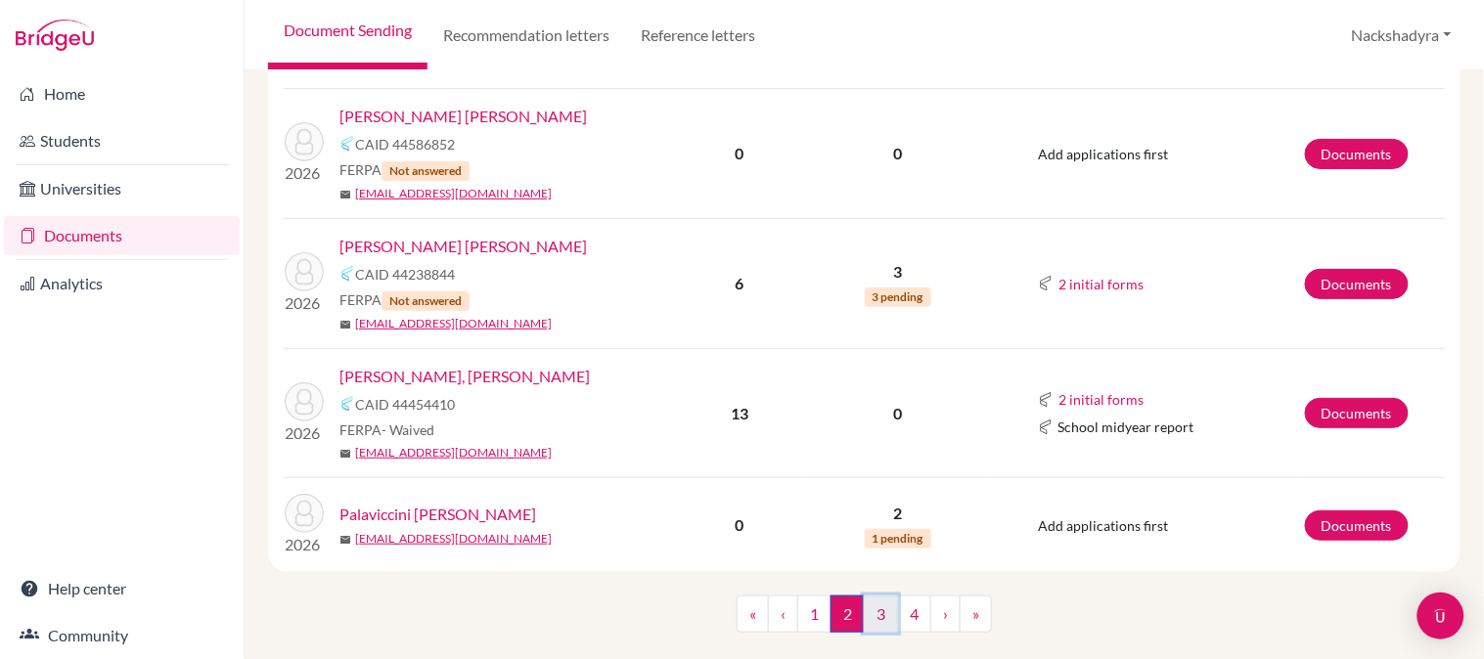
click at [871, 596] on link "3" at bounding box center [881, 614] width 34 height 37
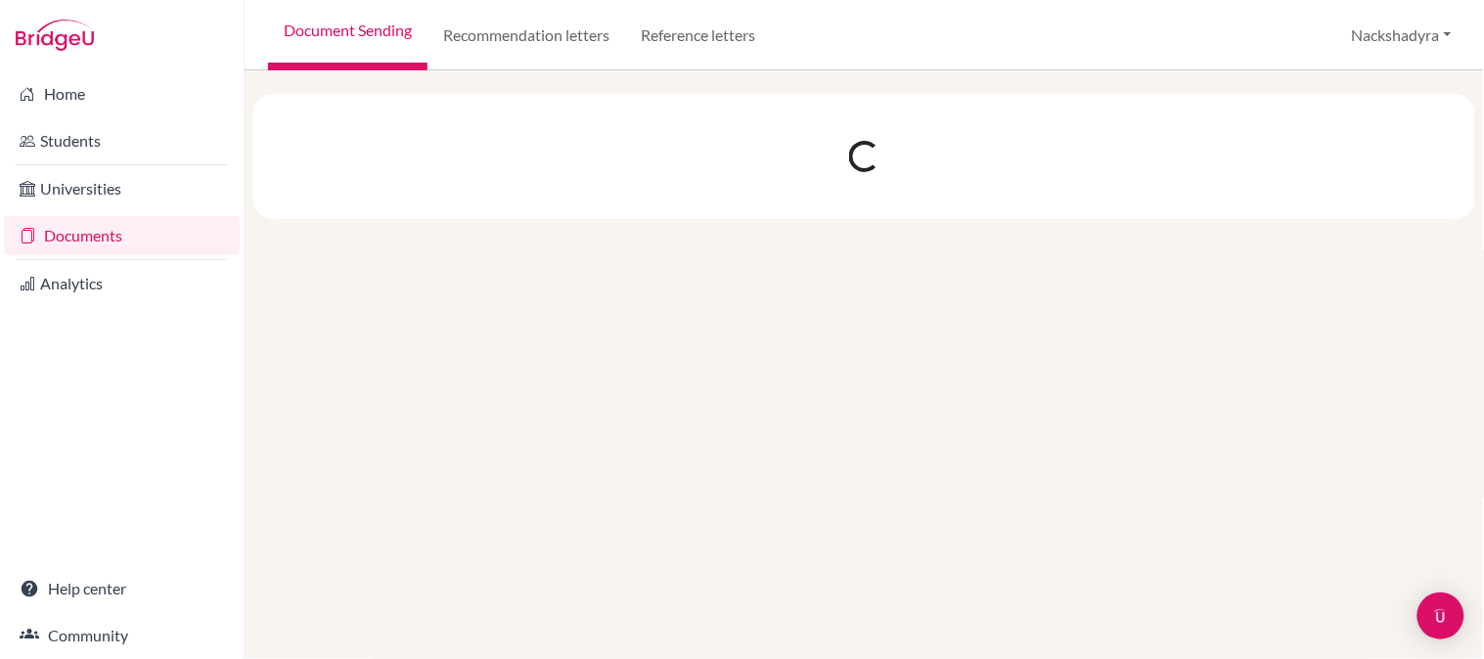
scroll to position [0, 0]
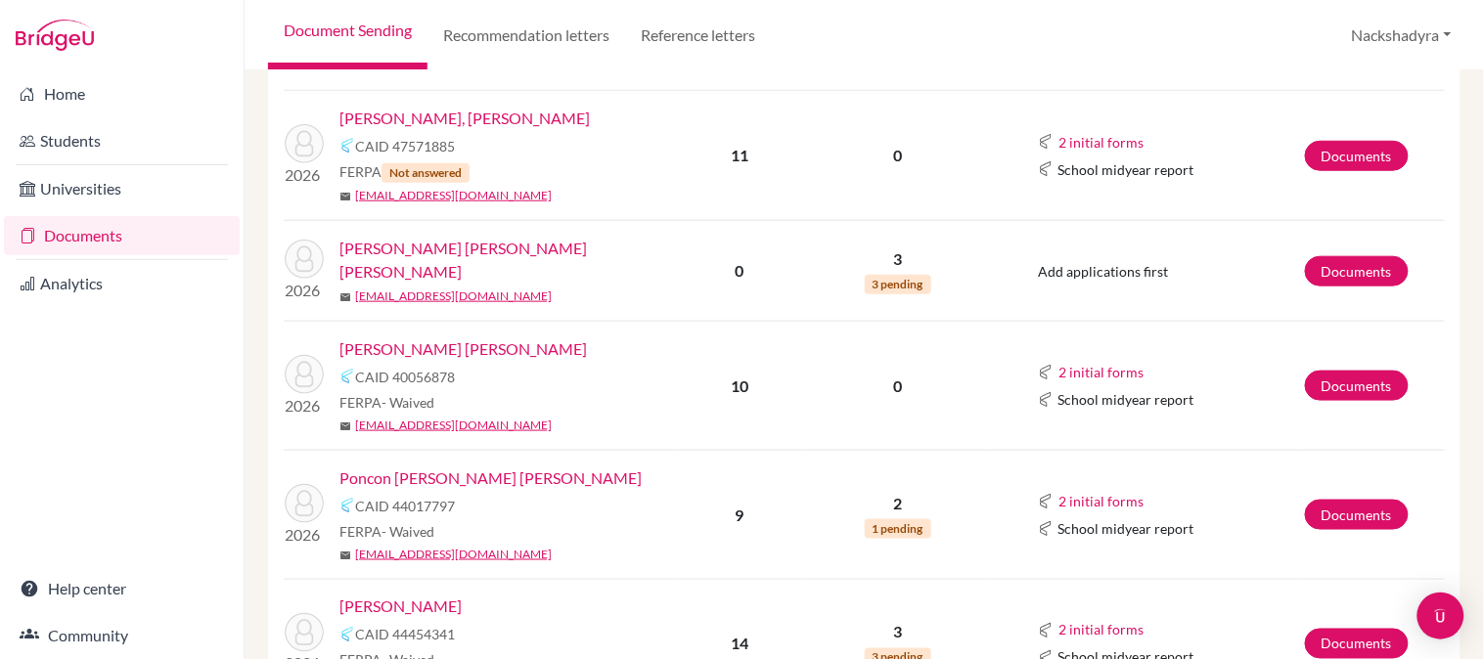
scroll to position [434, 0]
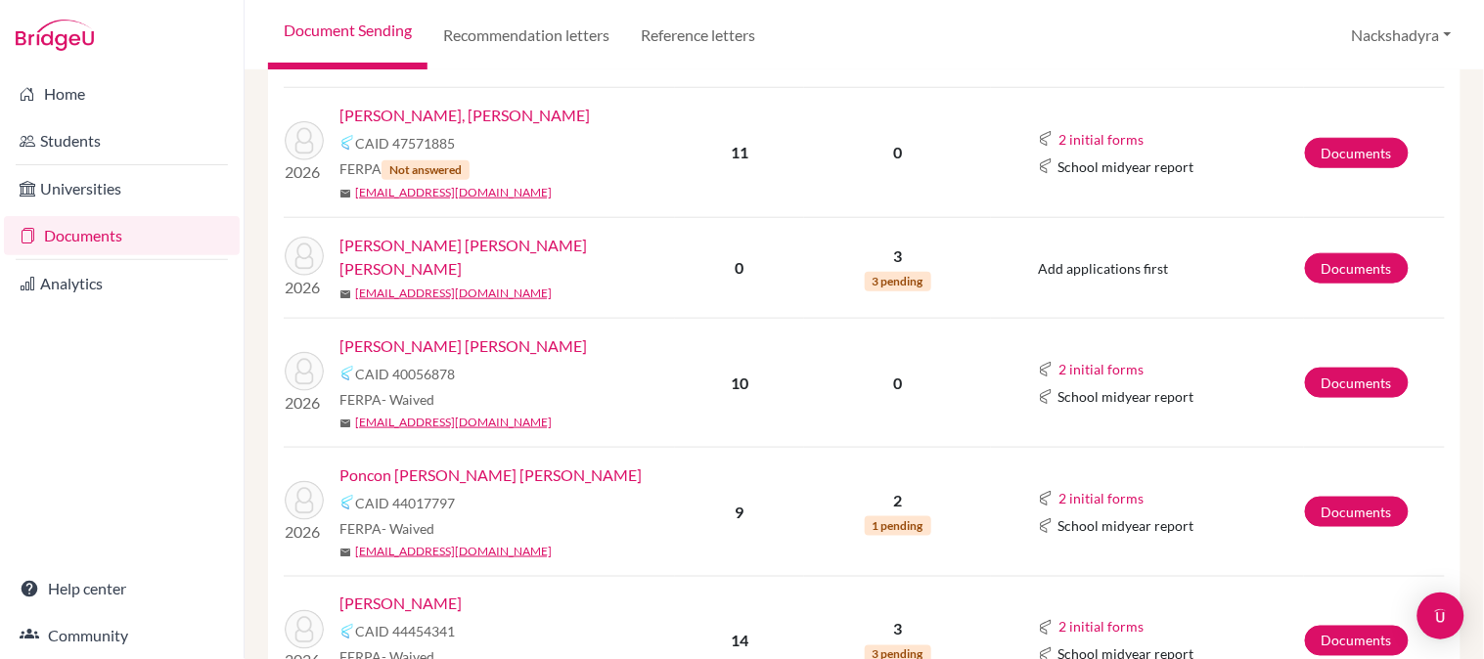
drag, startPoint x: 525, startPoint y: 336, endPoint x: 651, endPoint y: 314, distance: 127.1
click at [526, 336] on link "[PERSON_NAME] [PERSON_NAME]" at bounding box center [464, 346] width 248 height 23
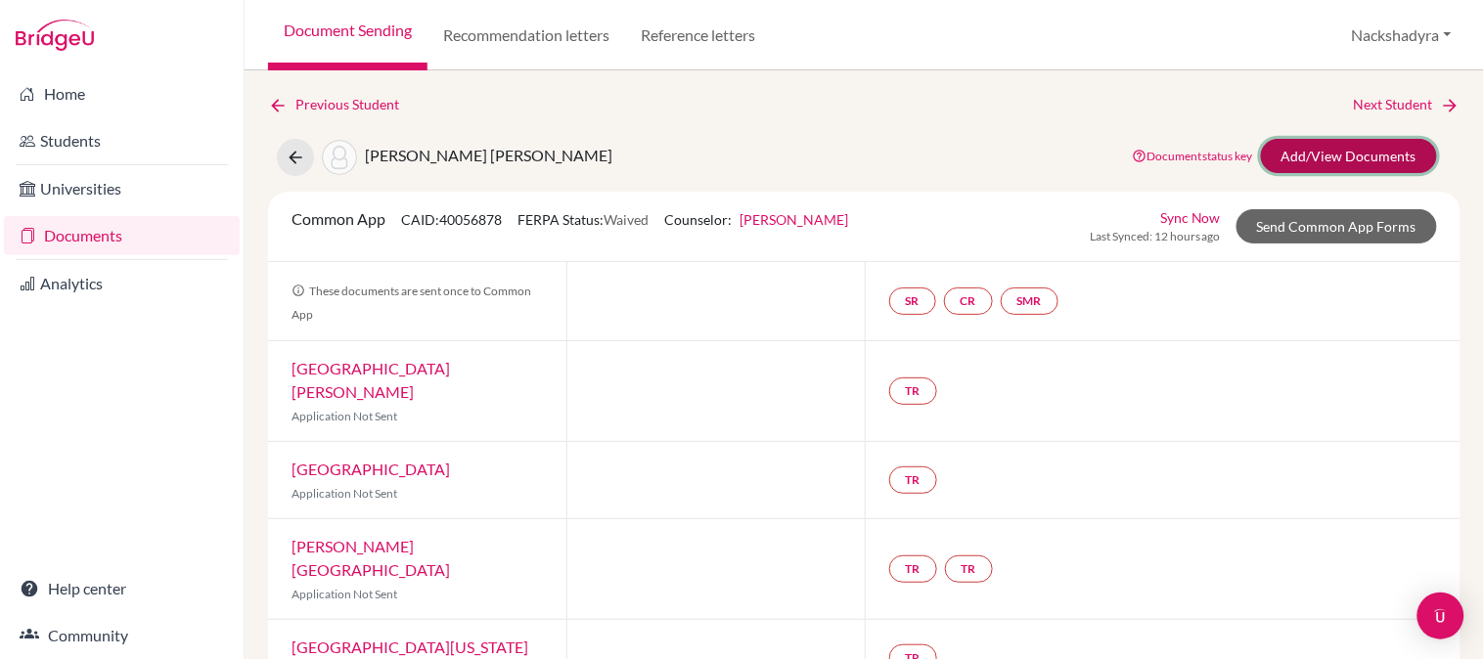
click at [1380, 153] on link "Add/View Documents" at bounding box center [1349, 156] width 176 height 34
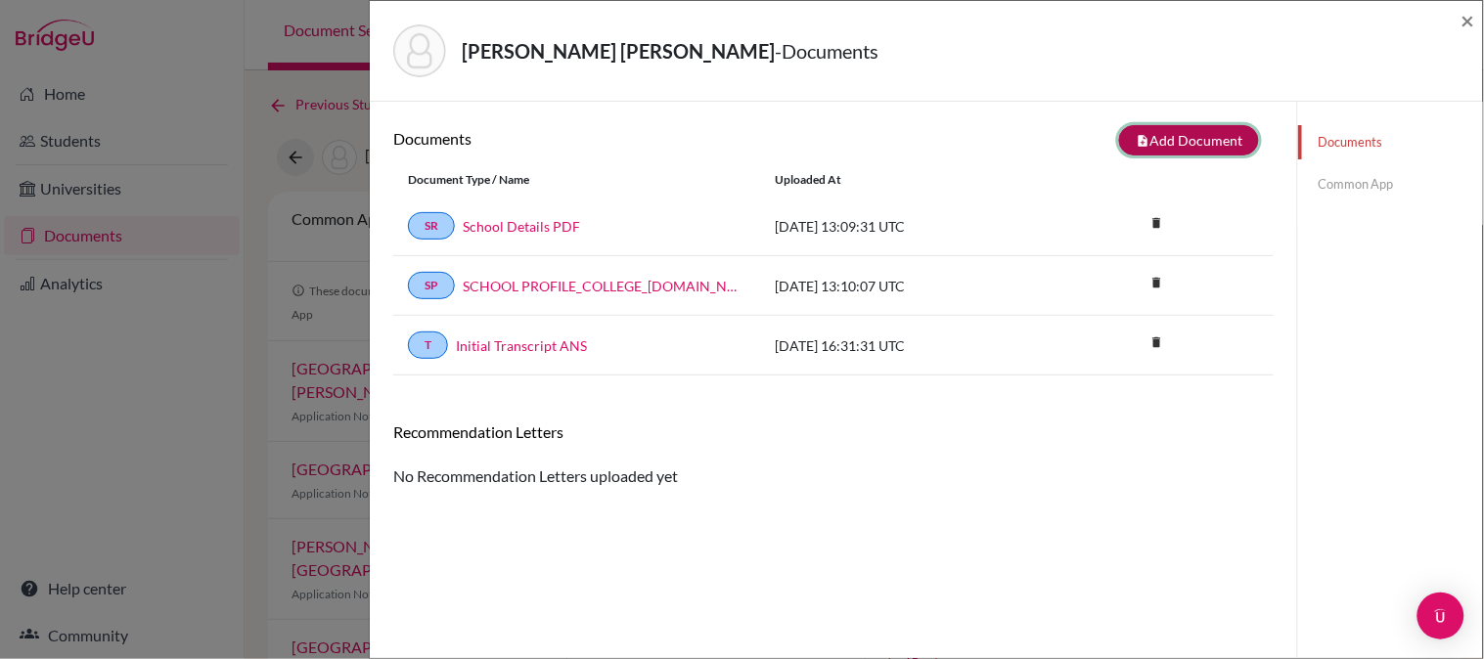
click at [1168, 138] on button "note_add Add Document" at bounding box center [1189, 140] width 140 height 30
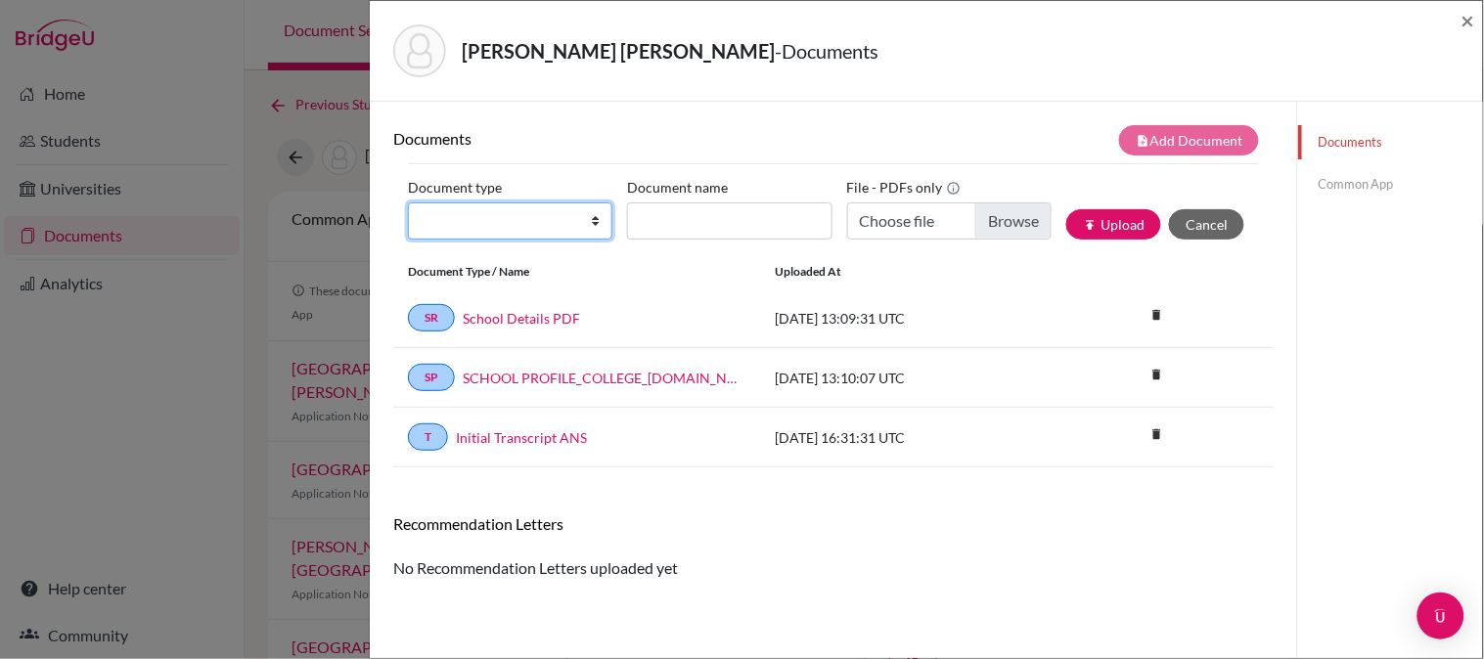
click at [543, 231] on select "Change explanation for Common App reports Counselor recommendation Internationa…" at bounding box center [510, 221] width 204 height 37
select select "2"
click at [408, 203] on select "Change explanation for Common App reports Counselor recommendation Internationa…" at bounding box center [510, 221] width 204 height 37
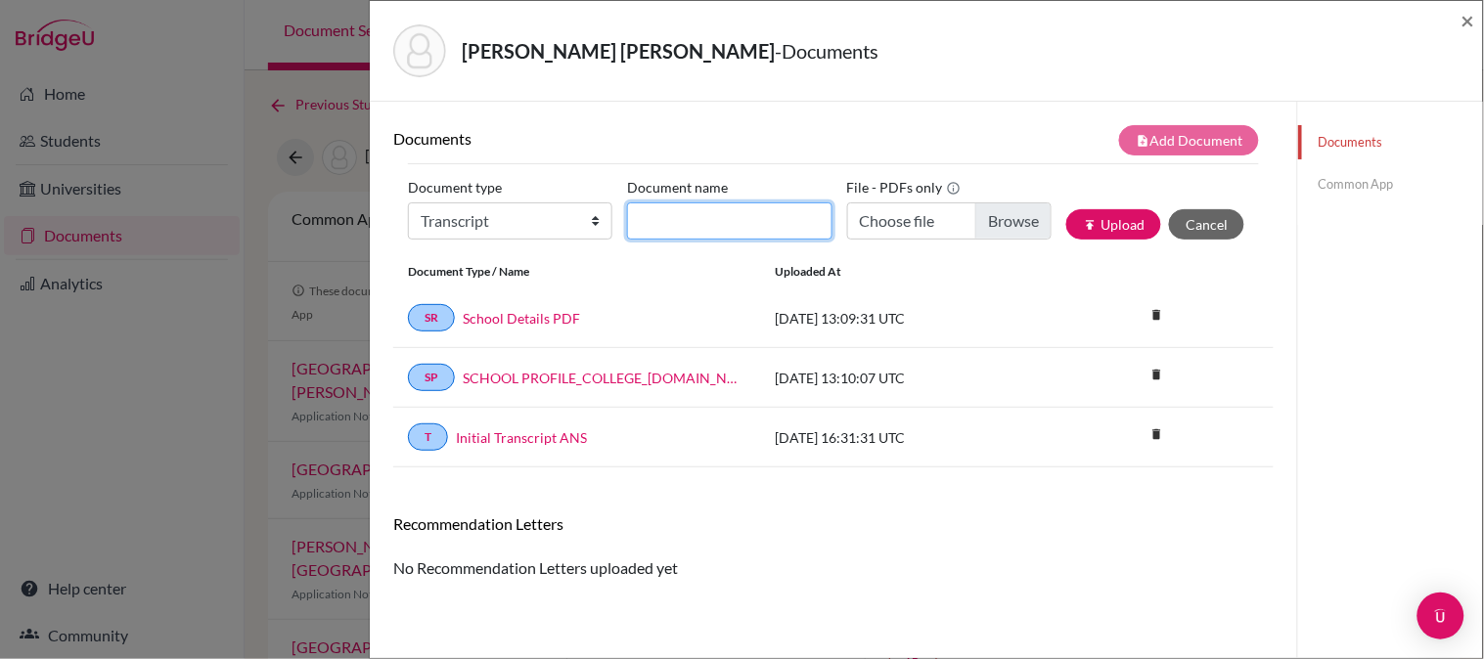
click at [697, 237] on input "Document name" at bounding box center [729, 221] width 204 height 37
click at [785, 211] on input "Initial Transcript" at bounding box center [729, 221] width 204 height 37
type input "Initial Transcript - Previous School"
type input "C:\fakepath\Alejandro Pilarte - CCA.pdf"
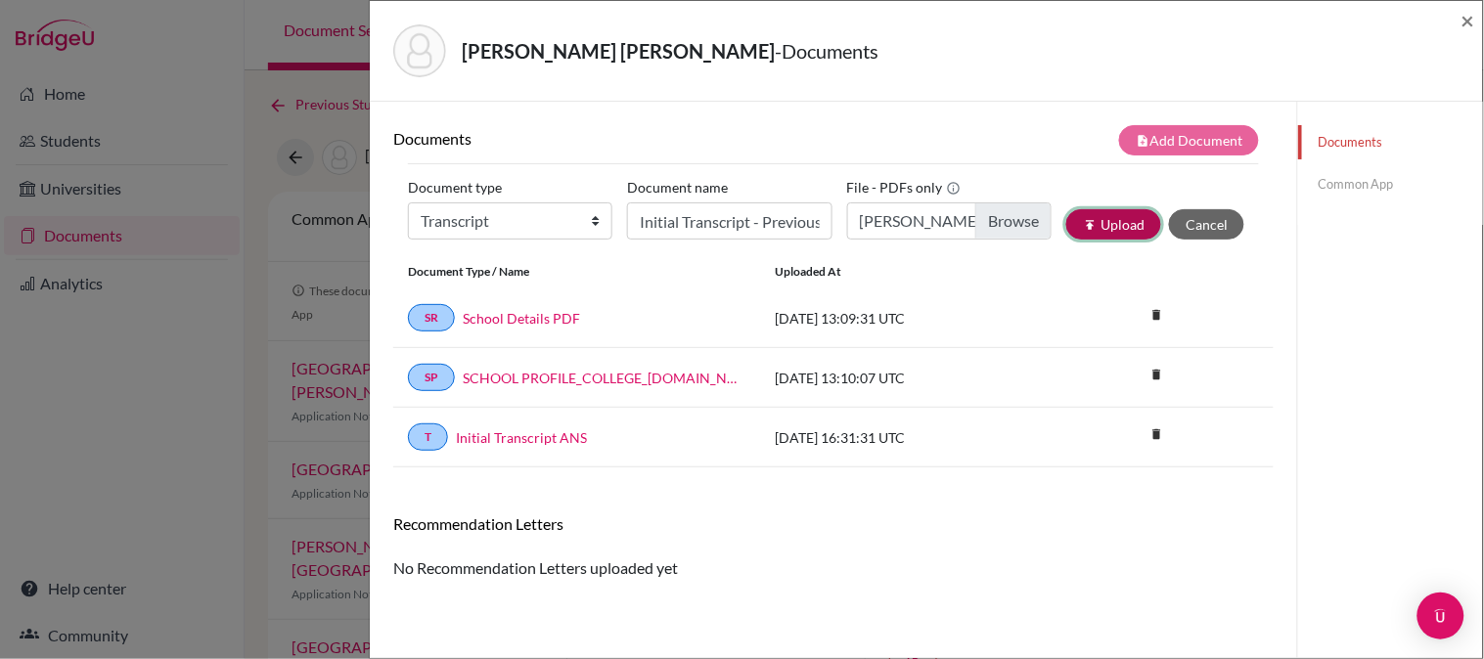
click at [1117, 233] on button "publish Upload" at bounding box center [1113, 224] width 95 height 30
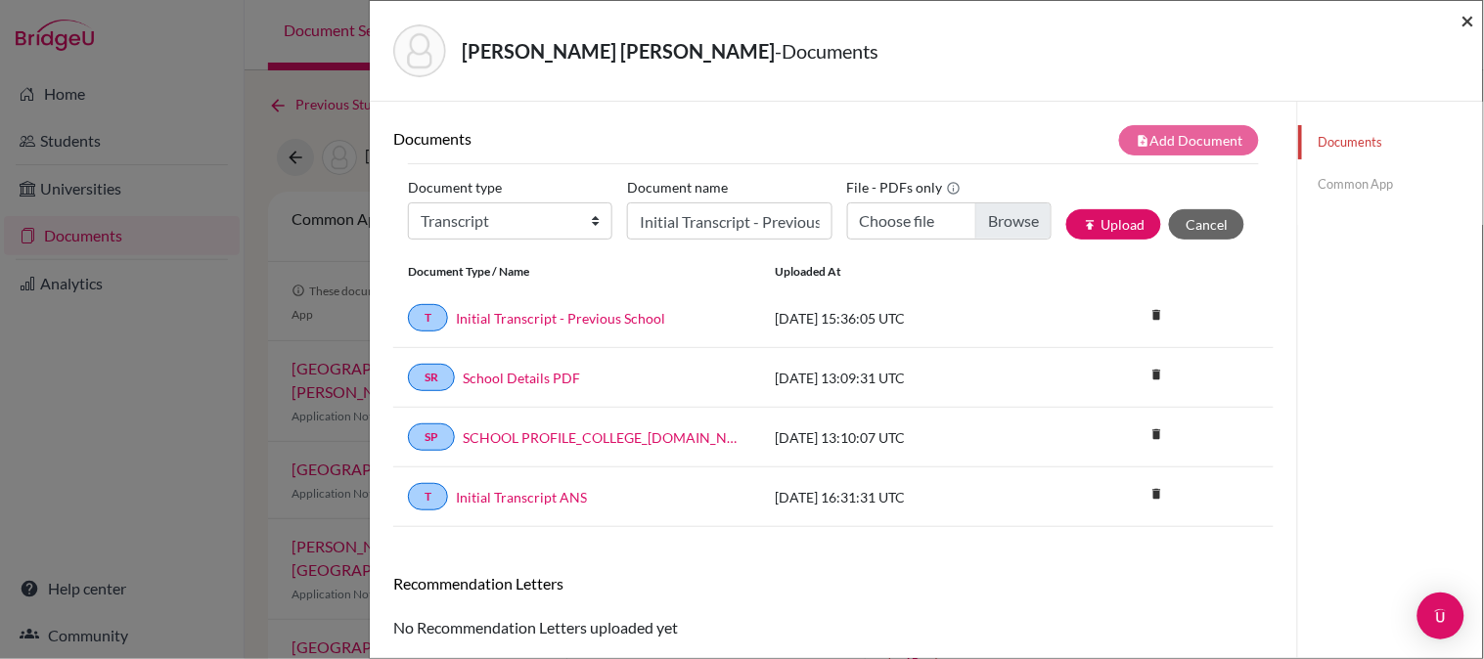
click at [1472, 25] on span "×" at bounding box center [1469, 20] width 14 height 28
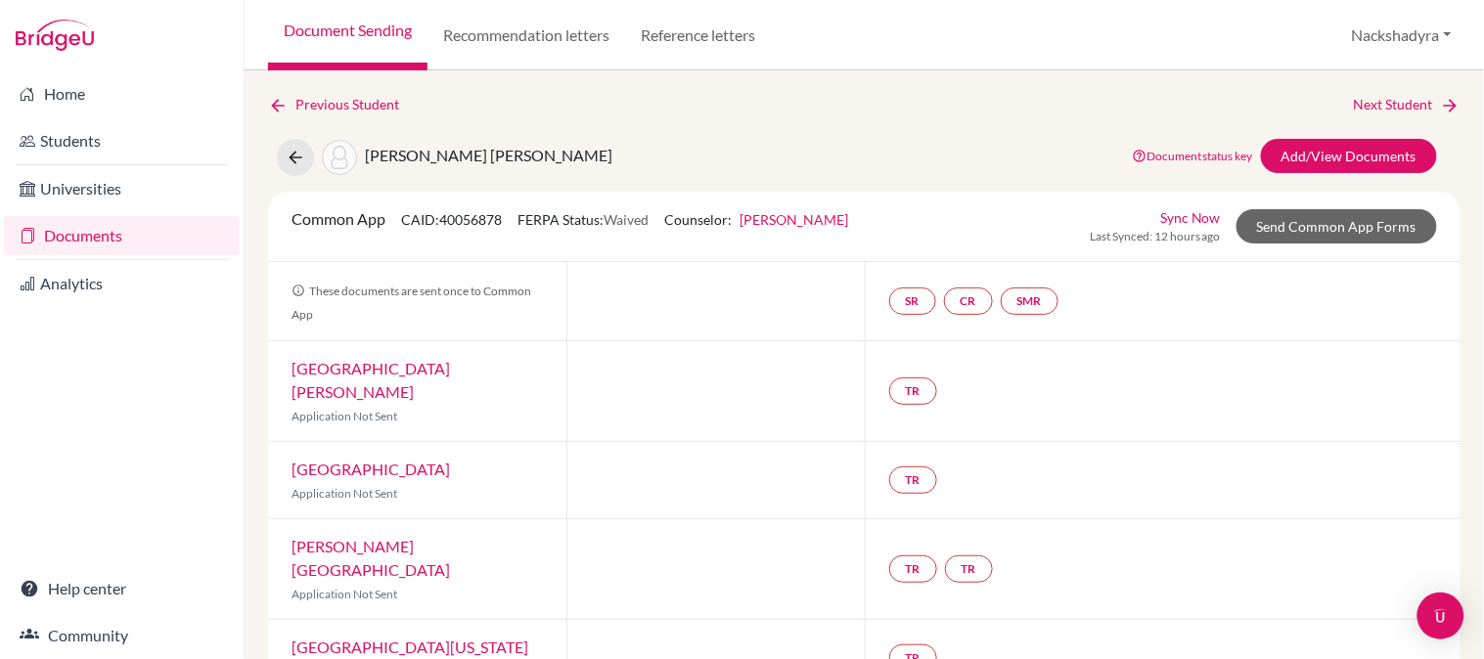
click at [313, 17] on link "Document Sending" at bounding box center [347, 35] width 159 height 70
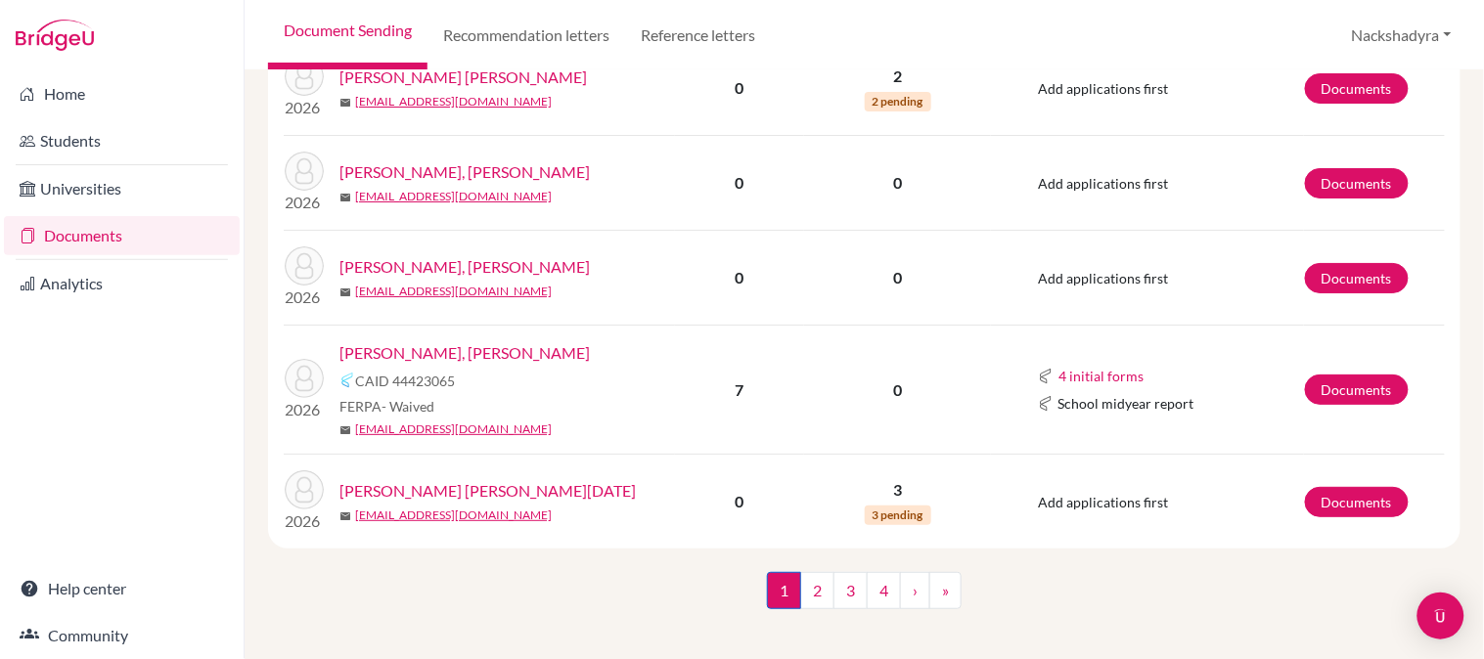
scroll to position [1859, 0]
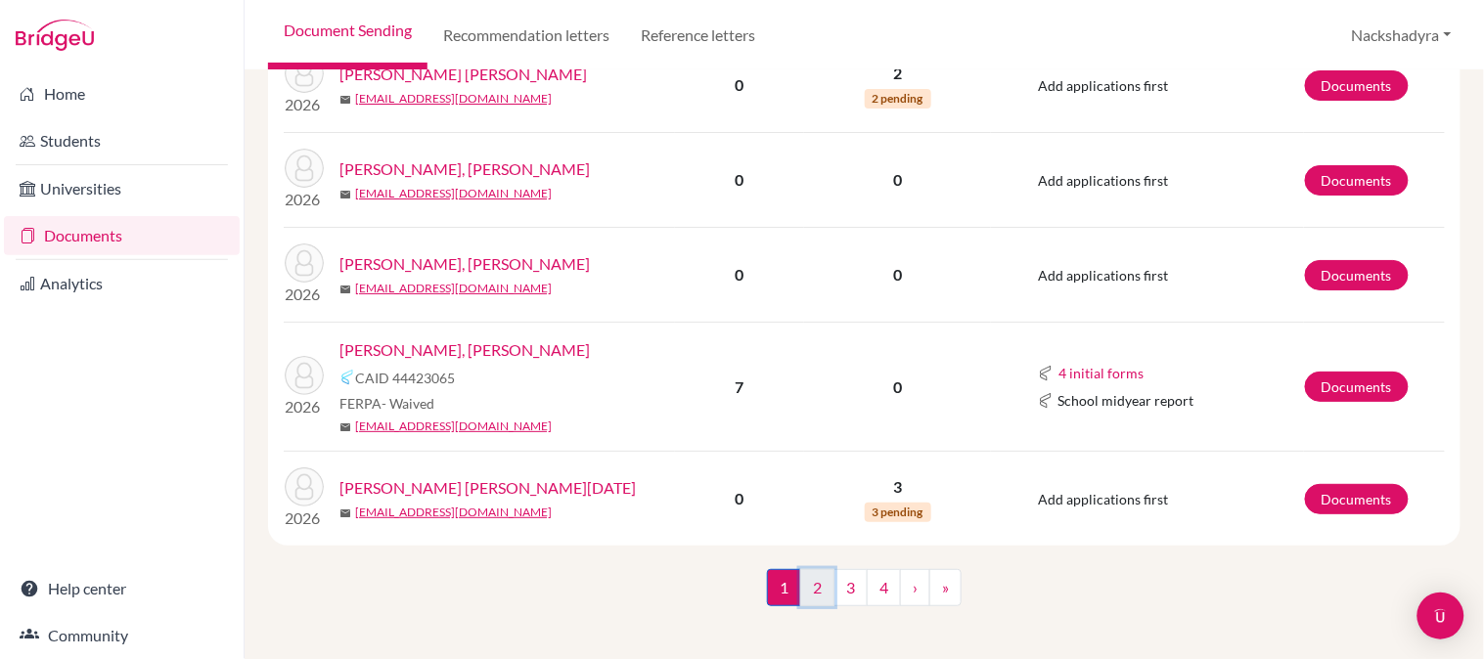
click at [812, 570] on link "2" at bounding box center [817, 587] width 34 height 37
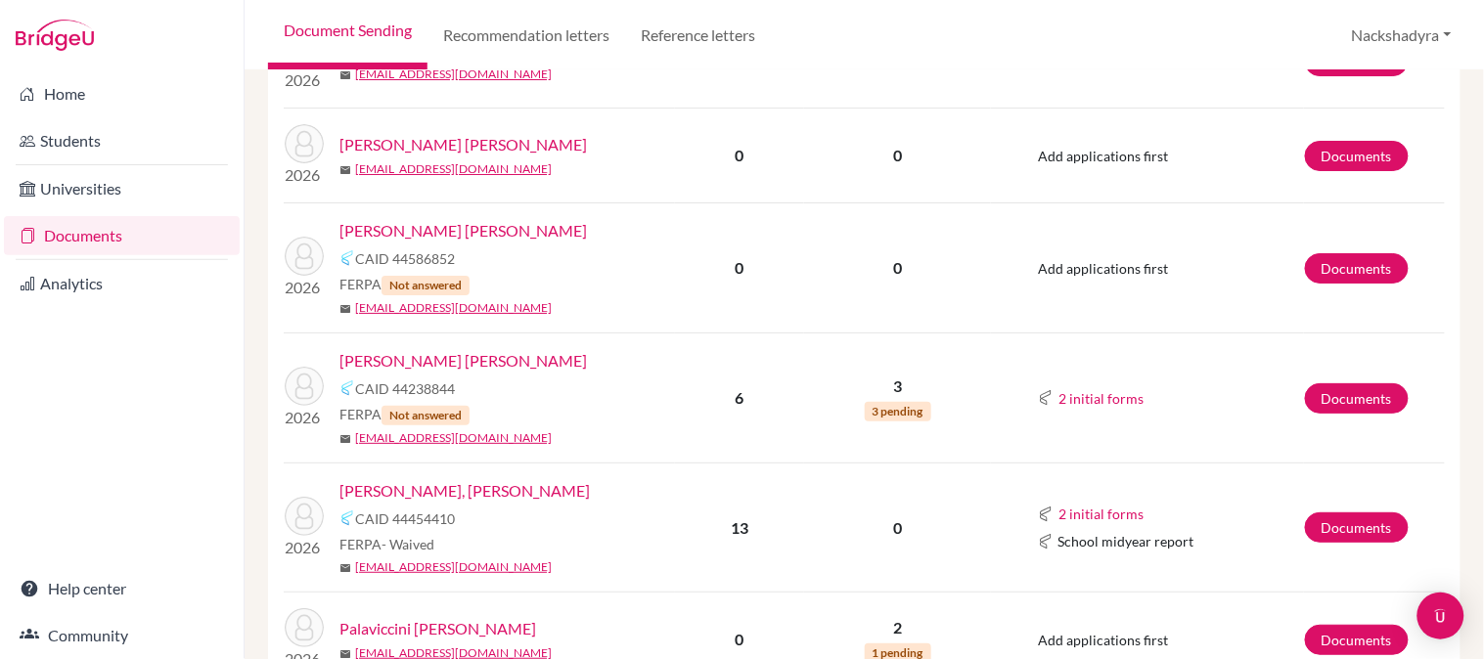
scroll to position [1961, 0]
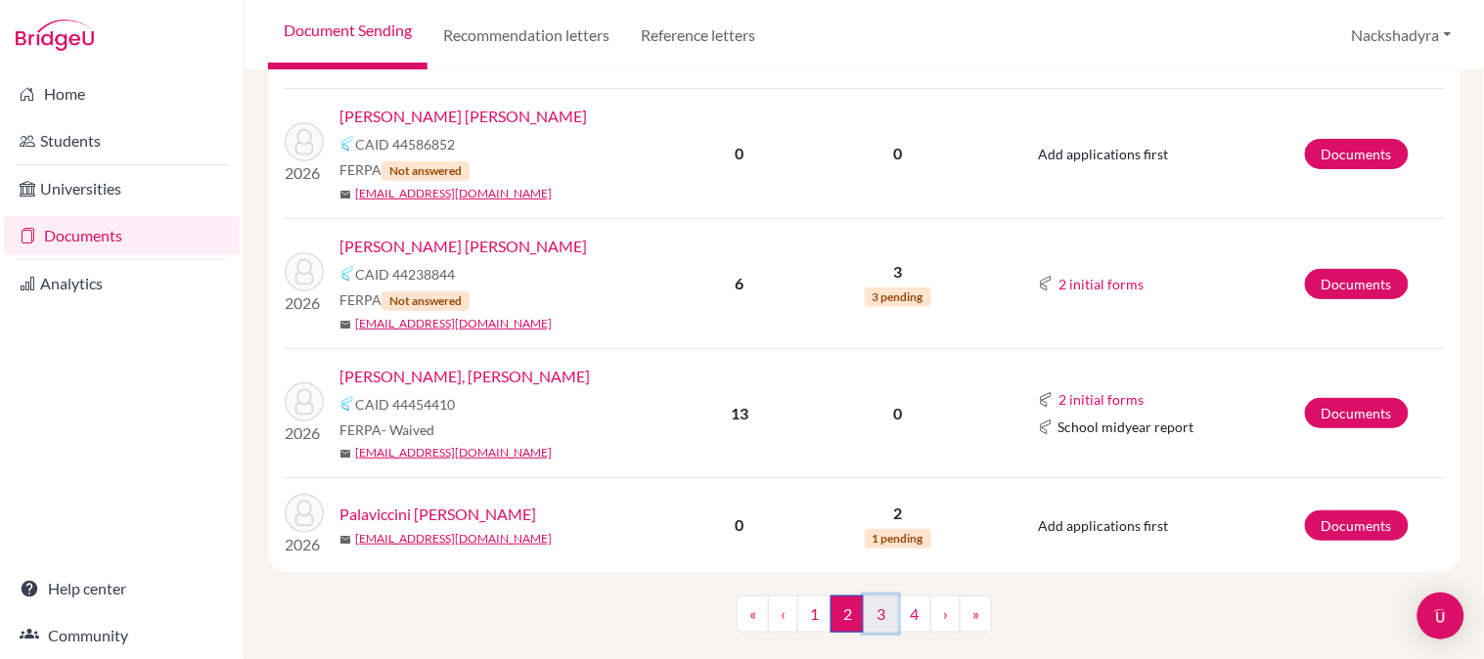
click at [868, 596] on link "3" at bounding box center [881, 614] width 34 height 37
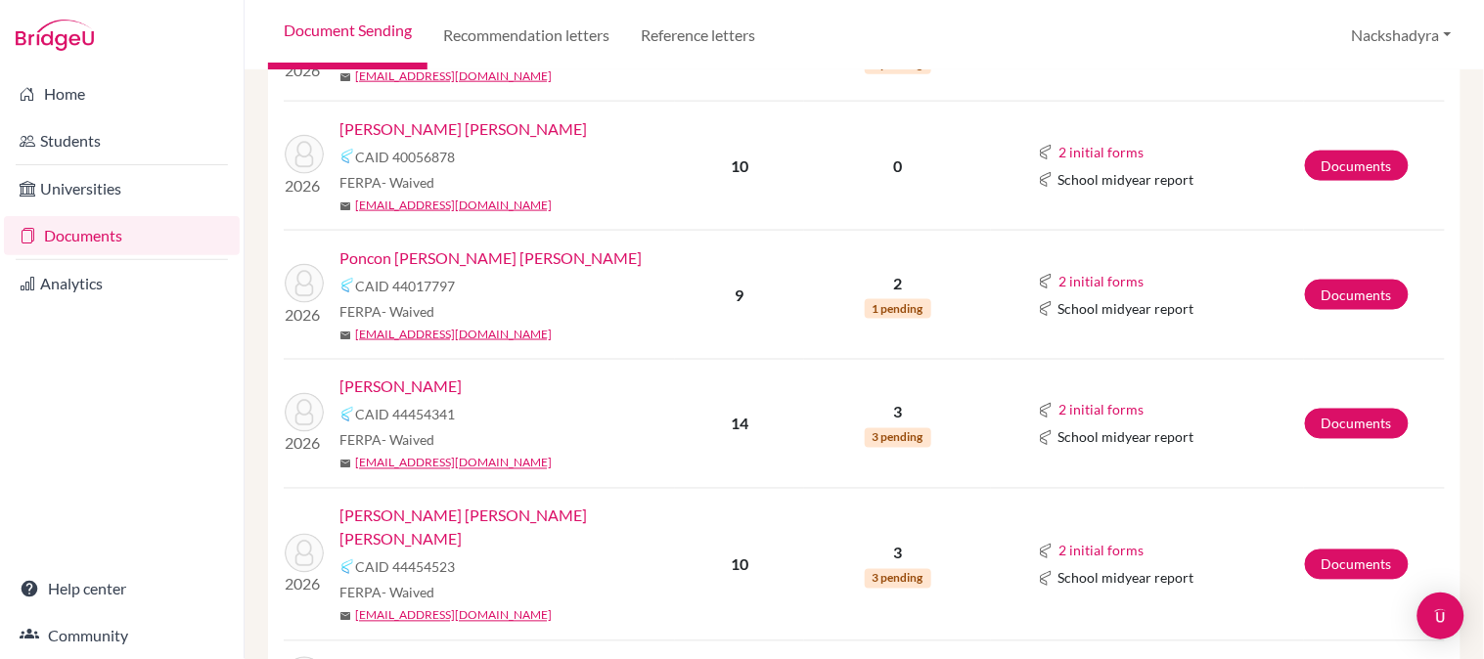
scroll to position [760, 0]
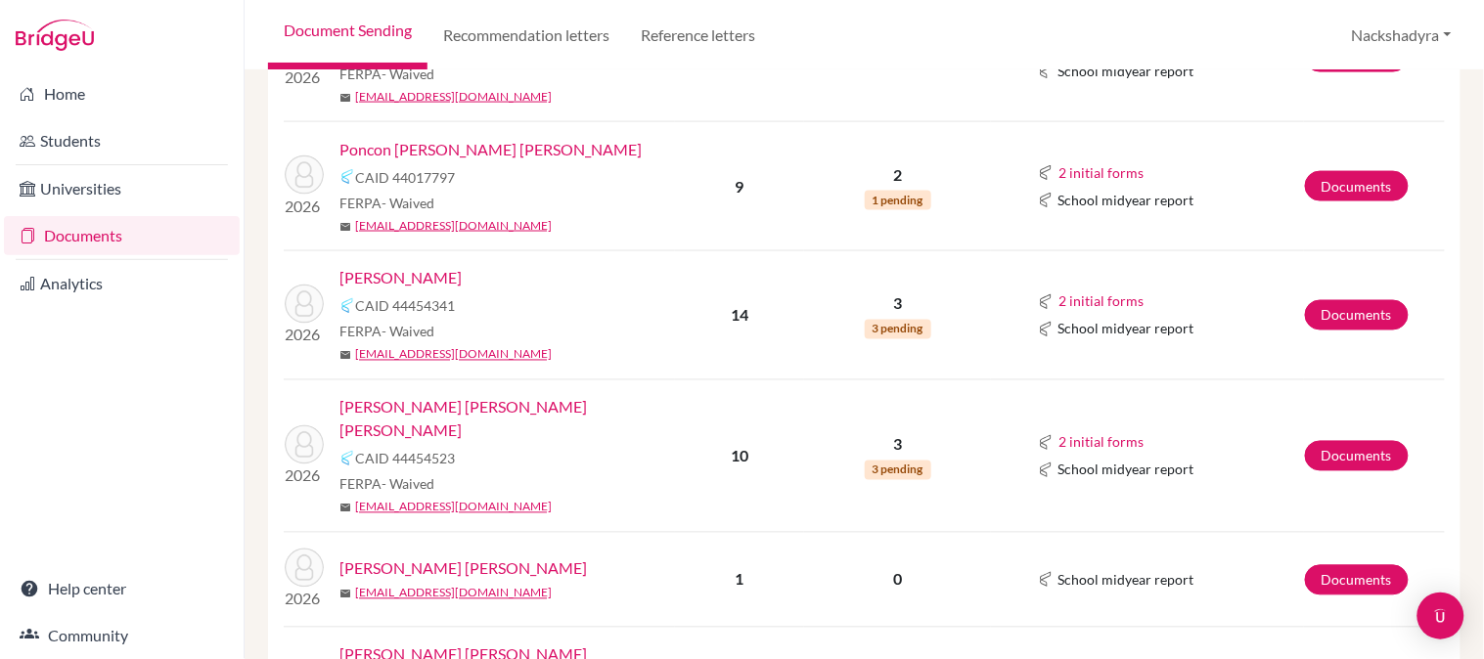
click at [413, 276] on link "[PERSON_NAME]" at bounding box center [401, 278] width 122 height 23
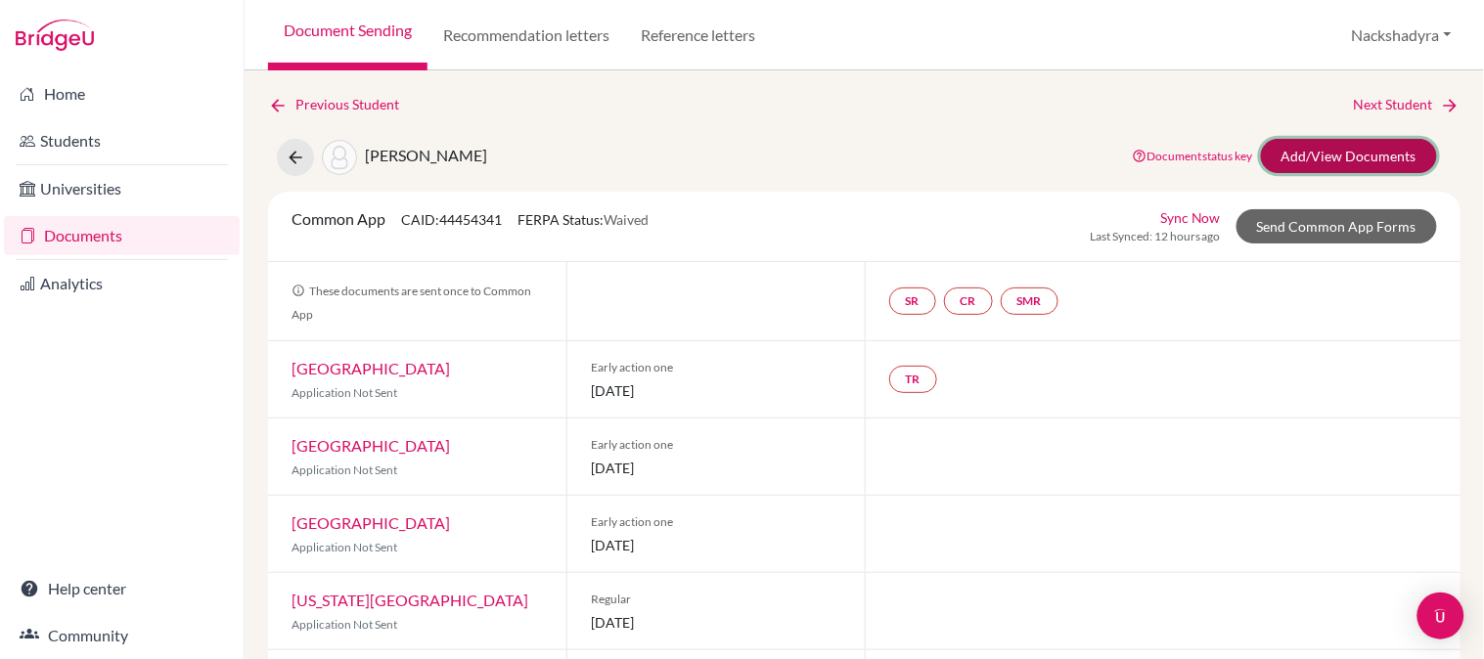
click at [1319, 163] on link "Add/View Documents" at bounding box center [1349, 156] width 176 height 34
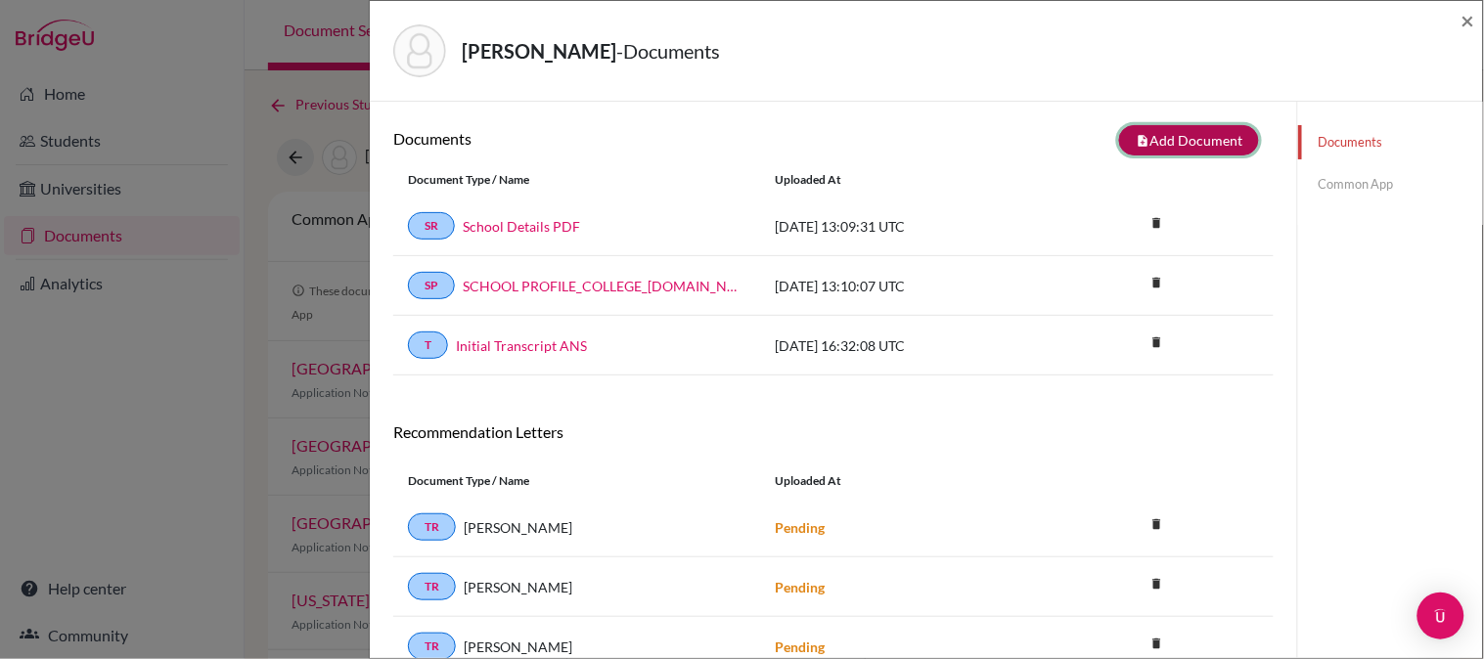
click at [1180, 135] on button "note_add Add Document" at bounding box center [1189, 140] width 140 height 30
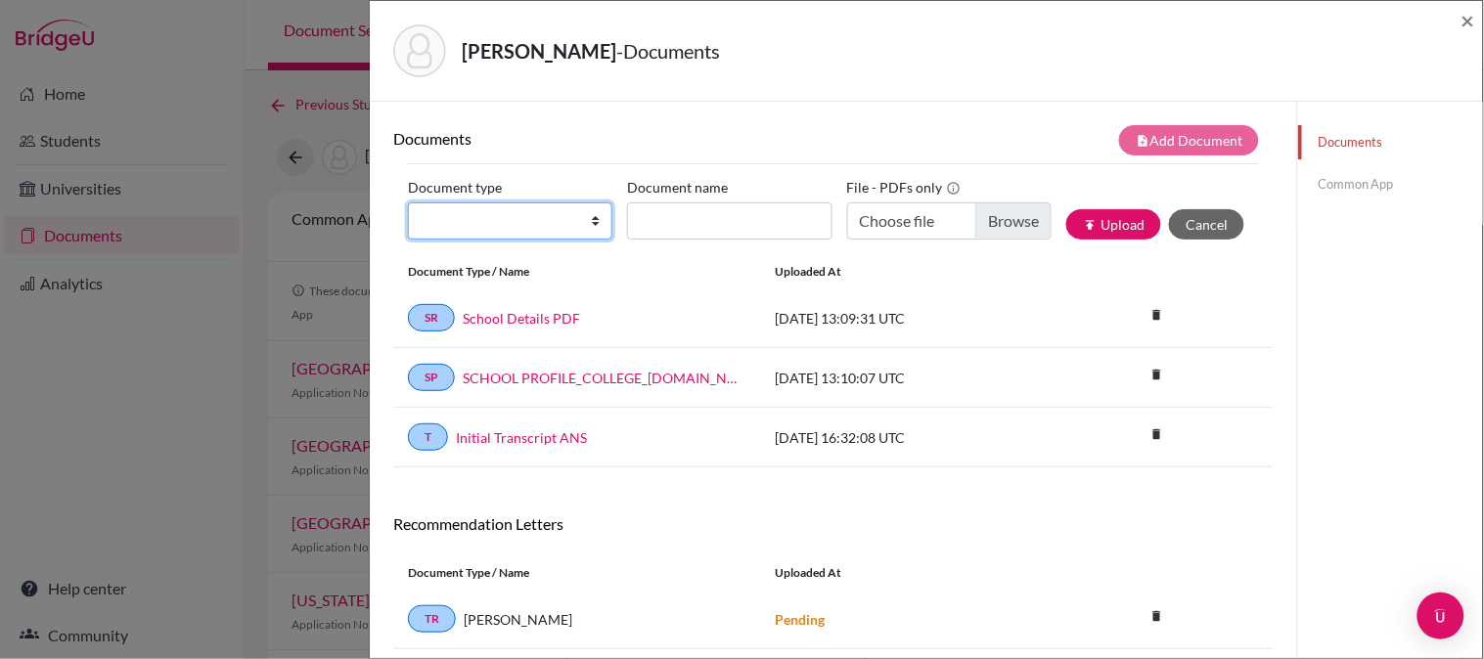
click at [477, 225] on select "Change explanation for Common App reports Counselor recommendation Internationa…" at bounding box center [510, 221] width 204 height 37
select select "2"
click at [408, 203] on select "Change explanation for Common App reports Counselor recommendation Internationa…" at bounding box center [510, 221] width 204 height 37
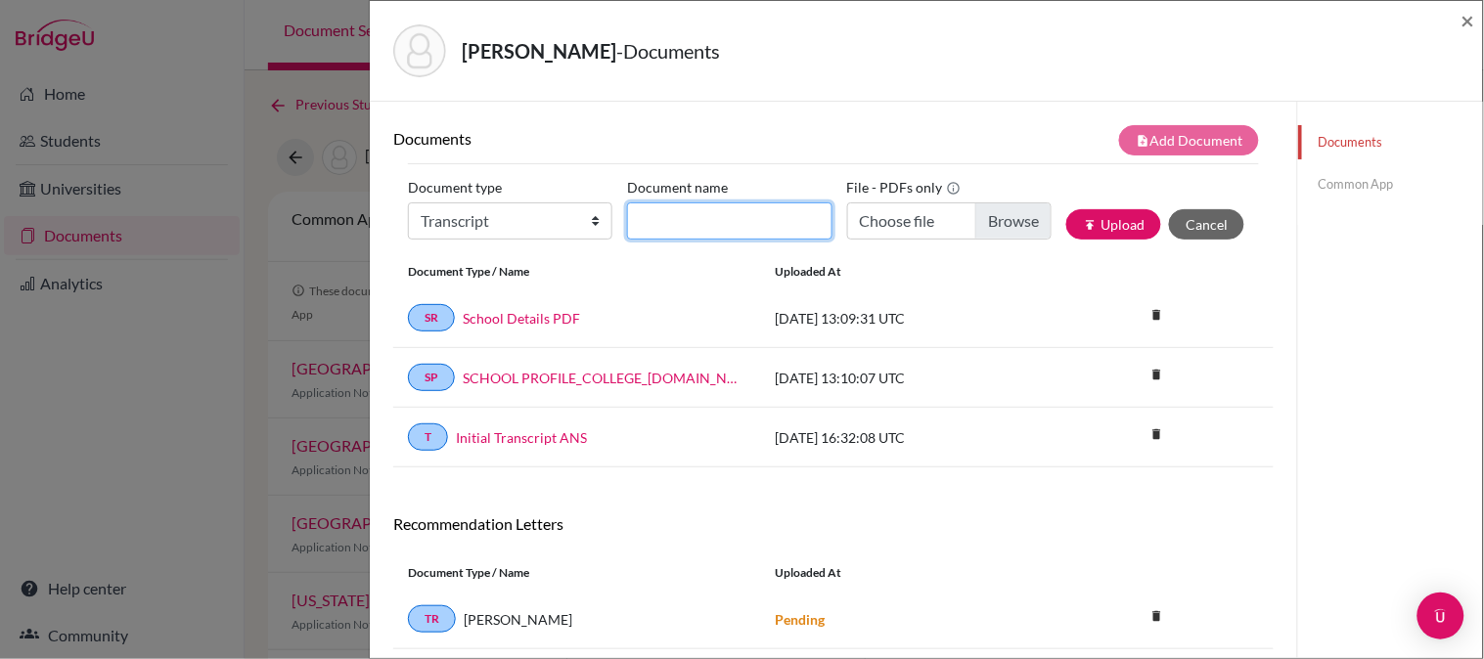
drag, startPoint x: 660, startPoint y: 218, endPoint x: 670, endPoint y: 221, distance: 10.2
click at [660, 218] on input "Document name" at bounding box center [729, 221] width 204 height 37
click at [794, 213] on input "Initial Transcript" at bounding box center [729, 221] width 204 height 37
click at [793, 220] on input "Initial Transcript - Previous School" at bounding box center [729, 221] width 204 height 37
click at [805, 229] on input "Initial Transcript - Previous School" at bounding box center [729, 221] width 204 height 37
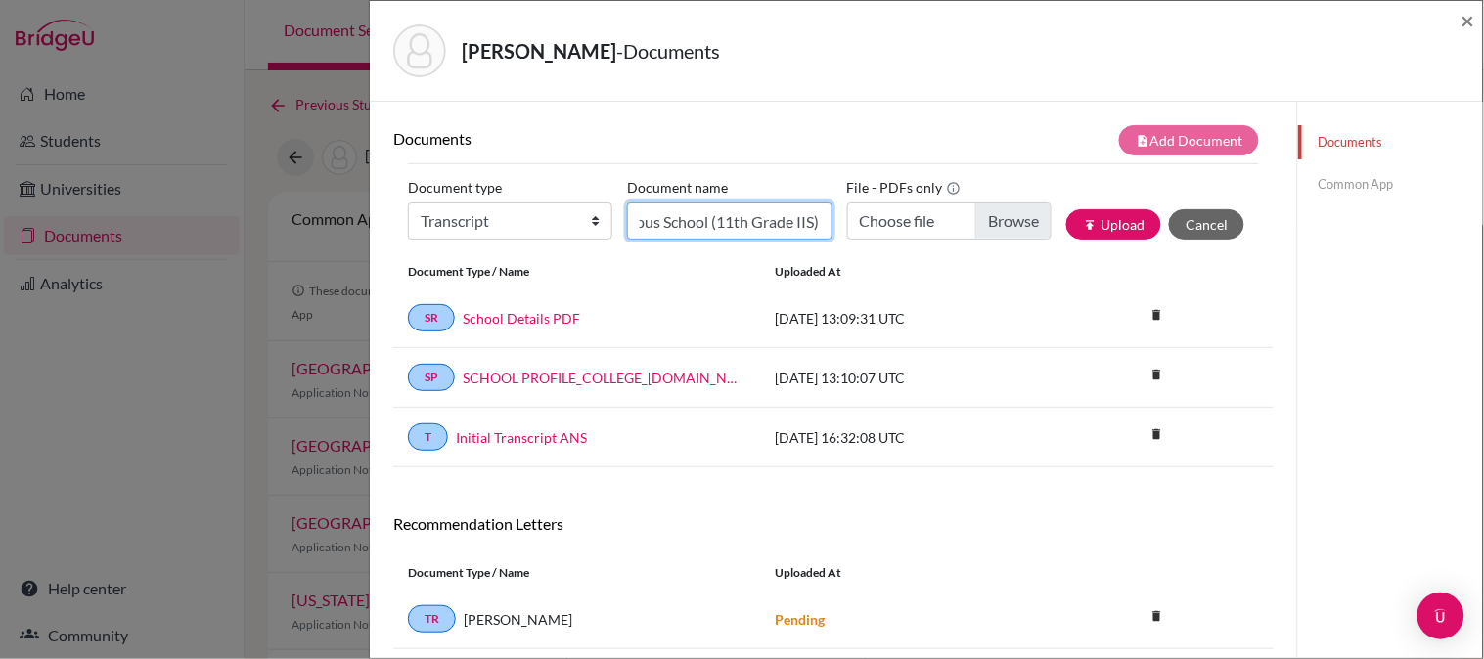
scroll to position [0, 169]
click at [802, 222] on input "Initial Transcript - Previous School (11th Grade IIS)" at bounding box center [729, 221] width 204 height 37
click at [770, 209] on input "Initial Transcript - Previous School (11th Grade II)" at bounding box center [729, 221] width 204 height 37
click at [804, 225] on input "Initial Transcript - Previous School (11th Grade II)" at bounding box center [729, 221] width 204 height 37
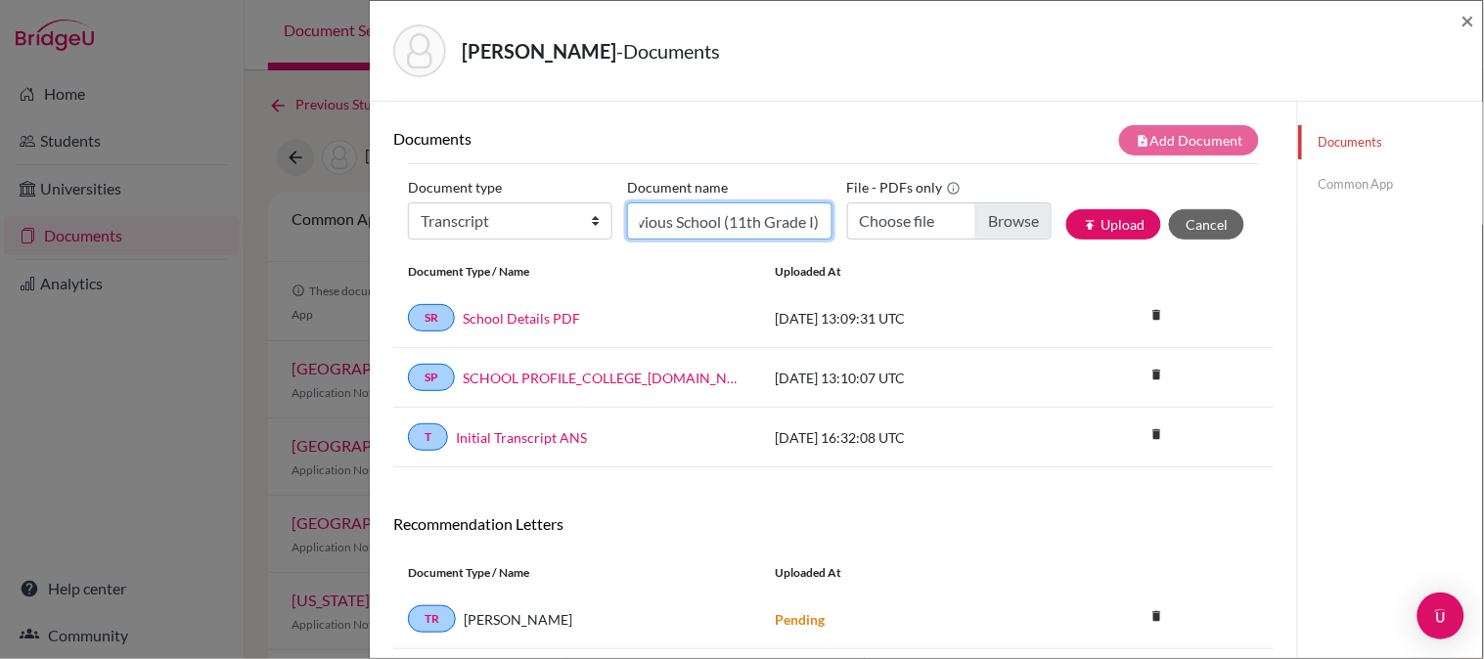
scroll to position [0, 157]
type input "Initial Transcript - Previous School (11th Grade I)"
click at [873, 235] on input "Choose file" at bounding box center [949, 221] width 204 height 37
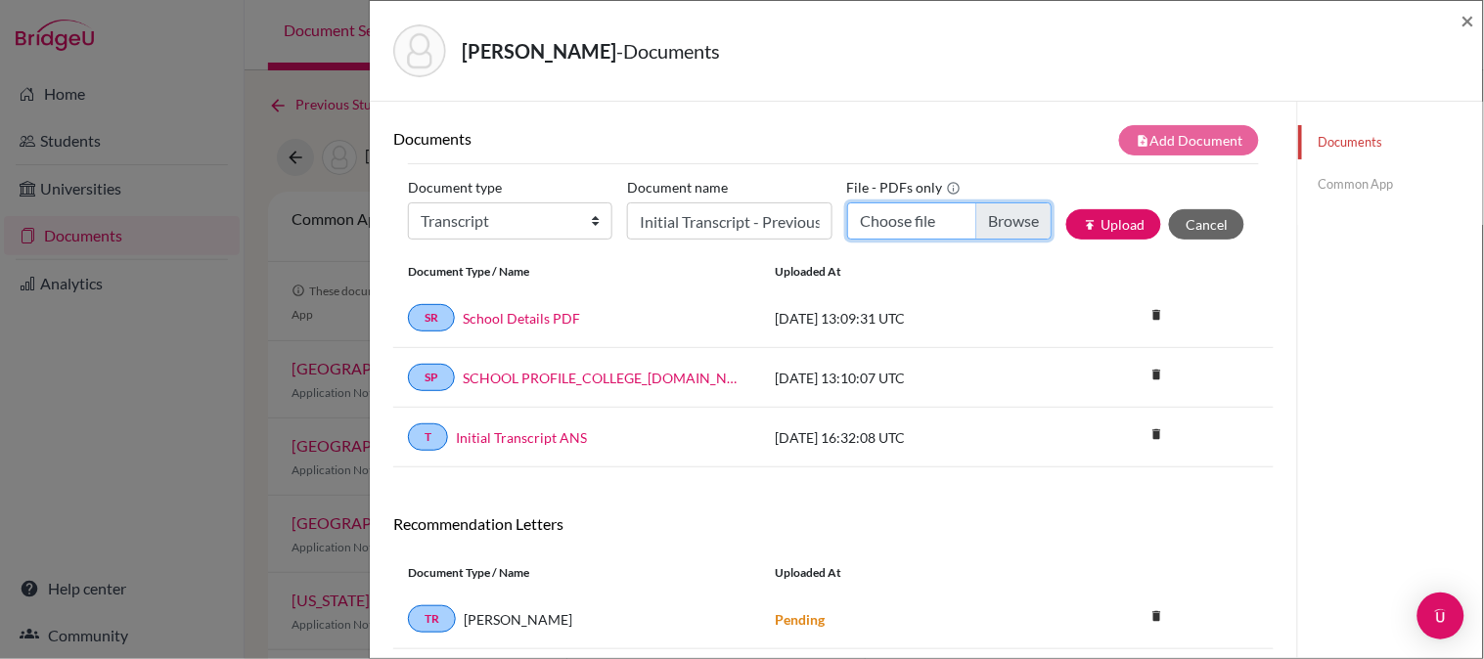
type input "C:\fakepath\Diana Prado 11th Grade S1.pdf"
click at [883, 263] on div "Uploaded at" at bounding box center [907, 272] width 294 height 18
click at [1092, 222] on button "publish Upload" at bounding box center [1113, 224] width 95 height 30
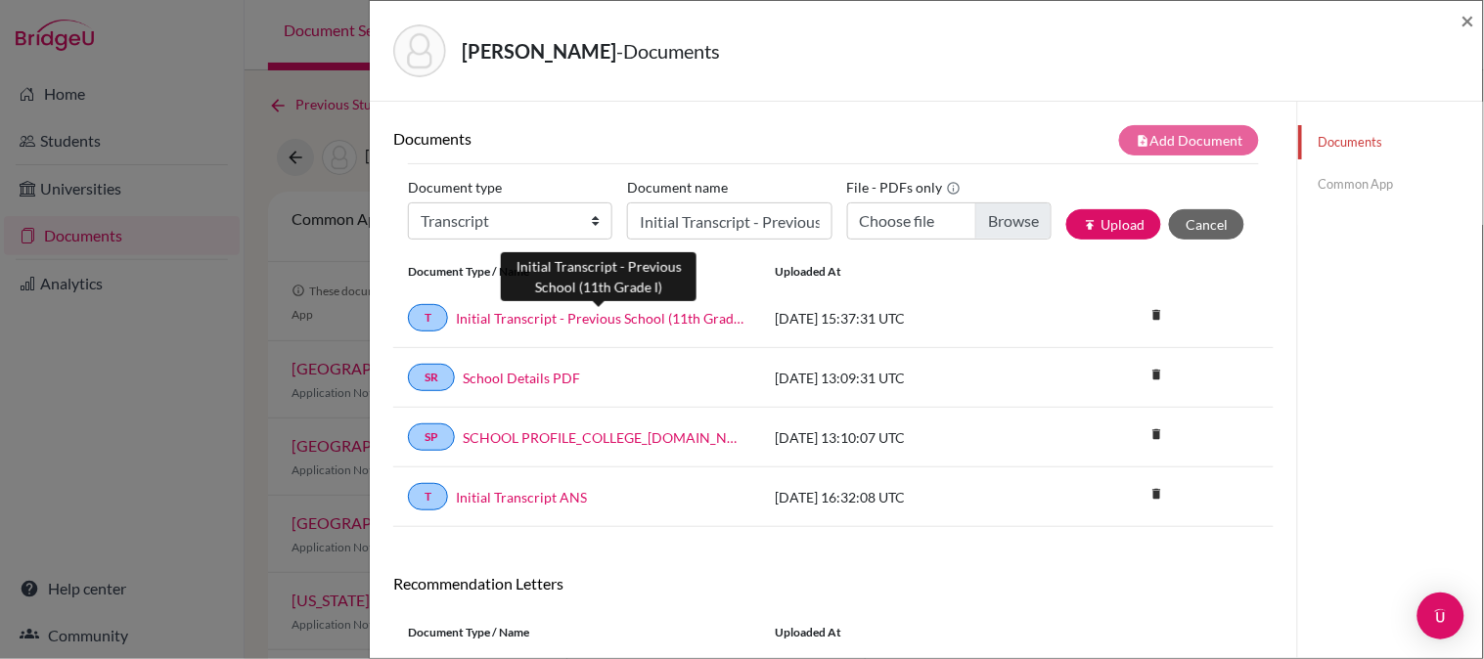
click at [683, 320] on link "Initial Transcript - Previous School (11th Grade I)" at bounding box center [601, 318] width 290 height 21
click at [1469, 17] on span "×" at bounding box center [1469, 20] width 14 height 28
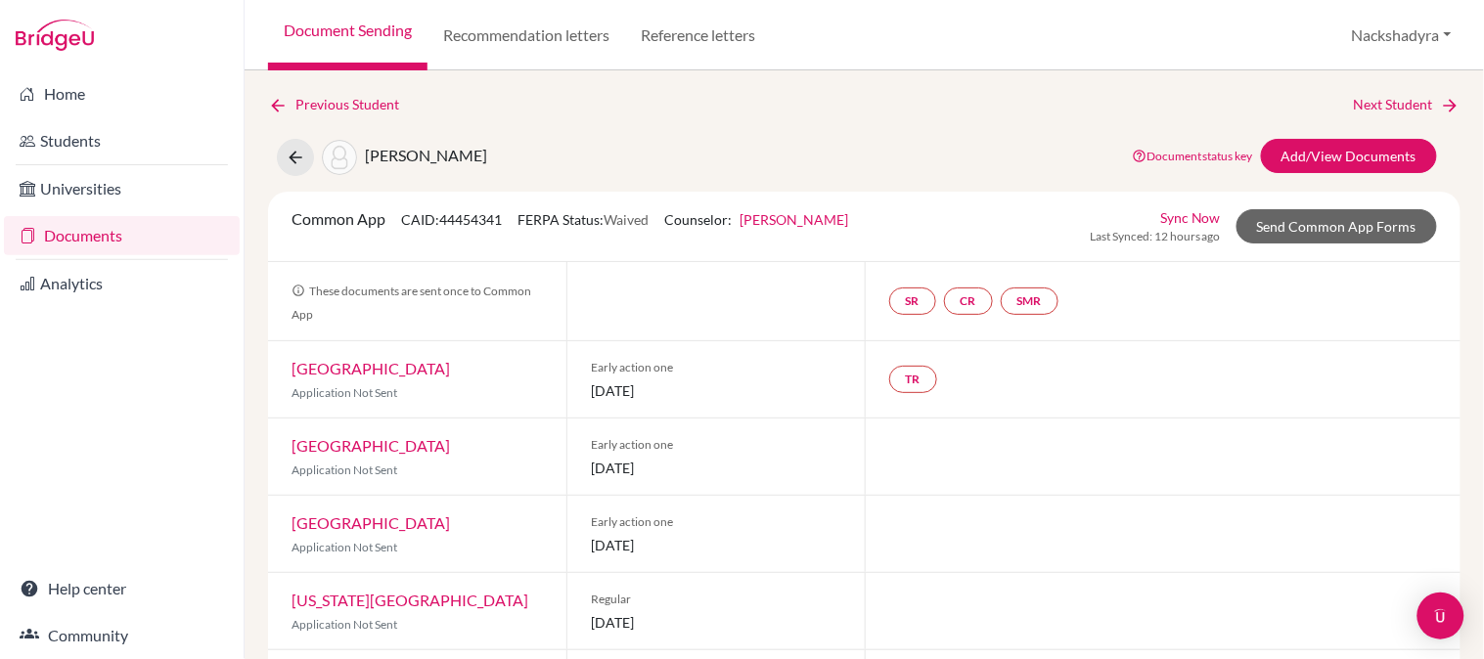
click at [385, 35] on link "Document Sending" at bounding box center [347, 35] width 159 height 70
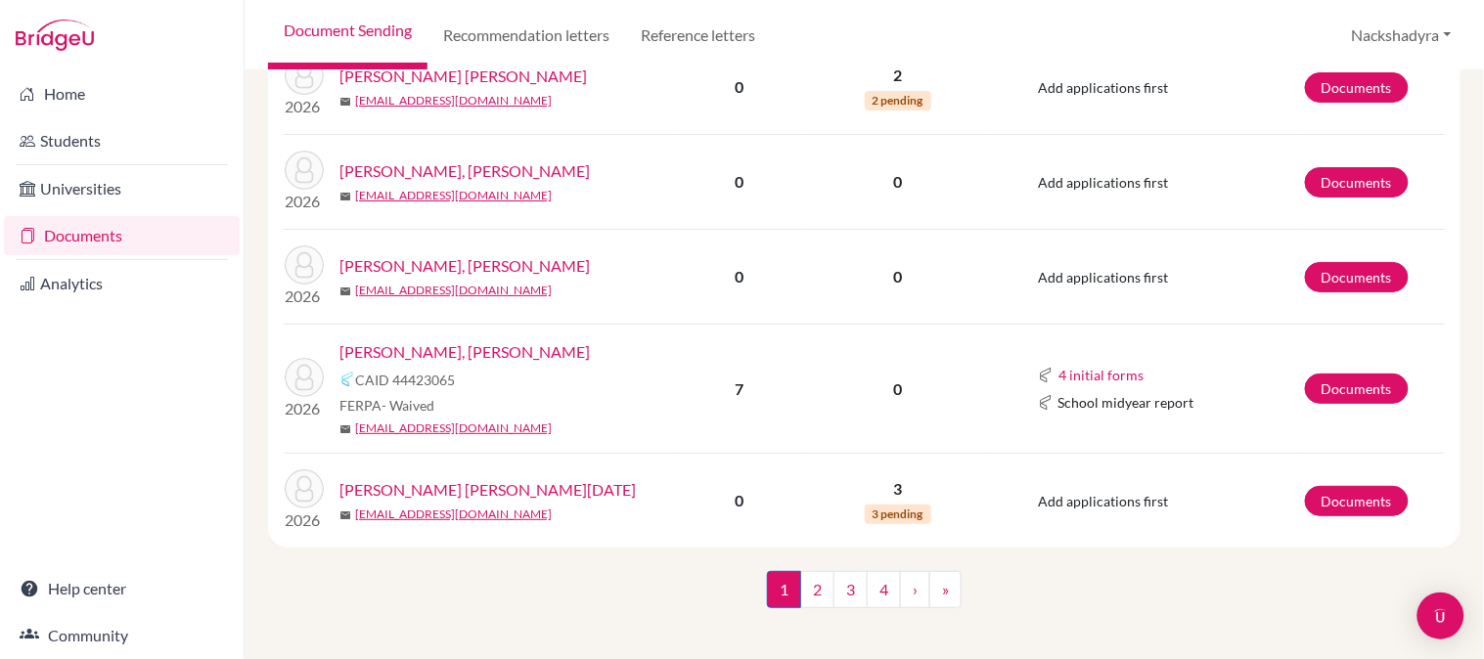
scroll to position [1859, 0]
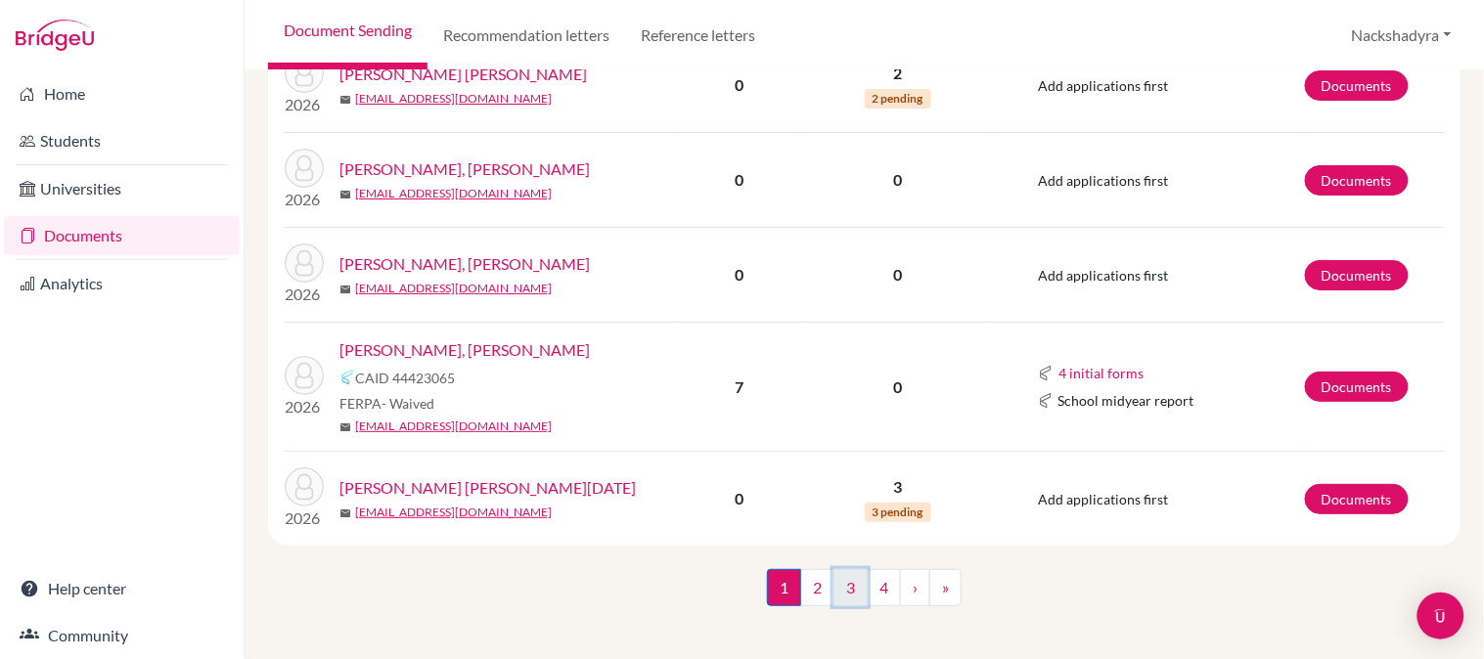
click at [834, 573] on link "3" at bounding box center [851, 587] width 34 height 37
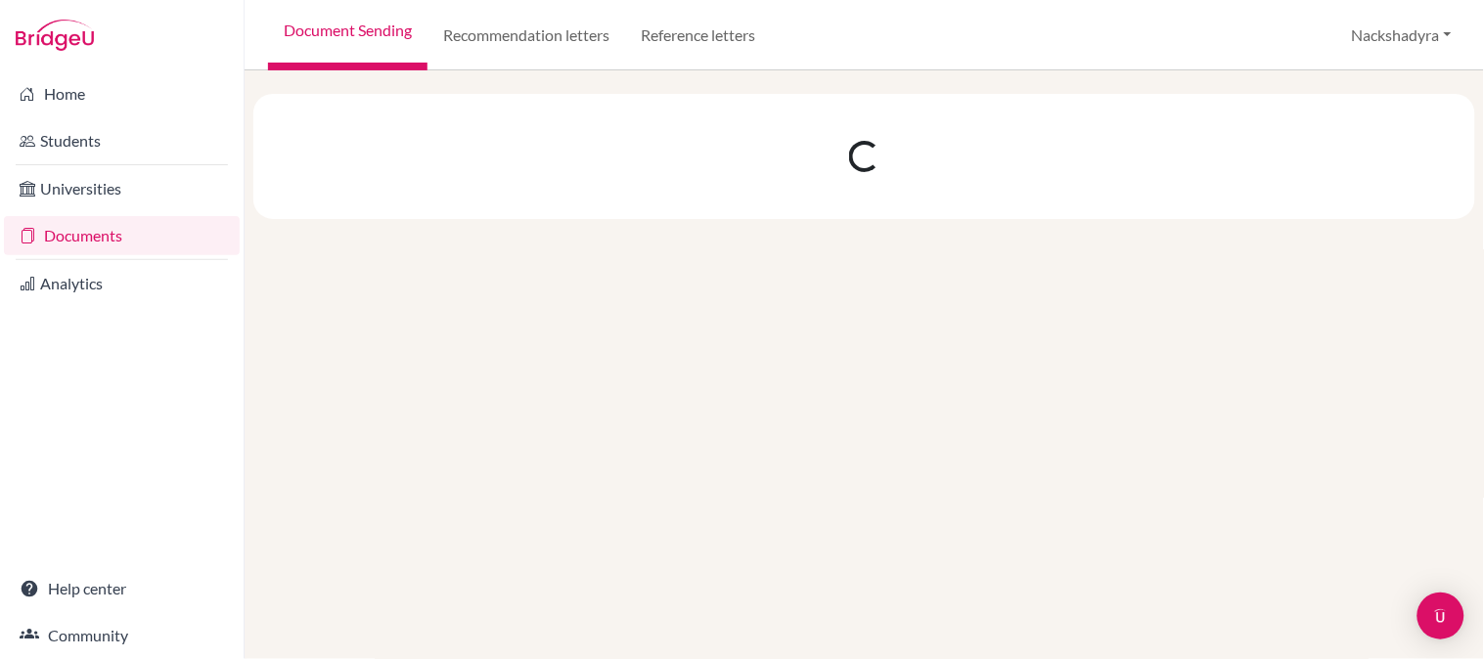
scroll to position [0, 0]
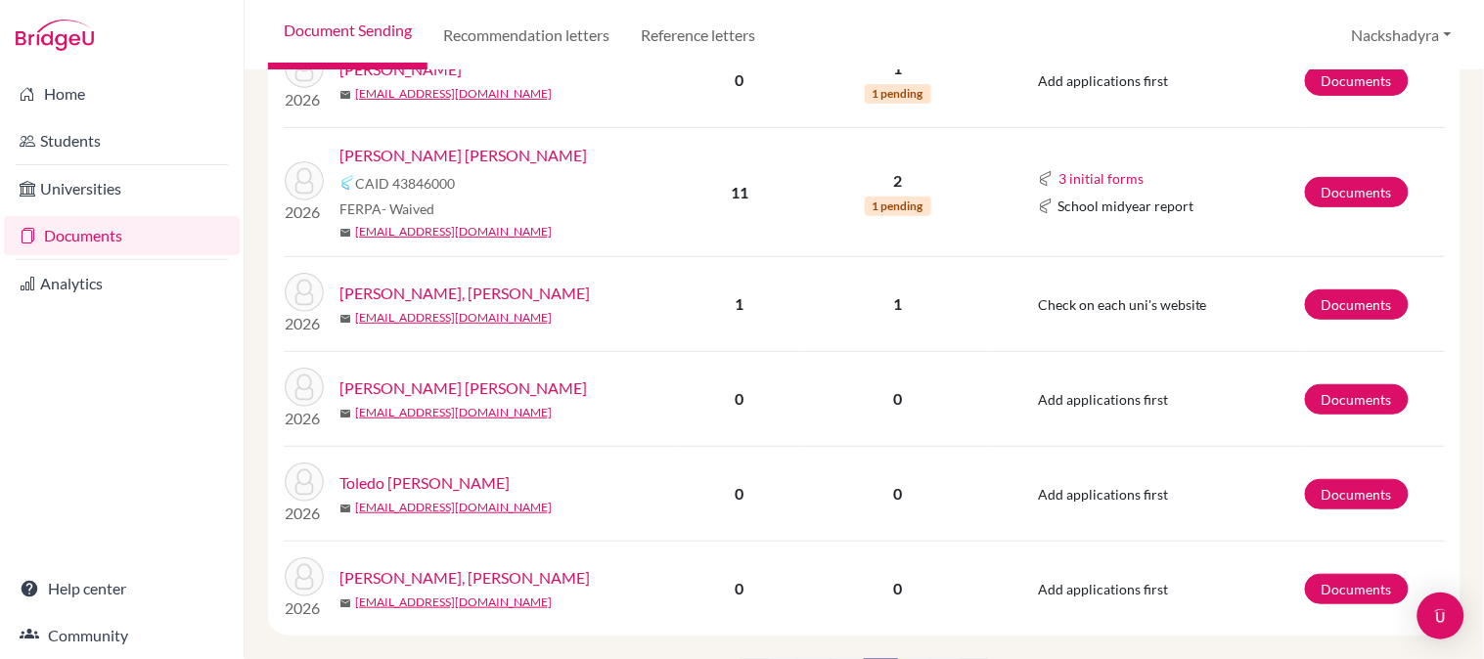
scroll to position [2065, 0]
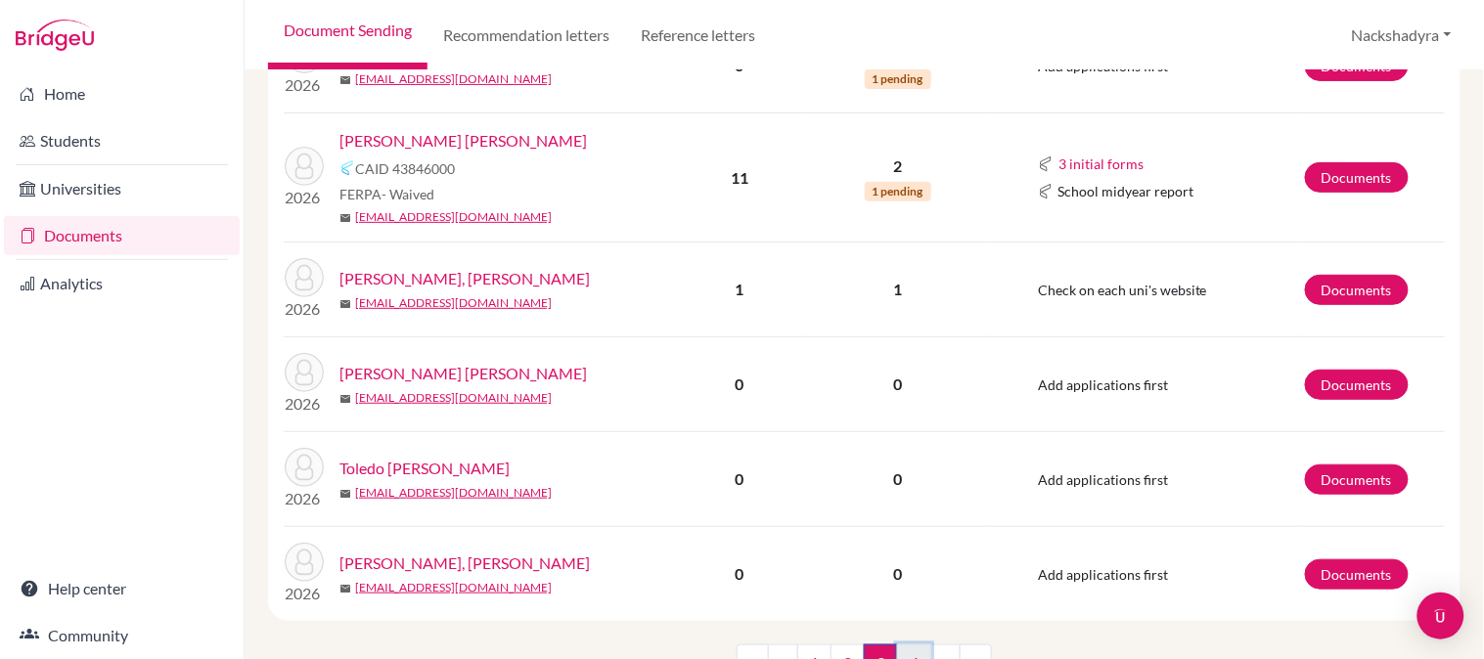
click at [897, 645] on link "4" at bounding box center [914, 663] width 34 height 37
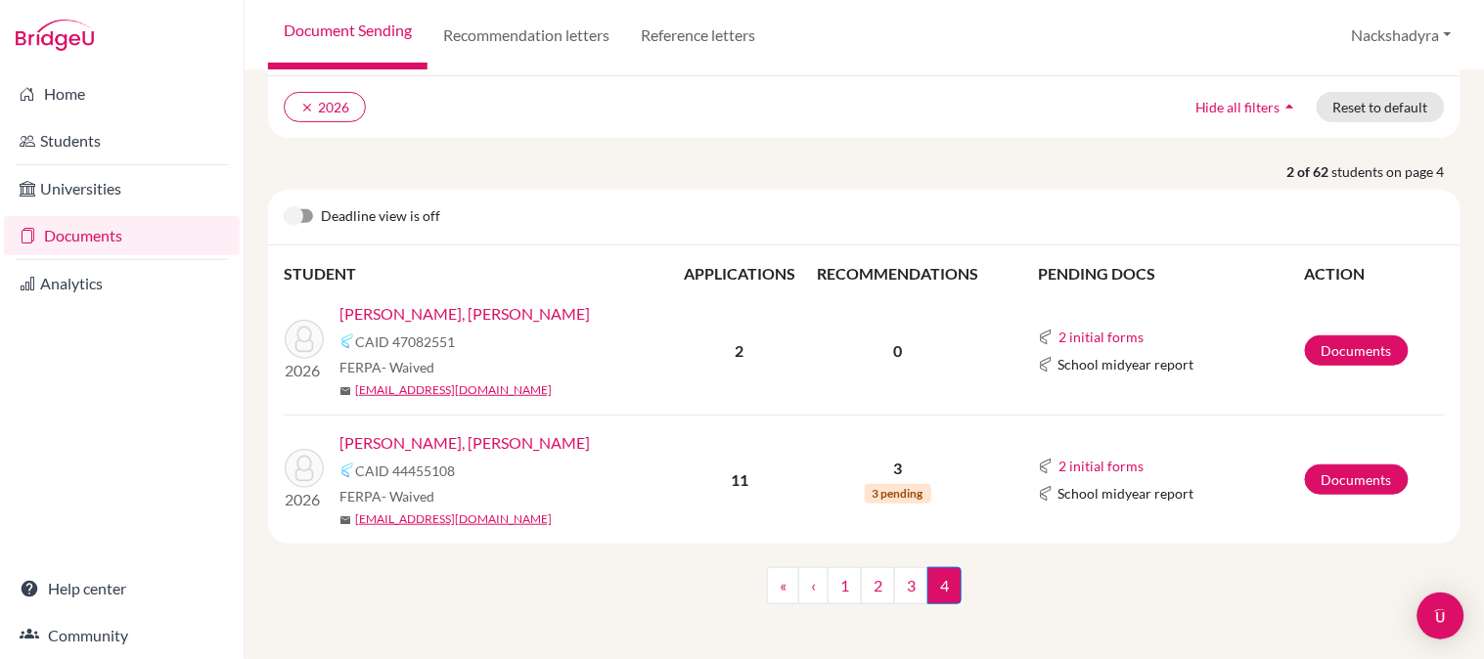
scroll to position [149, 0]
